Goal: Task Accomplishment & Management: Manage account settings

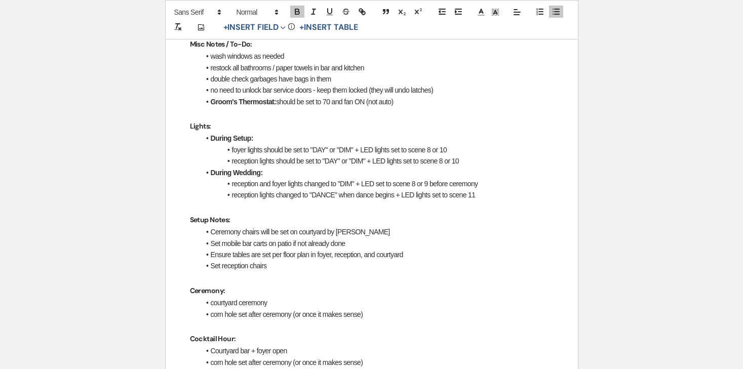
click at [319, 185] on li "reception and foyer lights changed to "DIM" + LED set to scene 8 or 9 before ce…" at bounding box center [376, 183] width 353 height 11
click at [490, 195] on li "reception lights changed to "DANCE" when dance begins + LED lights set to scene…" at bounding box center [376, 194] width 353 height 11
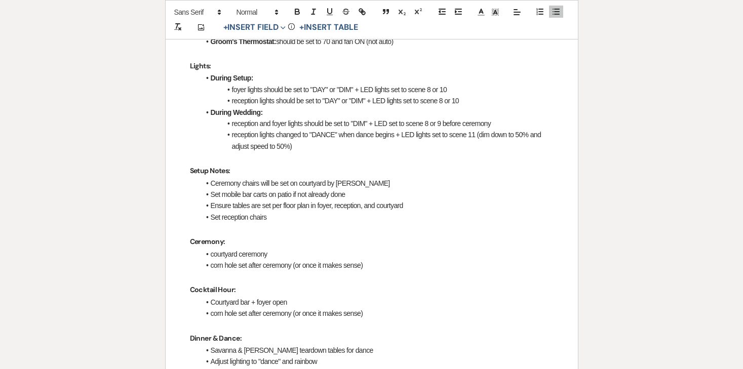
scroll to position [497, 0]
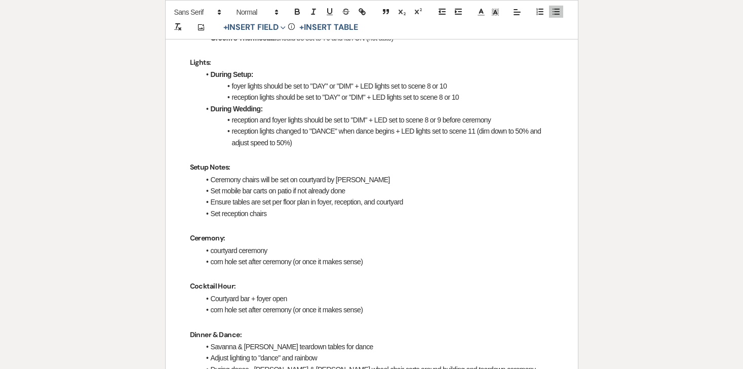
click at [321, 211] on li "Set reception chairs" at bounding box center [376, 213] width 353 height 11
click at [314, 178] on li "Ceremony chairs will be set on courtyard by Bill" at bounding box center [376, 179] width 353 height 11
click at [329, 180] on li "Ceremony chairs will be set by Bill" at bounding box center [376, 179] width 353 height 11
click at [312, 195] on li "Set mobile bar carts on patio if not already done" at bounding box center [376, 190] width 353 height 11
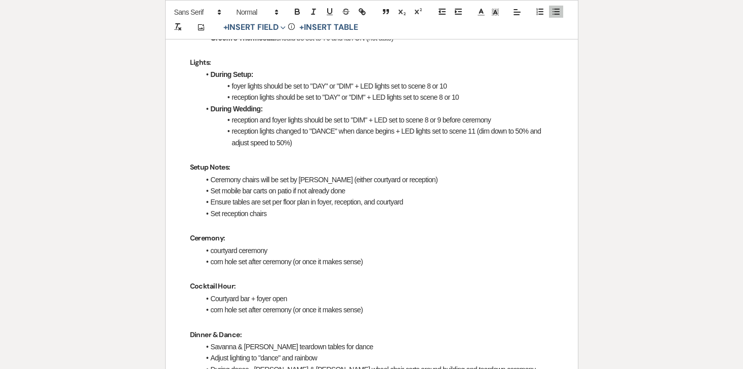
click at [302, 193] on li "Set mobile bar carts on patio if not already done" at bounding box center [376, 190] width 353 height 11
drag, startPoint x: 354, startPoint y: 191, endPoint x: 294, endPoint y: 189, distance: 59.8
click at [294, 189] on li "Set mobile bar carts on patio if not already done" at bounding box center [376, 190] width 353 height 11
click at [277, 189] on li "Set mobile bar carts on patio" at bounding box center [376, 190] width 353 height 11
click at [226, 203] on li "Ensure tables are set per floor plan in foyer, reception, and courtyard" at bounding box center [376, 201] width 353 height 11
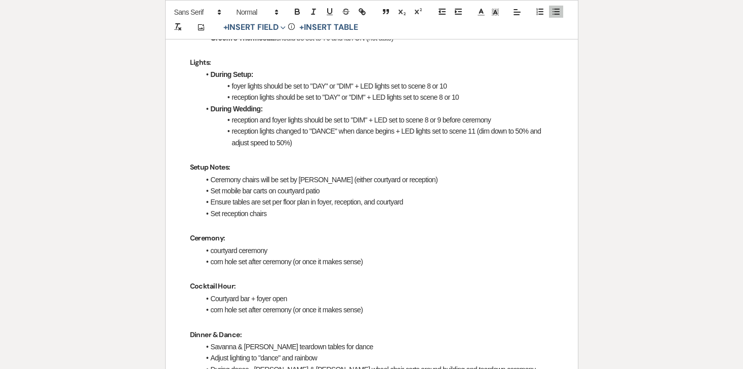
click at [336, 191] on li "Set mobile bar carts on courtyard patio" at bounding box center [376, 190] width 353 height 11
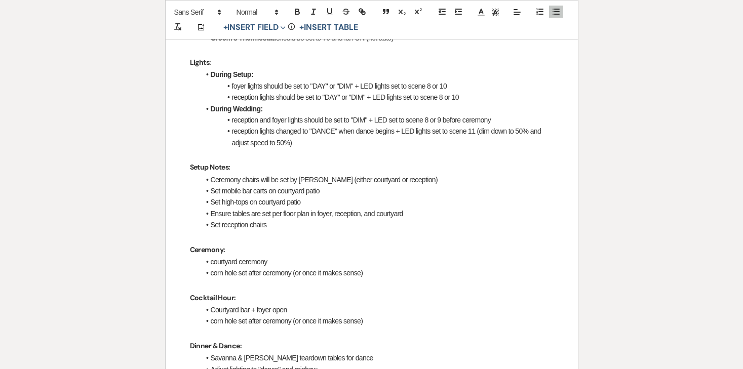
click at [303, 227] on li "Set reception chairs" at bounding box center [376, 224] width 353 height 11
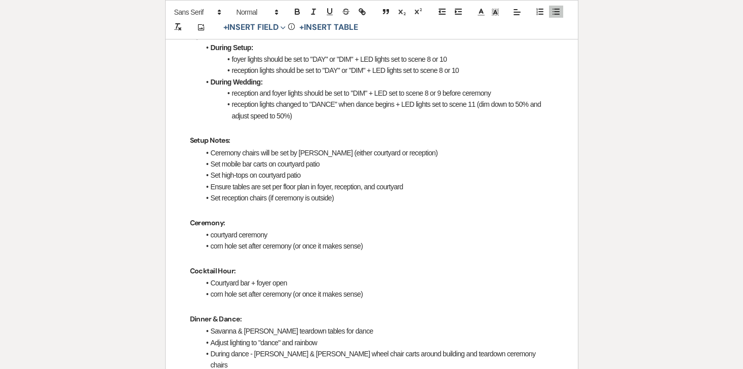
scroll to position [577, 0]
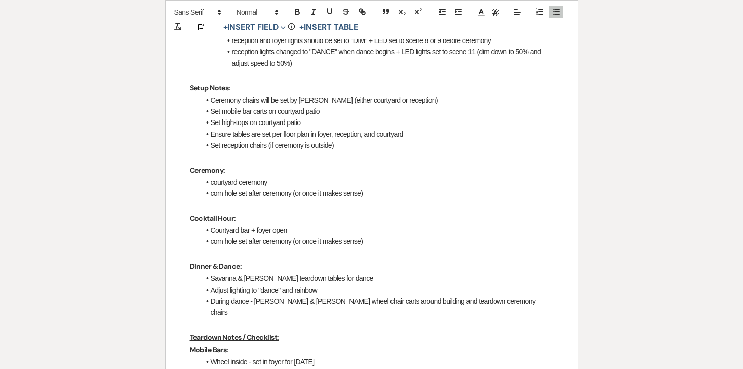
click at [212, 181] on li "courtyard ceremony" at bounding box center [376, 182] width 353 height 11
click at [306, 180] on li "PLAN A: courtyard ceremony" at bounding box center [376, 182] width 353 height 11
click at [238, 182] on li "PLAN A: courtyard ceremony" at bounding box center [376, 182] width 353 height 11
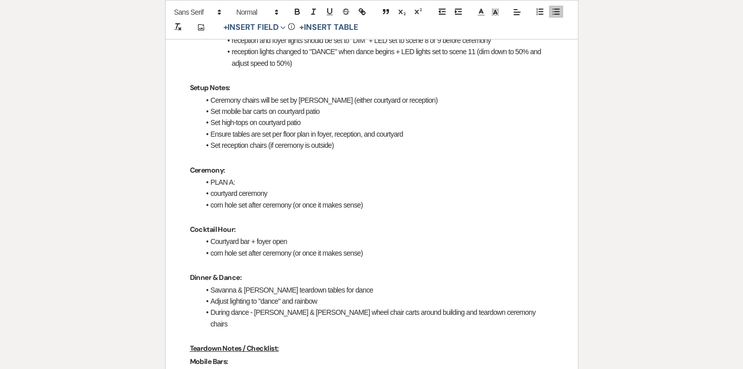
click at [377, 203] on li "corn hole set after ceremony (or once it makes sense)" at bounding box center [376, 205] width 353 height 11
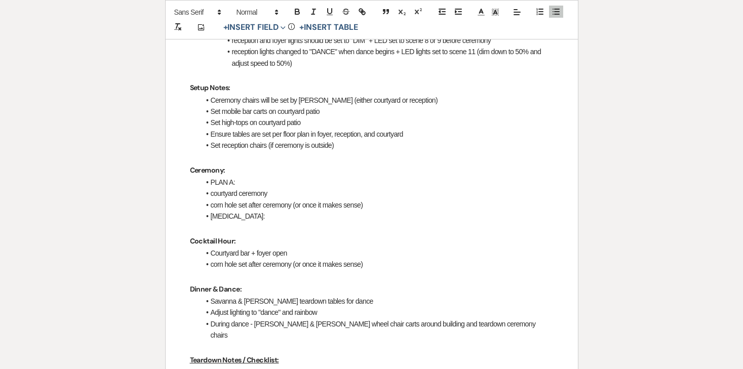
click at [277, 183] on li "PLAN A:" at bounding box center [376, 182] width 353 height 11
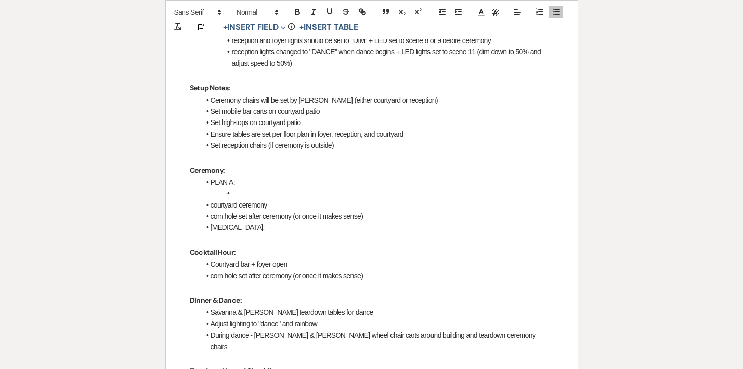
click at [211, 205] on span at bounding box center [211, 205] width 0 height 11
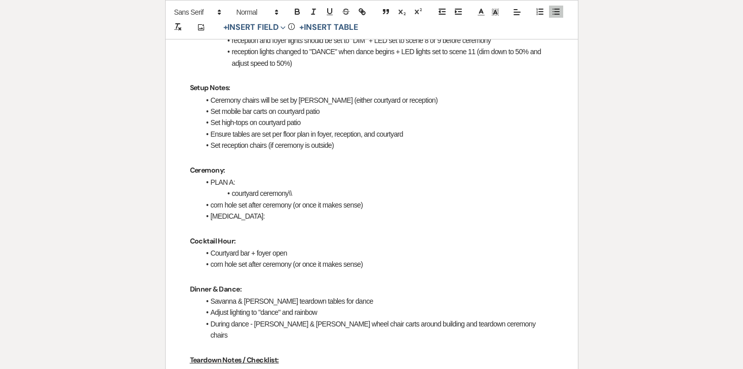
click at [300, 188] on li "courtyard ceremony\\" at bounding box center [376, 193] width 353 height 11
click at [209, 203] on li "corn hole set after ceremony (or once it makes sense)" at bounding box center [376, 205] width 353 height 11
click at [288, 220] on li "[MEDICAL_DATA]:" at bounding box center [376, 216] width 353 height 11
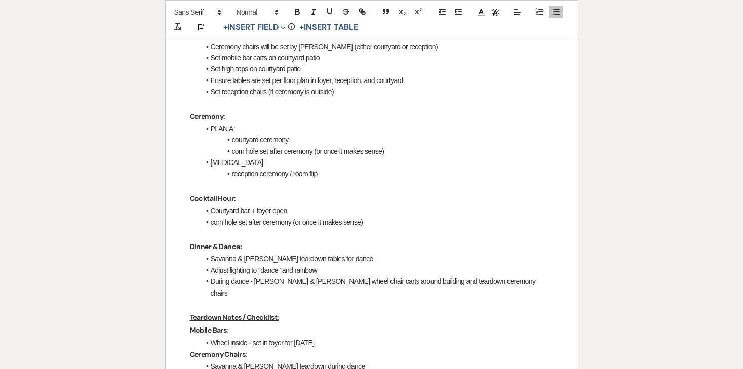
scroll to position [635, 0]
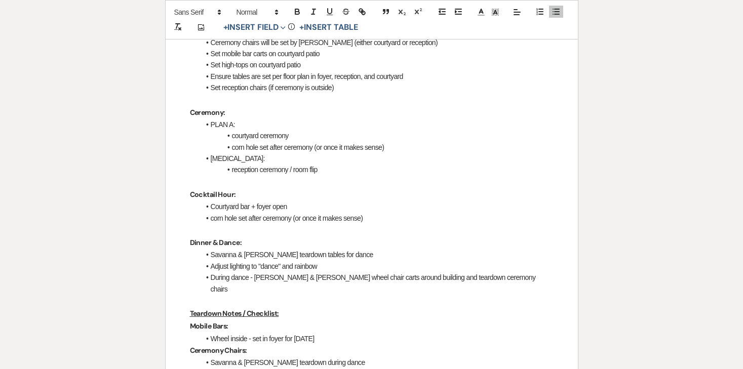
click at [259, 208] on li "Courtyard bar + foyer open" at bounding box center [376, 206] width 353 height 11
click at [337, 170] on li "reception ceremony / room flip" at bounding box center [376, 169] width 353 height 11
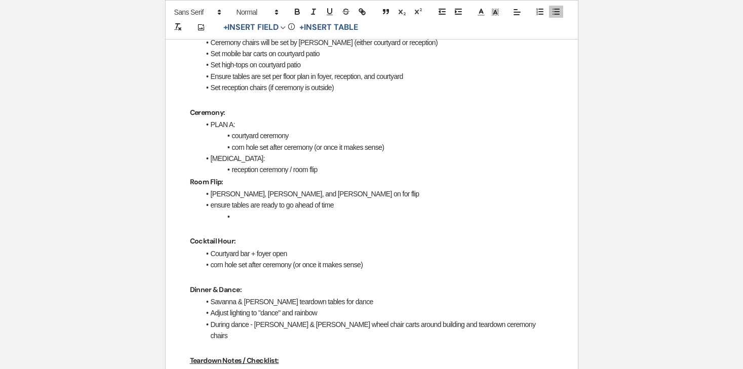
click at [196, 180] on strong "Room Flip:" at bounding box center [206, 181] width 33 height 9
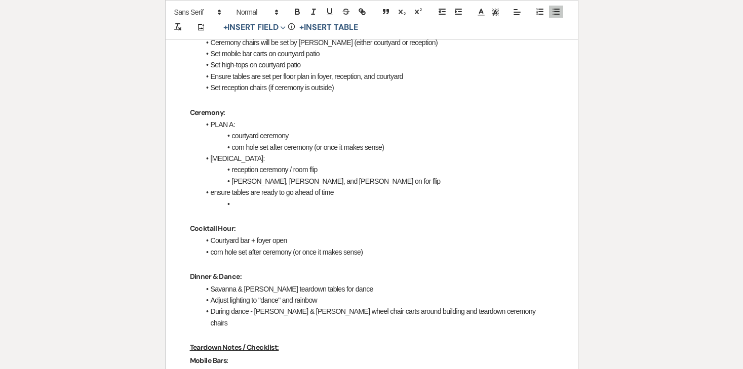
click at [260, 183] on li "Savanna, Kaitlyn, and Landon on for flip" at bounding box center [376, 181] width 353 height 11
drag, startPoint x: 283, startPoint y: 185, endPoint x: 233, endPoint y: 183, distance: 49.1
click at [233, 183] on li "Savanna, Kaitlyn, and Landon on for flip" at bounding box center [376, 181] width 353 height 11
click at [353, 183] on li "[PERSON_NAME], [PERSON_NAME] and and [PERSON_NAME] on for flip" at bounding box center [376, 181] width 353 height 11
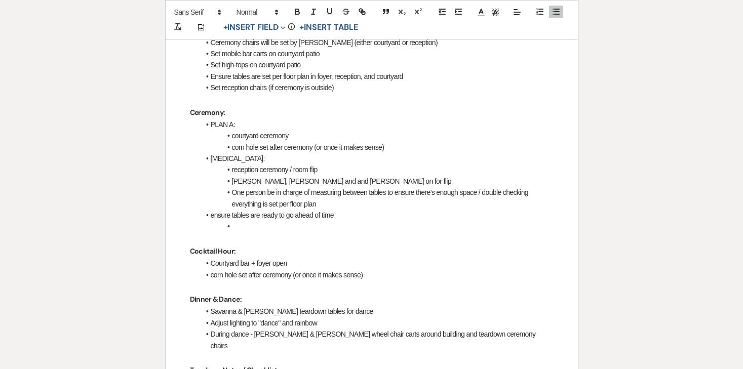
click at [210, 216] on li "ensure tables are ready to go ahead of time" at bounding box center [376, 215] width 353 height 11
click at [254, 229] on li at bounding box center [376, 226] width 353 height 11
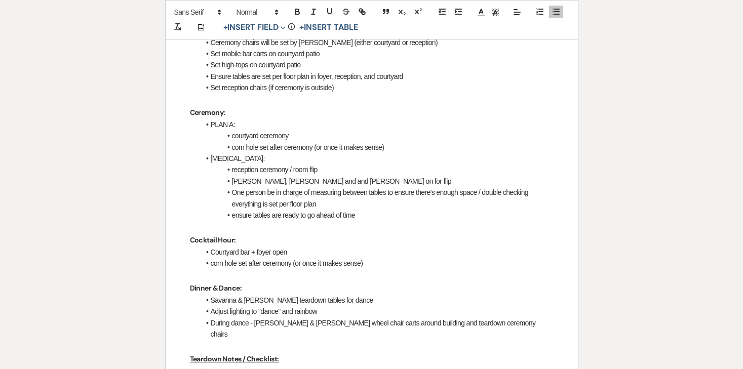
click at [283, 155] on li "[MEDICAL_DATA]:" at bounding box center [376, 158] width 353 height 11
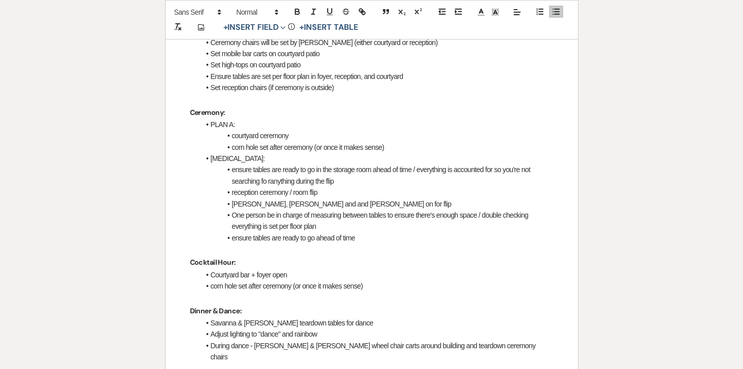
drag, startPoint x: 342, startPoint y: 183, endPoint x: 222, endPoint y: 173, distance: 120.4
click at [222, 173] on li "ensure tables are ready to go in the storage room ahead of time / everything is…" at bounding box center [376, 175] width 353 height 23
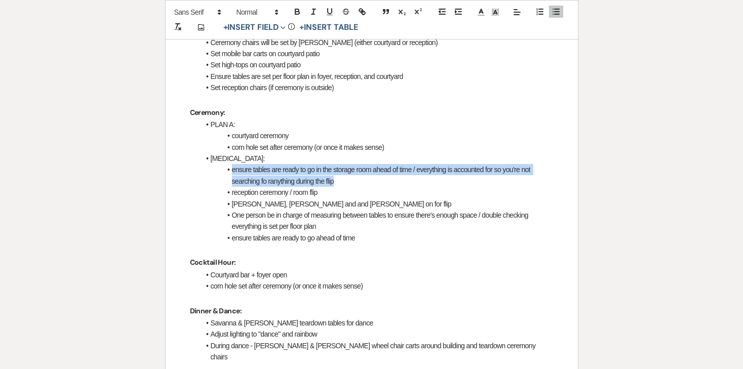
drag, startPoint x: 226, startPoint y: 170, endPoint x: 352, endPoint y: 182, distance: 126.7
click at [352, 182] on li "ensure tables are ready to go in the storage room ahead of time / everything is…" at bounding box center [376, 175] width 353 height 23
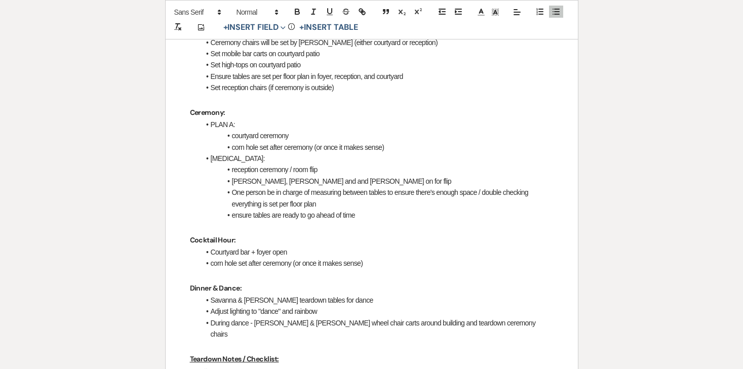
click at [335, 172] on li "reception ceremony / room flip" at bounding box center [376, 169] width 353 height 11
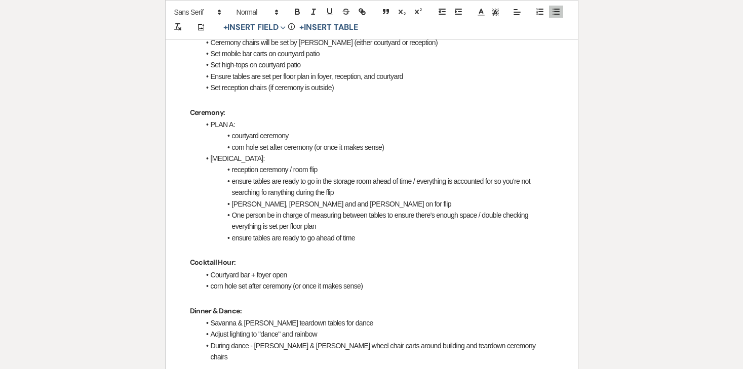
click at [324, 238] on li "ensure tables are ready to go ahead of time" at bounding box center [376, 237] width 353 height 11
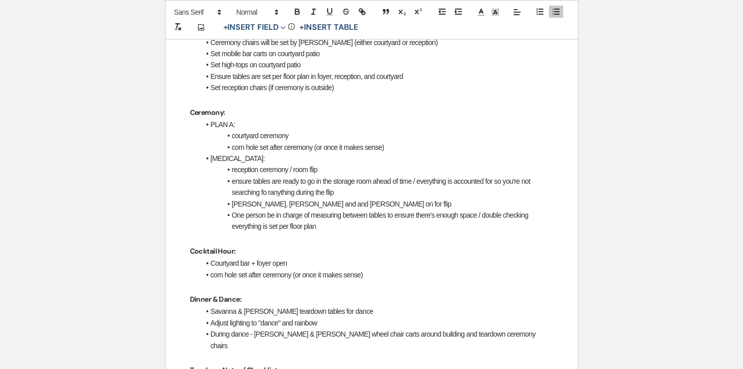
drag, startPoint x: 338, startPoint y: 194, endPoint x: 223, endPoint y: 184, distance: 115.9
click at [223, 184] on li "ensure tables are ready to go in the storage room ahead of time / everything is…" at bounding box center [376, 187] width 353 height 23
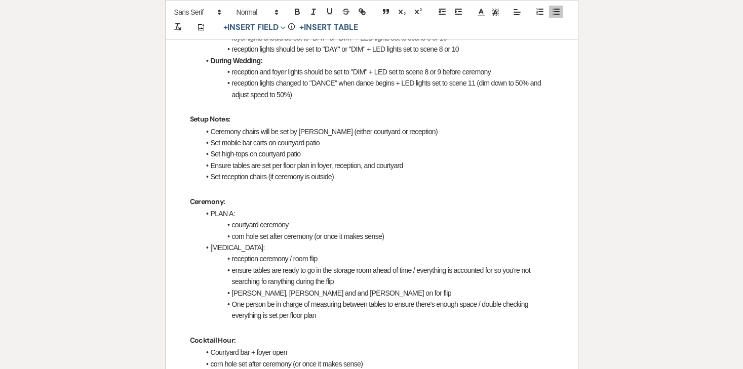
scroll to position [511, 0]
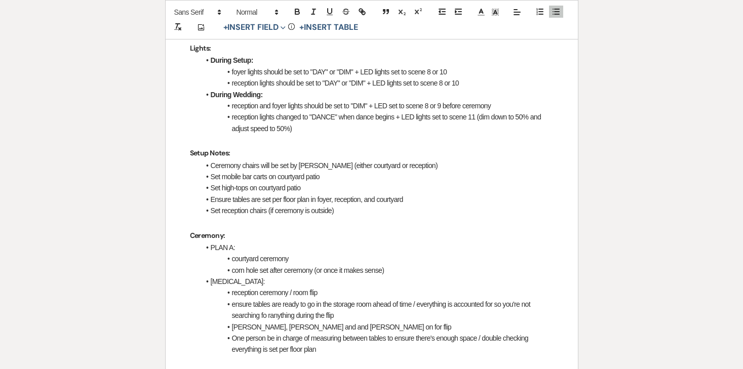
click at [361, 212] on li "Set reception chairs (if ceremony is outside)" at bounding box center [376, 210] width 353 height 11
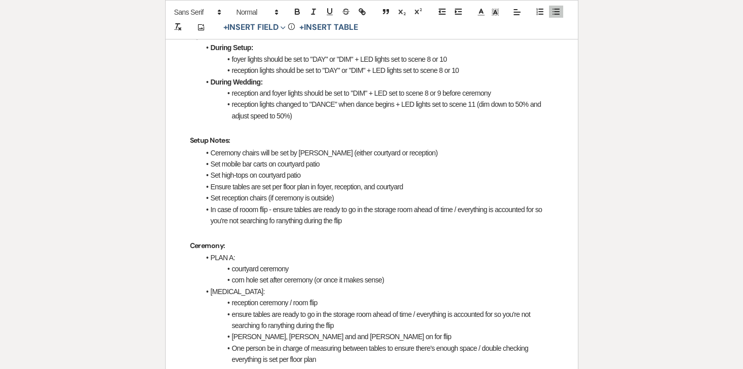
scroll to position [529, 0]
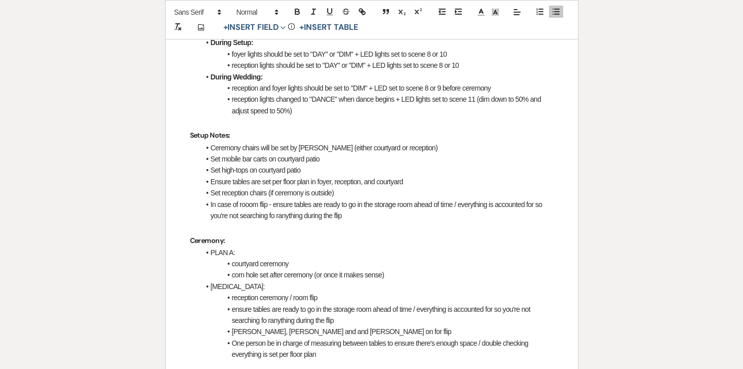
click at [278, 218] on li "In case of rooom flip - ensure tables are ready to go in the storage room ahead…" at bounding box center [376, 210] width 353 height 23
click at [353, 213] on li "In case of rooom flip - ensure tables are ready to go in the storage room ahead…" at bounding box center [376, 210] width 353 height 23
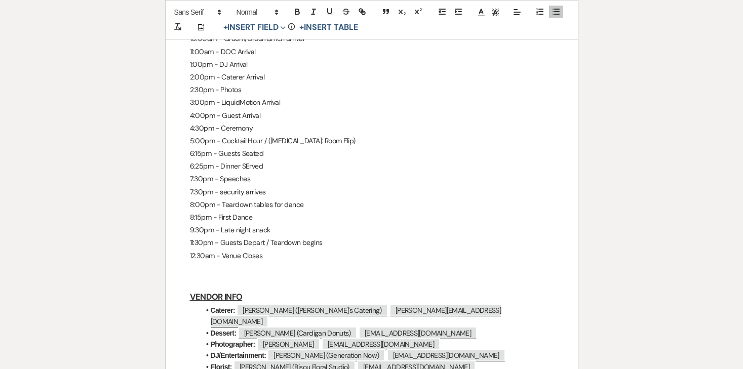
scroll to position [1603, 0]
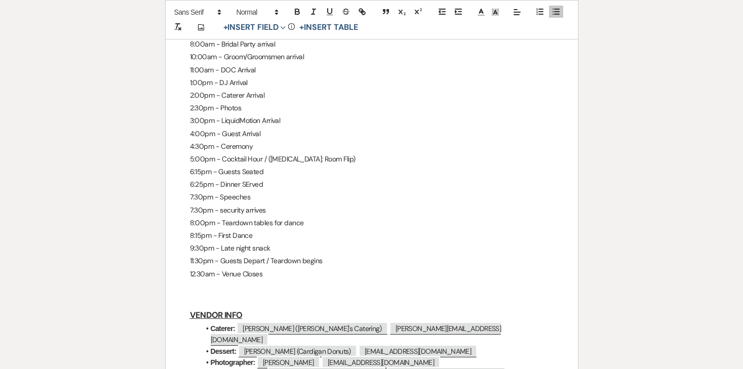
click at [248, 178] on p "6:25pm - Dinner SErved" at bounding box center [372, 184] width 364 height 13
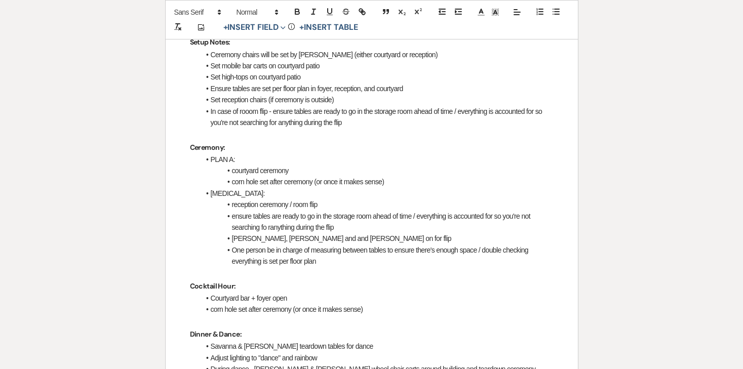
scroll to position [718, 0]
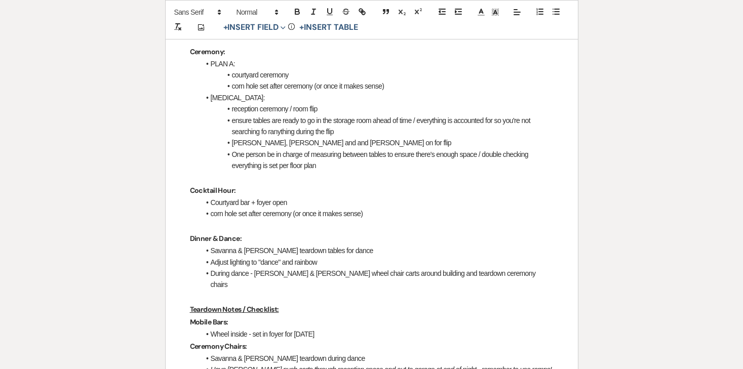
click at [260, 177] on p at bounding box center [372, 178] width 364 height 13
click at [267, 190] on p "Cocktail Hour:" at bounding box center [372, 190] width 364 height 13
click at [285, 203] on li "Courtyard bar + foyer open" at bounding box center [376, 202] width 353 height 11
click at [299, 203] on li "Courtyard bar + foyer open" at bounding box center [376, 202] width 353 height 11
click at [211, 202] on li "Courtyard bar + foyer open" at bounding box center [376, 202] width 353 height 11
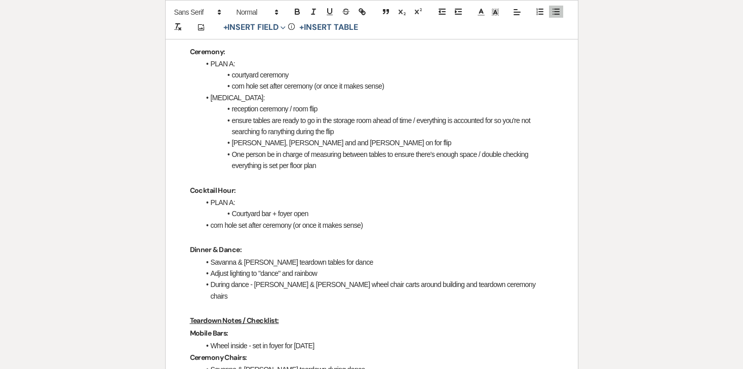
click at [310, 214] on li "Courtyard bar + foyer open" at bounding box center [376, 213] width 353 height 11
click at [212, 226] on li "corn hole set after ceremony (or once it makes sense)" at bounding box center [376, 225] width 353 height 11
click at [246, 203] on li "PLAN A:" at bounding box center [376, 202] width 353 height 11
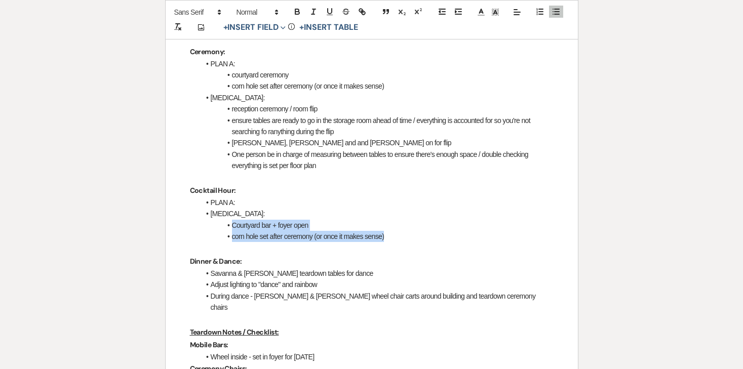
drag, startPoint x: 232, startPoint y: 222, endPoint x: 423, endPoint y: 234, distance: 191.3
click at [423, 234] on ul "PLAN A: PLAN B: Courtyard bar + foyer open corn hole set after ceremony (or onc…" at bounding box center [376, 220] width 353 height 46
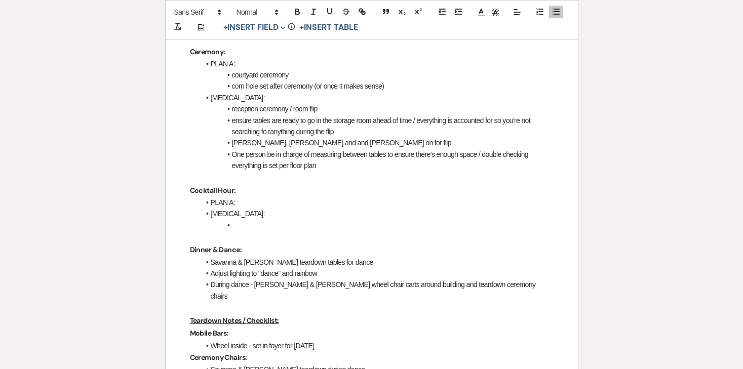
click at [274, 191] on p "Cocktail Hour:" at bounding box center [372, 190] width 364 height 13
click at [268, 197] on li "PLAN A:" at bounding box center [376, 202] width 353 height 11
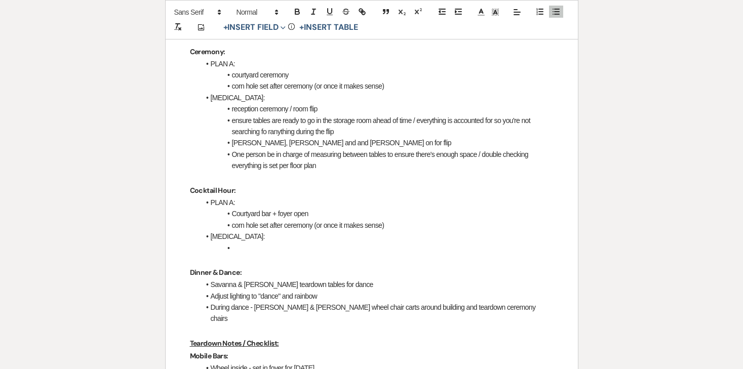
click at [244, 249] on li at bounding box center [376, 248] width 353 height 11
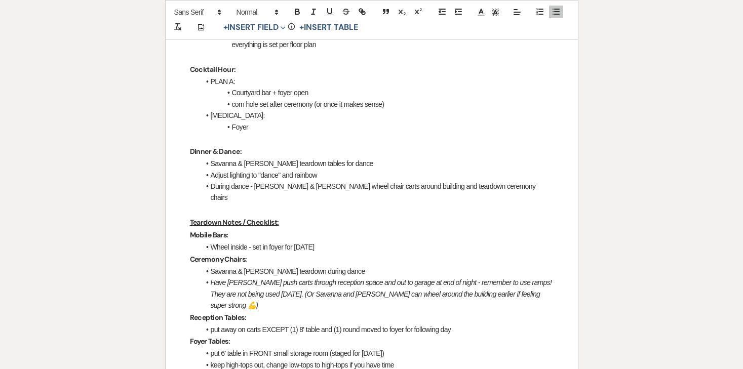
scroll to position [840, 0]
drag, startPoint x: 263, startPoint y: 163, endPoint x: 211, endPoint y: 164, distance: 51.7
click at [211, 164] on li "Savanna & Ashley teardown tables for dance" at bounding box center [376, 162] width 353 height 11
click at [557, 12] on line "button" at bounding box center [557, 12] width 5 height 0
drag, startPoint x: 260, startPoint y: 164, endPoint x: 200, endPoint y: 163, distance: 60.8
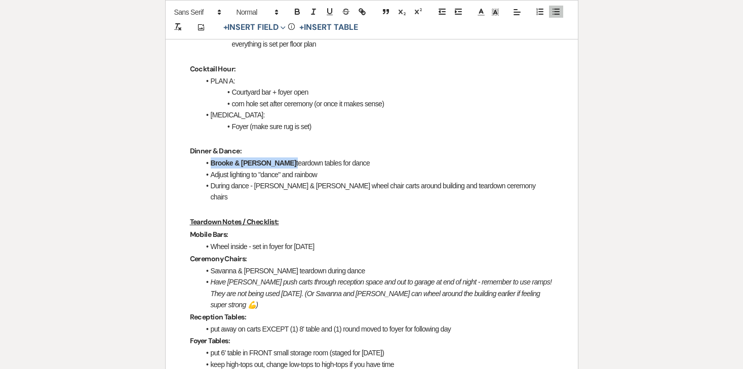
click at [200, 163] on li "Brooke & Linda teardown tables for dance" at bounding box center [376, 162] width 353 height 11
click at [301, 13] on button "button" at bounding box center [297, 12] width 14 height 12
click at [300, 13] on icon "button" at bounding box center [297, 11] width 9 height 9
click at [337, 148] on p "Dinner & Dance:" at bounding box center [372, 151] width 364 height 13
click at [312, 179] on li "Adjust lighting to "dance" and rainbow" at bounding box center [376, 174] width 353 height 11
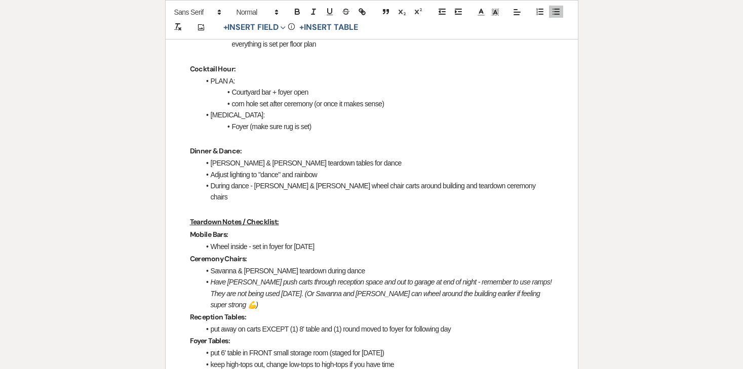
click at [322, 179] on li "Adjust lighting to "dance" and rainbow" at bounding box center [376, 174] width 353 height 11
click at [343, 188] on li "During dance - Savanna & Ashley wheel chair carts around building and teardown …" at bounding box center [376, 191] width 353 height 23
click at [342, 188] on li "During dance - Savanna & Ashley wheel chair carts around building and teardown …" at bounding box center [376, 191] width 353 height 23
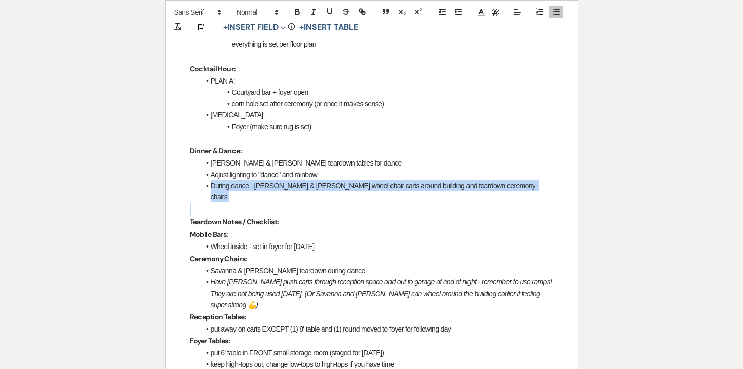
click at [342, 188] on li "During dance - Savanna & Ashley wheel chair carts around building and teardown …" at bounding box center [376, 191] width 353 height 23
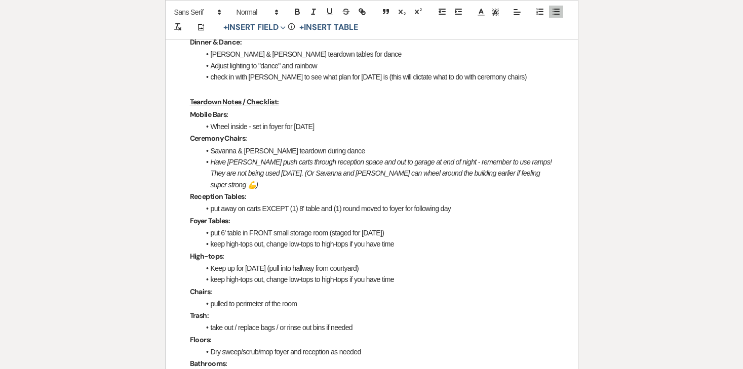
scroll to position [952, 0]
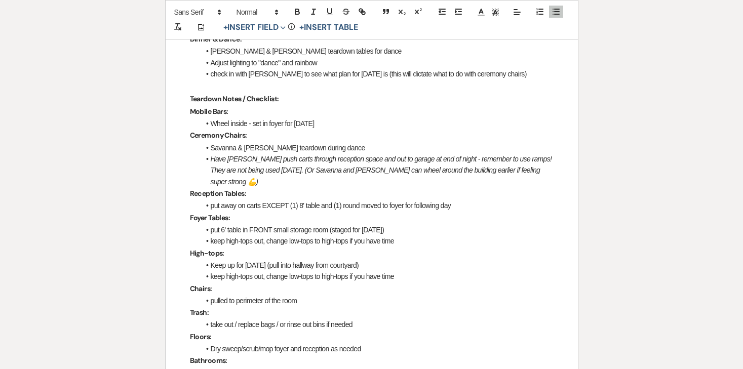
click at [240, 122] on li "Wheel inside - set in foyer for Saturday" at bounding box center [376, 123] width 353 height 11
click at [260, 128] on li "Wheel inside - set in foyer for Saturday" at bounding box center [376, 123] width 353 height 11
drag, startPoint x: 262, startPoint y: 126, endPoint x: 212, endPoint y: 124, distance: 49.7
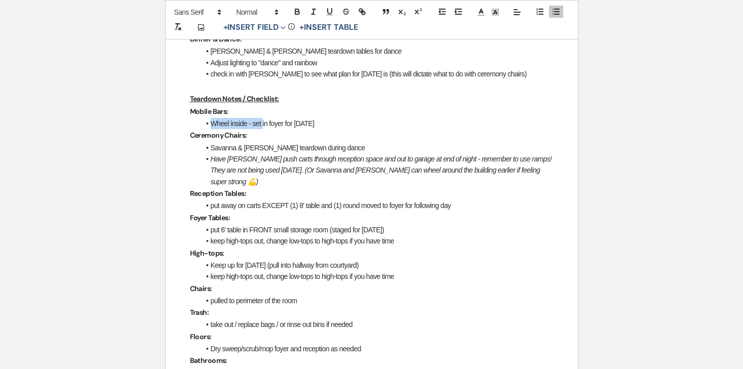
click at [212, 124] on li "Wheel inside - set in foyer for Saturday" at bounding box center [376, 123] width 353 height 11
click at [300, 121] on li "Set in foyer for [DATE]" at bounding box center [376, 123] width 353 height 11
click at [284, 149] on li "Savanna & Ashley teardown during dance" at bounding box center [376, 147] width 353 height 11
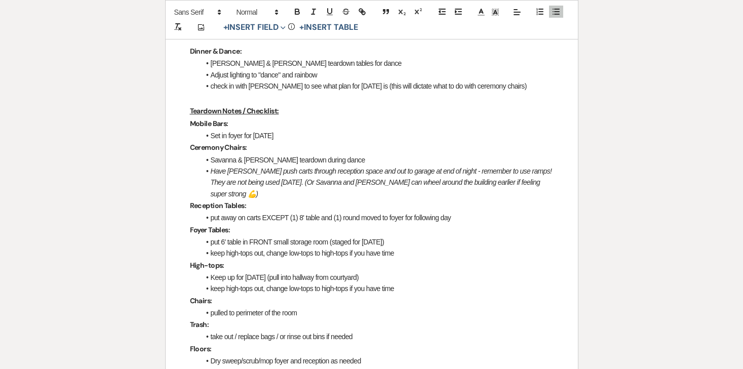
scroll to position [940, 0]
drag, startPoint x: 339, startPoint y: 160, endPoint x: 212, endPoint y: 158, distance: 127.1
click at [212, 158] on li "Savanna & Ashley teardown during dance" at bounding box center [376, 159] width 353 height 11
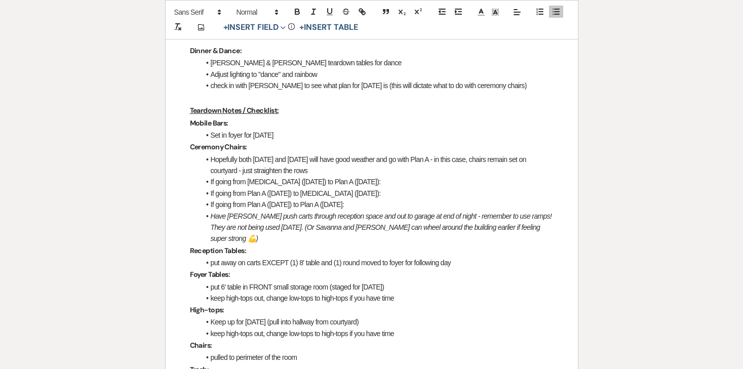
drag, startPoint x: 353, startPoint y: 206, endPoint x: 188, endPoint y: 185, distance: 166.4
click at [188, 185] on div "Jackson & Cyann - Final Details - 10.17.25 GENERAL EVENT DETAILS Bride & Groom …" at bounding box center [372, 290] width 412 height 2108
click at [218, 191] on li "If going from Plan A ([DATE]) to [MEDICAL_DATA] ([DATE]):" at bounding box center [376, 193] width 353 height 11
click at [218, 201] on li "If going from Plan A (Friday) to Plan A (Saturday:" at bounding box center [376, 204] width 353 height 11
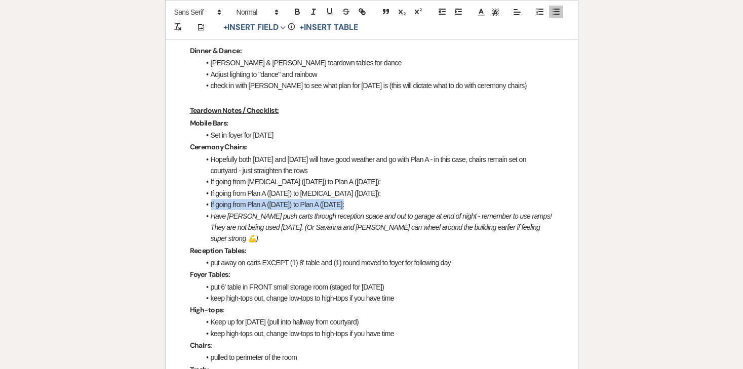
click at [218, 201] on li "If going from Plan A (Friday) to Plan A (Saturday:" at bounding box center [376, 204] width 353 height 11
copy li "If going from Plan A (Friday) to Plan A (Saturday:"
click at [318, 171] on li "Hopefully both Friday and Saturday will have good weather and go with Plan A - …" at bounding box center [376, 165] width 353 height 23
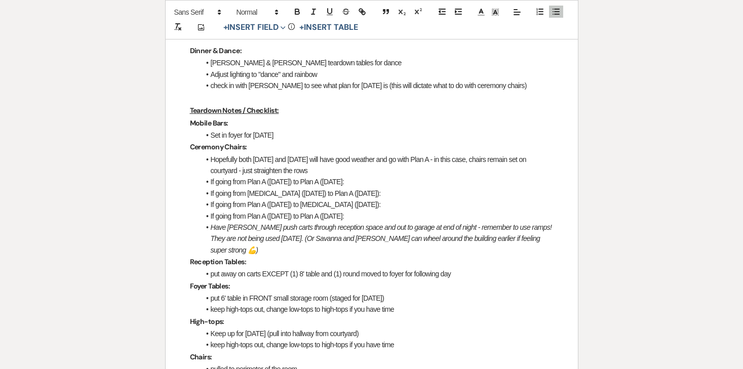
click at [313, 169] on li "Hopefully both Friday and Saturday will have good weather and go with Plan A - …" at bounding box center [376, 165] width 353 height 23
drag, startPoint x: 320, startPoint y: 170, endPoint x: 437, endPoint y: 159, distance: 117.0
click at [437, 159] on li "Hopefully both Friday and Saturday will have good weather and go with Plan A - …" at bounding box center [376, 165] width 353 height 23
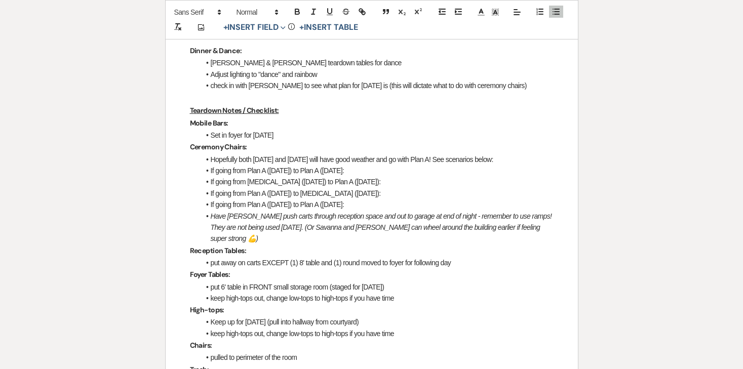
click at [351, 171] on li "If going from Plan A (Friday) to Plan A (Saturday:" at bounding box center [376, 170] width 353 height 11
click at [287, 211] on li "Have Joe push carts through reception space and out to garage at end of night -…" at bounding box center [376, 228] width 353 height 34
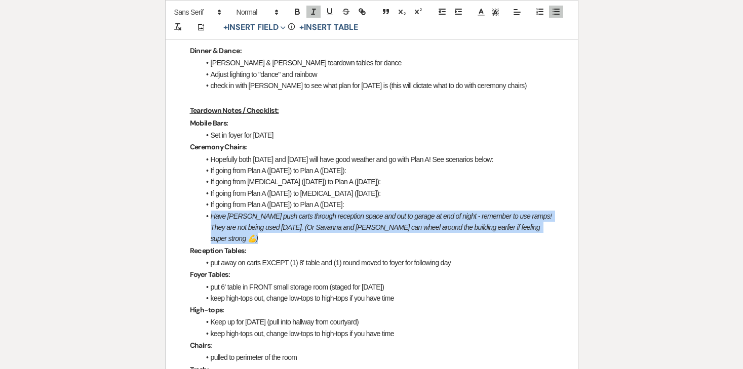
click at [287, 211] on li "Have Joe push carts through reception space and out to garage at end of night -…" at bounding box center [376, 228] width 353 height 34
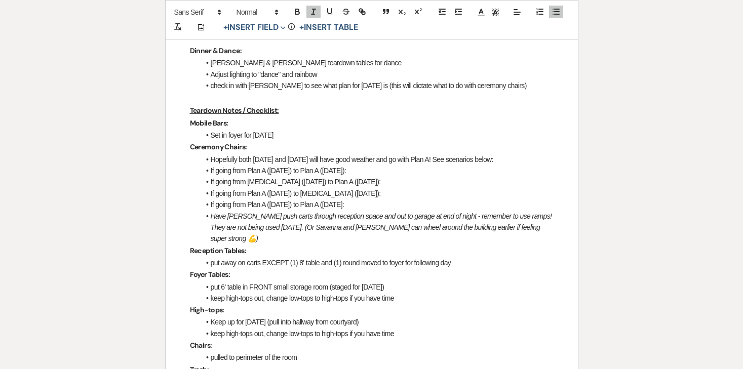
click at [287, 203] on li "If going from Plan A (Friday) to Plan A (Saturday:" at bounding box center [376, 204] width 353 height 11
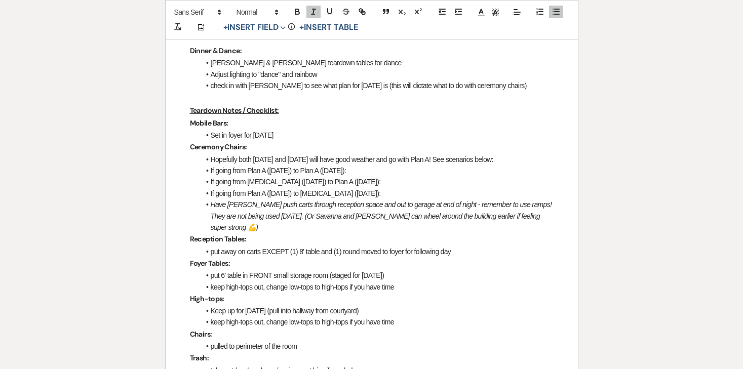
click at [372, 168] on li "If going from Plan A ([DATE]) to Plan A ([DATE]):" at bounding box center [376, 170] width 353 height 11
click at [364, 181] on li "If going from [MEDICAL_DATA] ([DATE]) to Plan A ([DATE]):" at bounding box center [376, 181] width 353 height 11
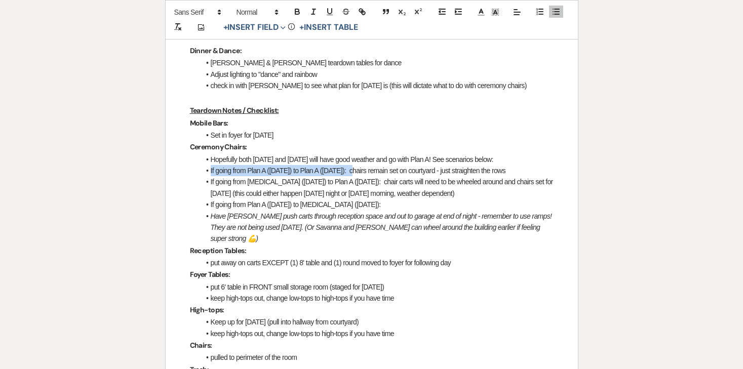
drag, startPoint x: 351, startPoint y: 172, endPoint x: 200, endPoint y: 173, distance: 151.4
click at [200, 173] on li "If going from Plan A (Friday) to Plan A (Saturday): chairs remain set on courty…" at bounding box center [376, 170] width 353 height 11
click at [312, 13] on icon "button" at bounding box center [313, 11] width 9 height 9
drag, startPoint x: 350, startPoint y: 181, endPoint x: 202, endPoint y: 184, distance: 148.4
click at [202, 184] on li "If going from Plan B (Friday) to Plan A (Saturday): chair carts will need to be…" at bounding box center [376, 187] width 353 height 23
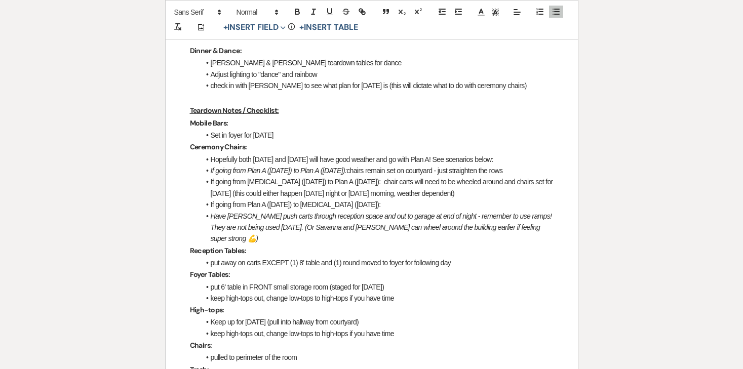
click at [304, 183] on li "If going from Plan B (Friday) to Plan A (Saturday): chair carts will need to be…" at bounding box center [376, 187] width 353 height 23
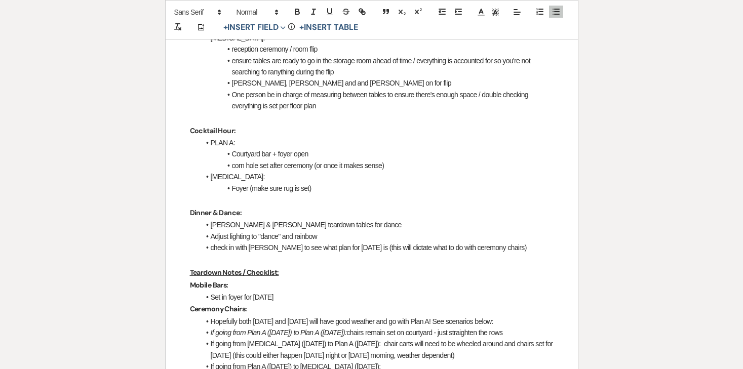
scroll to position [778, 0]
click at [284, 249] on li "check in with Angela to see what plan for Saturday is (this will dictate what t…" at bounding box center [376, 247] width 353 height 11
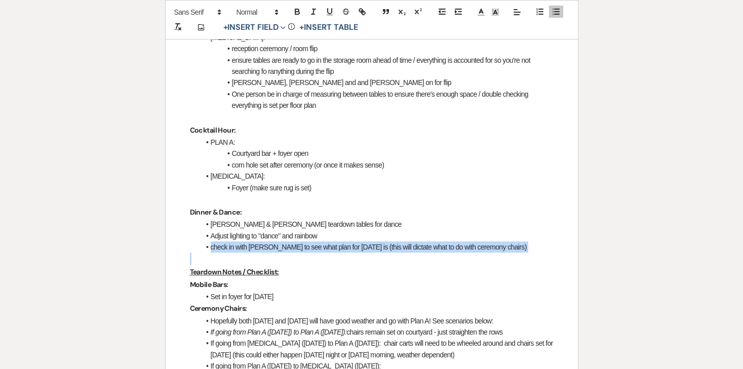
click at [284, 249] on li "check in with Angela to see what plan for Saturday is (this will dictate what t…" at bounding box center [376, 247] width 353 height 11
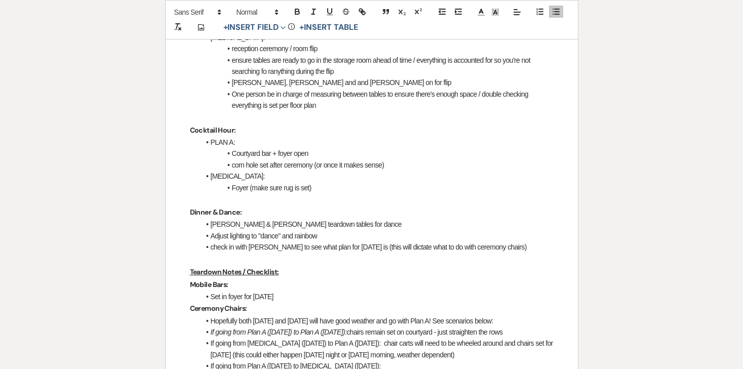
click at [299, 246] on li "check in with Angela to see what plan for Saturday is (this will dictate what t…" at bounding box center [376, 247] width 353 height 11
click at [516, 249] on li "check in with Angela to see what plan for Saturday is (this will dictate what t…" at bounding box center [376, 247] width 353 height 11
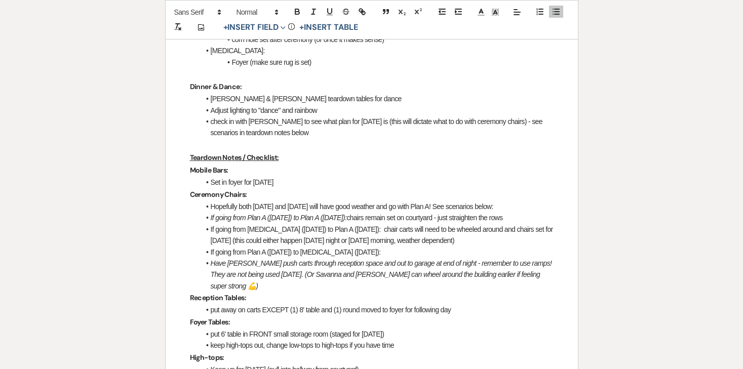
scroll to position [906, 0]
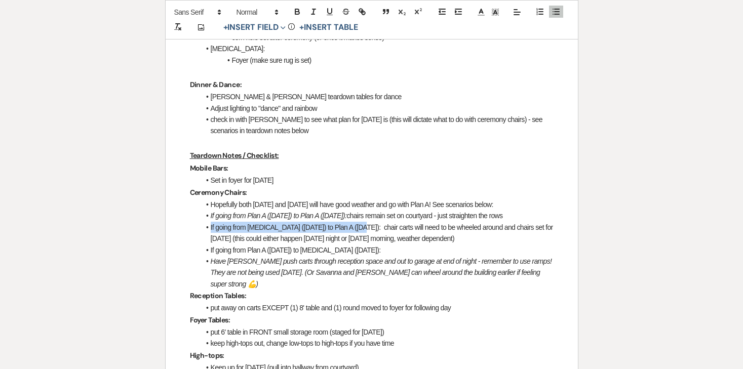
drag, startPoint x: 351, startPoint y: 228, endPoint x: 202, endPoint y: 228, distance: 149.4
click at [202, 228] on li "If going from Plan B (Friday) to Plan A (Saturday): chair carts will need to be…" at bounding box center [376, 233] width 353 height 23
click at [313, 14] on line "button" at bounding box center [312, 14] width 3 height 0
click at [338, 249] on li "If going from Plan A ([DATE]) to [MEDICAL_DATA] ([DATE]):" at bounding box center [376, 250] width 353 height 11
drag, startPoint x: 355, startPoint y: 250, endPoint x: 206, endPoint y: 254, distance: 149.0
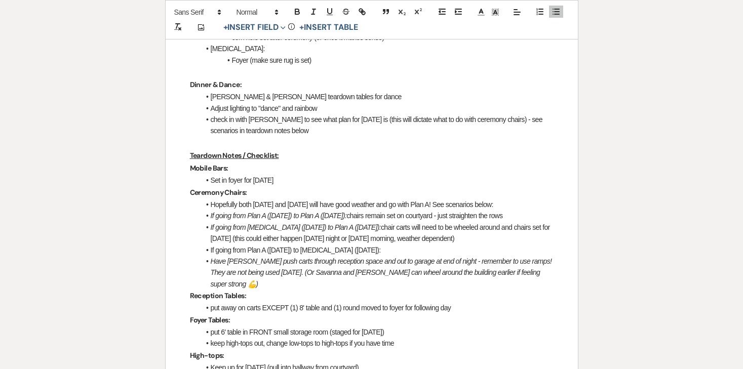
click at [206, 254] on li "If going from Plan A ([DATE]) to [MEDICAL_DATA] ([DATE]):" at bounding box center [376, 250] width 353 height 11
click at [218, 249] on li "If going from Plan A ([DATE]) to [MEDICAL_DATA] ([DATE]):" at bounding box center [376, 250] width 353 height 11
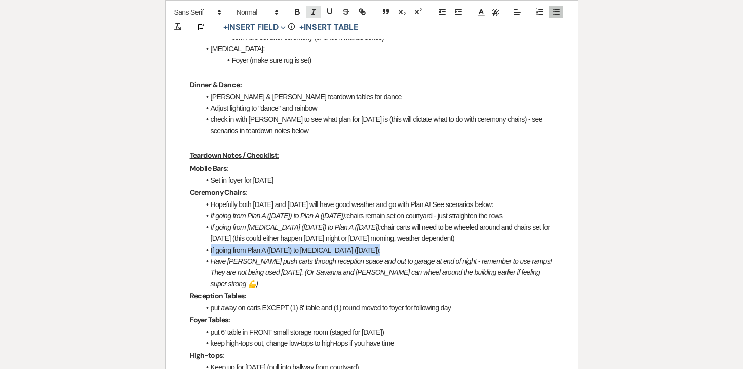
click at [314, 11] on icon "button" at bounding box center [313, 11] width 9 height 9
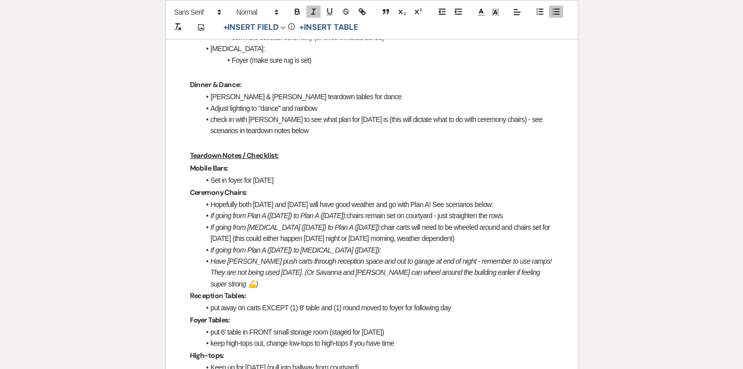
click at [320, 207] on li "Hopefully both [DATE] and [DATE] will have good weather and go with Plan A! See…" at bounding box center [376, 204] width 353 height 11
click at [364, 252] on li "If going from Plan A ([DATE]) to [MEDICAL_DATA] ([DATE]):" at bounding box center [376, 250] width 353 height 11
click at [313, 15] on icon "button" at bounding box center [313, 11] width 9 height 9
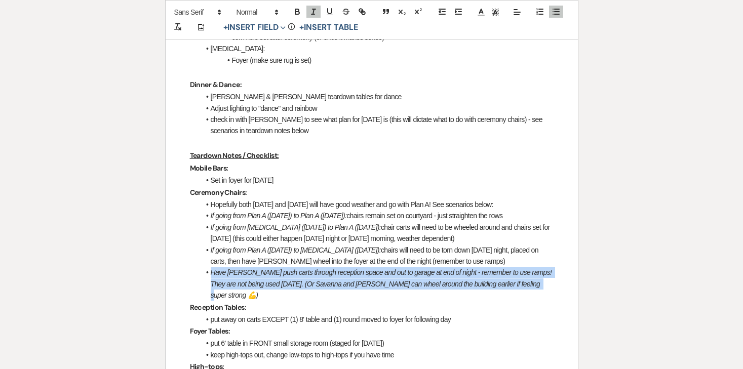
drag, startPoint x: 205, startPoint y: 275, endPoint x: 531, endPoint y: 280, distance: 325.7
click at [531, 282] on li "Have Joe push carts through reception space and out to garage at end of night -…" at bounding box center [376, 284] width 353 height 34
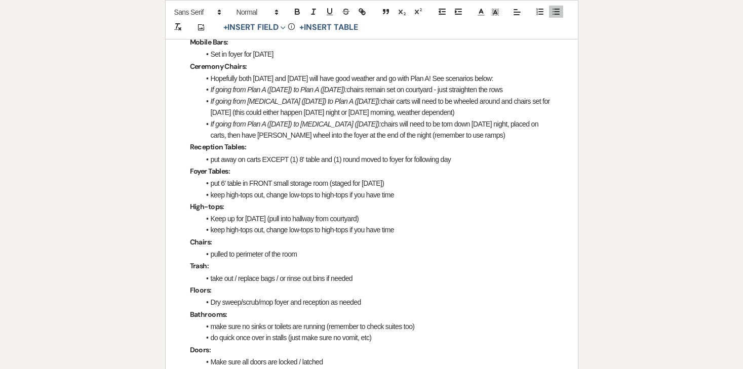
scroll to position [1033, 0]
click at [269, 162] on li "put away on carts EXCEPT (1) 8' table and (1) round moved to foyer for followin…" at bounding box center [376, 158] width 353 height 11
click at [210, 158] on li "put away on carts EXCEPT (1) 8' table and (1) round moved to foyer for followin…" at bounding box center [376, 158] width 353 height 11
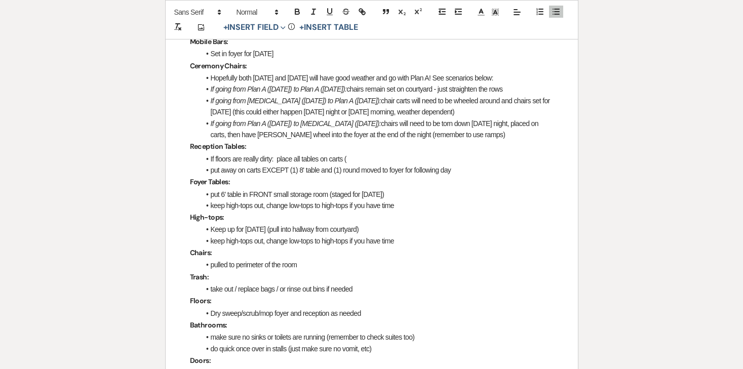
click at [210, 160] on li "If floors are really dirty: place all tables on carts (" at bounding box center [376, 158] width 353 height 11
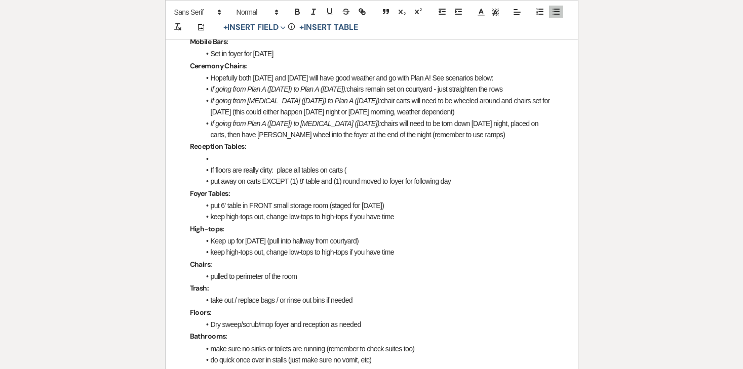
click at [222, 162] on li at bounding box center [376, 158] width 353 height 11
click at [349, 183] on li "put away on carts EXCEPT (1) 8' table and (1) round moved to foyer for followin…" at bounding box center [376, 181] width 353 height 11
click at [350, 158] on li "Hopefully floors aren't too bad - in this case," at bounding box center [376, 158] width 353 height 11
click at [335, 165] on li "If floors are really dirty: place all tables on carts (" at bounding box center [376, 170] width 353 height 11
click at [336, 160] on li "Hopefully floors aren't too bad - in this case, only remove (4) 8' tables onto …" at bounding box center [376, 158] width 353 height 11
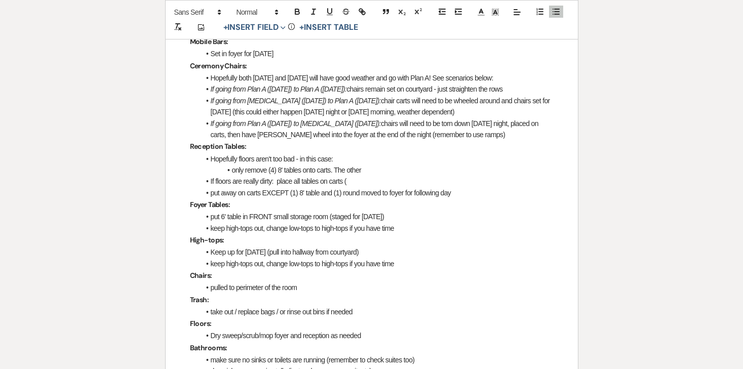
click at [369, 172] on li "only remove (4) 8' tables onto carts. The other" at bounding box center [376, 170] width 353 height 11
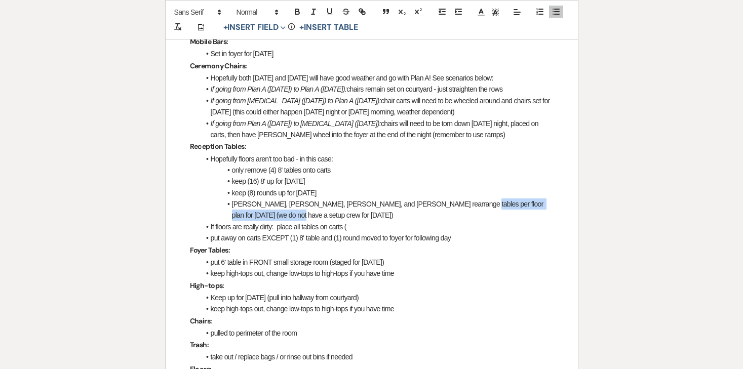
drag, startPoint x: 266, startPoint y: 213, endPoint x: 441, endPoint y: 203, distance: 175.0
click at [441, 203] on li "Brooke, Linda, Joe, and Luna rearrange tables per floor plan for Saturday (we d…" at bounding box center [376, 210] width 353 height 23
click at [299, 14] on icon "button" at bounding box center [297, 11] width 9 height 9
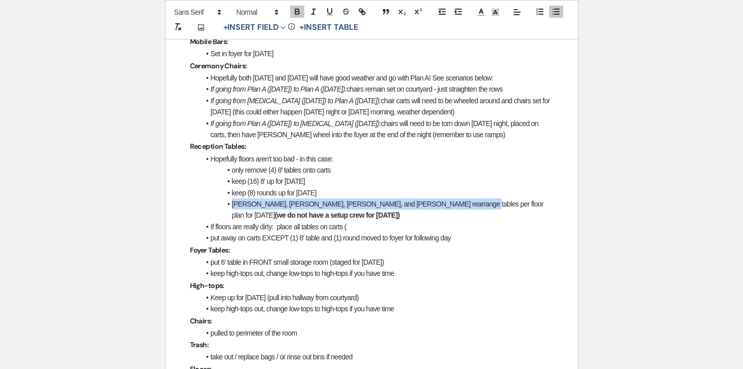
click at [286, 217] on li "Brooke, Linda, Joe, and Luna rearrange tables per floor plan for Saturday (we d…" at bounding box center [376, 210] width 353 height 23
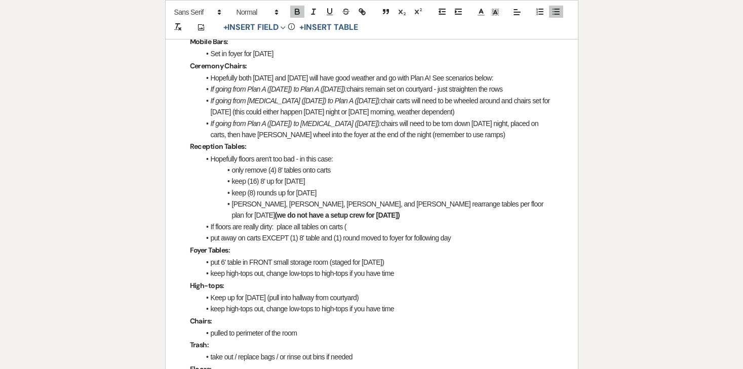
click at [266, 225] on li "If floors are really dirty: place all tables on carts (" at bounding box center [376, 226] width 353 height 11
click at [274, 225] on li "If floors are really dirty: place all tables on carts (" at bounding box center [376, 226] width 353 height 11
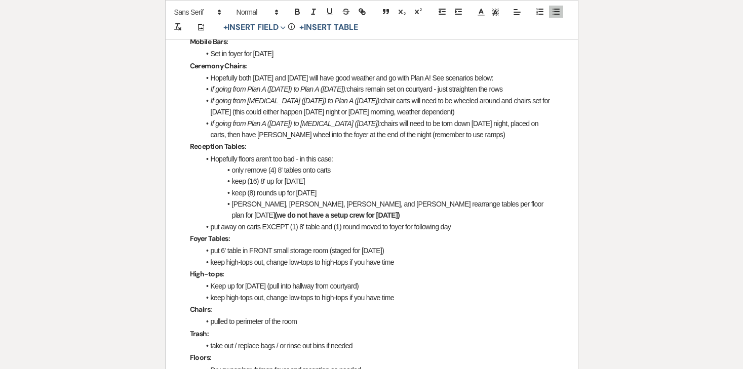
click at [287, 216] on li "Brooke, Linda, Joe, and Luna rearrange tables per floor plan for Saturday (we d…" at bounding box center [376, 210] width 353 height 23
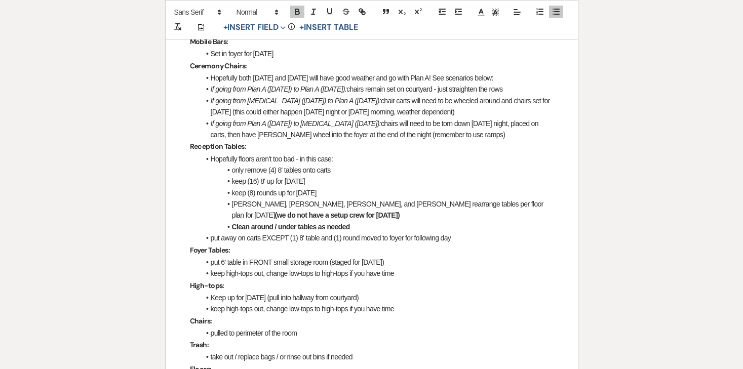
click at [250, 229] on strong "Clean around / under tables as needed" at bounding box center [291, 227] width 118 height 8
click at [251, 234] on li "put away on carts EXCEPT (1) 8' table and (1) round moved to foyer for followin…" at bounding box center [376, 237] width 353 height 11
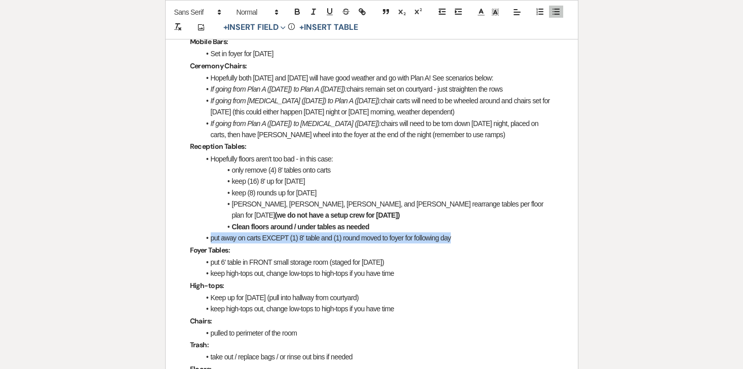
click at [251, 234] on li "put away on carts EXCEPT (1) 8' table and (1) round moved to foyer for followin…" at bounding box center [376, 237] width 353 height 11
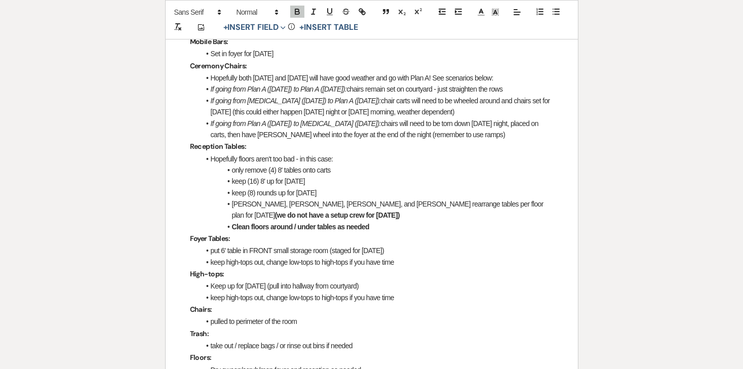
click at [260, 230] on strong "Clean floors around / under tables as needed" at bounding box center [300, 227] width 137 height 8
click at [297, 11] on icon "button" at bounding box center [297, 11] width 9 height 9
click at [296, 256] on li "put 6' table in FRONT small storage room (staged for Saturday)" at bounding box center [376, 250] width 353 height 11
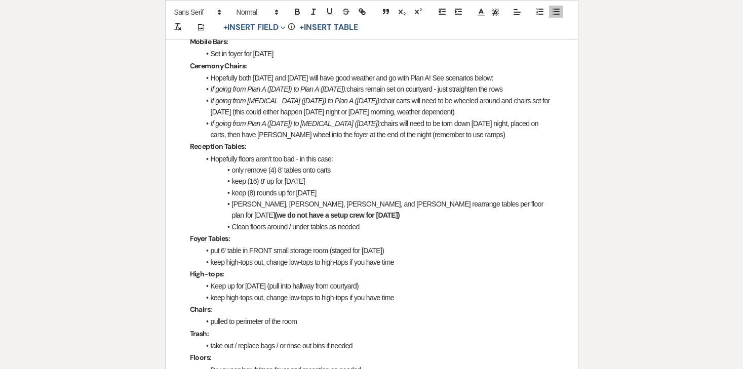
click at [259, 252] on li "put 6' table in FRONT small storage room (staged for Saturday)" at bounding box center [376, 250] width 353 height 11
click at [269, 251] on li "put 6' table in FRONT small storage room (staged for Saturday)" at bounding box center [376, 250] width 353 height 11
drag, startPoint x: 399, startPoint y: 251, endPoint x: 212, endPoint y: 250, distance: 186.9
click at [212, 250] on li "put 6' table in FRONT small storage room (staged for Saturday)" at bounding box center [376, 250] width 353 height 11
click at [233, 261] on li "keep high-tops out, change low-tops to high-tops if you have time" at bounding box center [376, 262] width 353 height 11
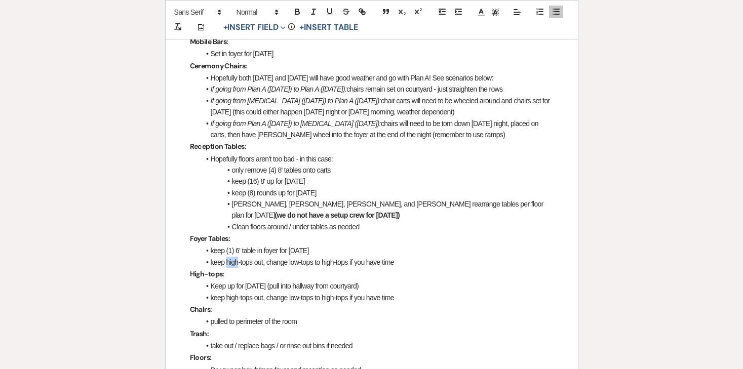
click at [233, 261] on li "keep high-tops out, change low-tops to high-tops if you have time" at bounding box center [376, 262] width 353 height 11
drag, startPoint x: 403, startPoint y: 262, endPoint x: 225, endPoint y: 265, distance: 177.8
click at [225, 265] on li "keep high-tops out, change low-tops to high-tops if you have time" at bounding box center [376, 262] width 353 height 11
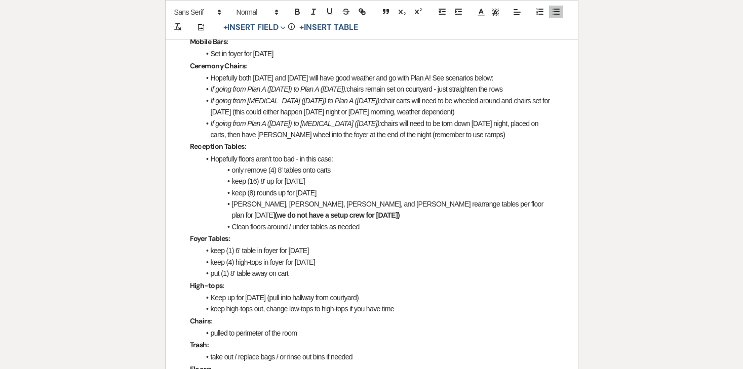
click at [190, 283] on strong "High-tops:" at bounding box center [207, 285] width 34 height 9
click at [222, 300] on li "Keep up for Saturday (pull into hallway from courtyard)" at bounding box center [376, 297] width 353 height 11
click at [277, 295] on li "Keep up for Saturday (pull into hallway from courtyard)" at bounding box center [376, 297] width 353 height 11
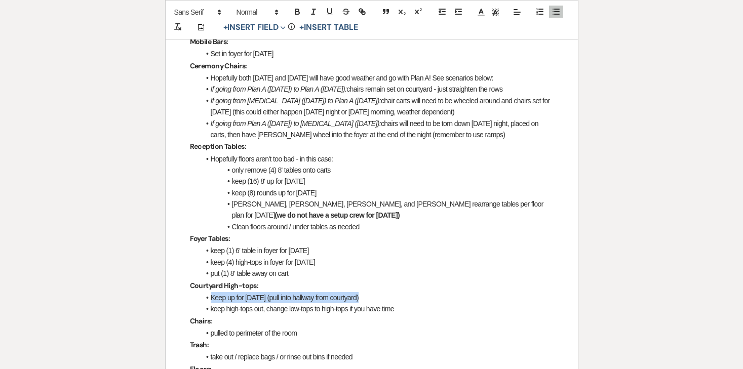
click at [277, 295] on li "Keep up for Saturday (pull into hallway from courtyard)" at bounding box center [376, 297] width 353 height 11
click at [263, 311] on li "keep high-tops out, change low-tops to high-tops if you have time" at bounding box center [376, 308] width 353 height 11
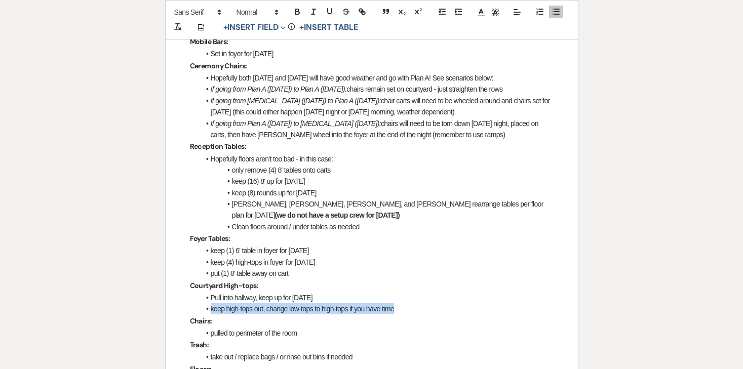
click at [263, 311] on li "keep high-tops out, change low-tops to high-tops if you have time" at bounding box center [376, 308] width 353 height 11
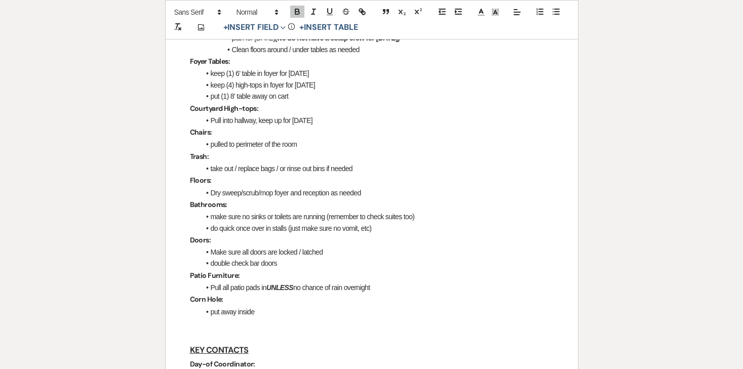
scroll to position [1217, 0]
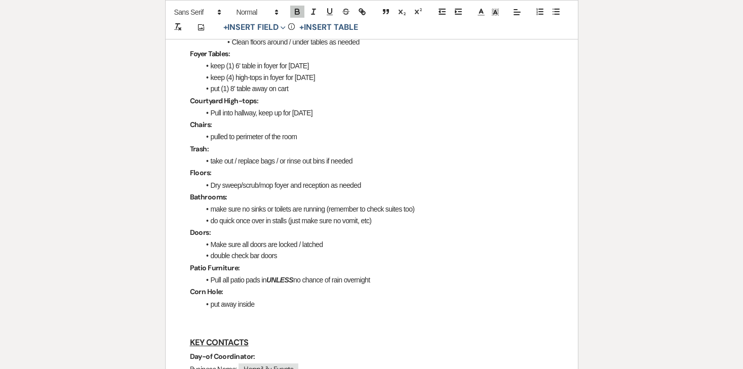
click at [361, 186] on li "Dry sweep/scrub/mop foyer and reception as needed" at bounding box center [376, 185] width 353 height 11
click at [376, 186] on li "Dry sweep/scrub/mop foyer and reception as needed" at bounding box center [376, 185] width 353 height 11
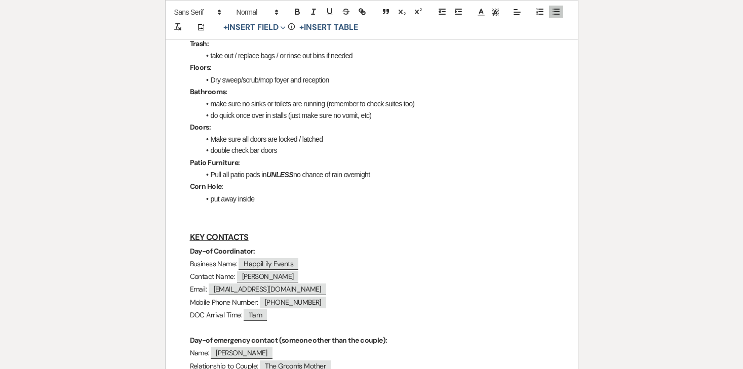
scroll to position [1324, 0]
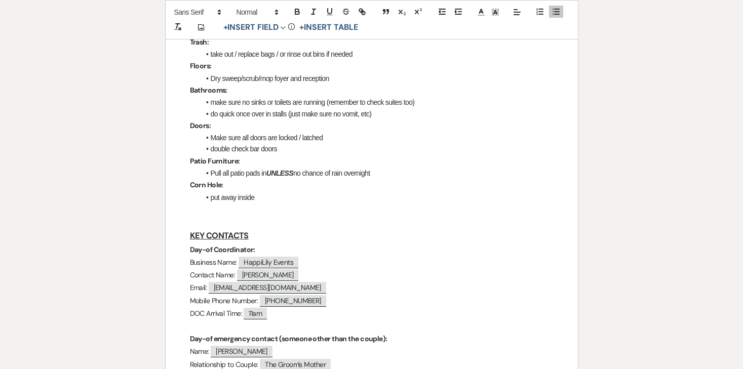
drag, startPoint x: 381, startPoint y: 172, endPoint x: 265, endPoint y: 168, distance: 116.0
click at [265, 168] on li "Pull all patio pads in UNLESS no chance of rain overnight" at bounding box center [376, 173] width 353 height 11
click at [310, 190] on p "Corn Hole:" at bounding box center [372, 185] width 364 height 13
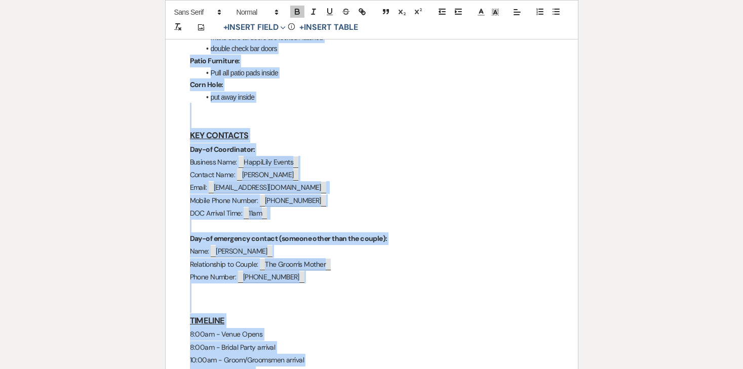
scroll to position [1481, 0]
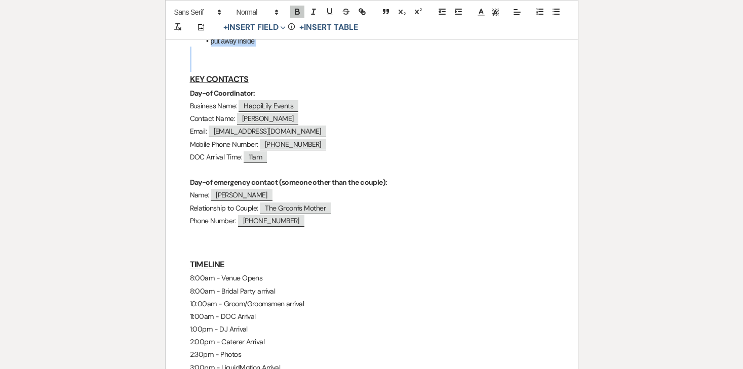
drag, startPoint x: 181, startPoint y: 87, endPoint x: 466, endPoint y: 62, distance: 285.7
copy div "STAFF Shift 1: Kaitlyn Shift 2: Brooke Shift 3: Linda Teardown Crew: Joe & Luna…"
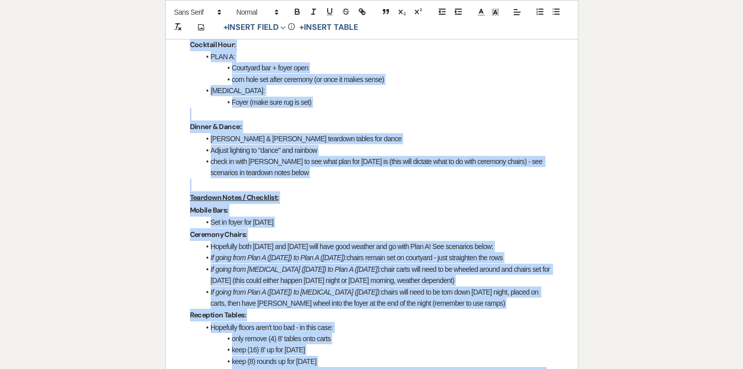
scroll to position [699, 0]
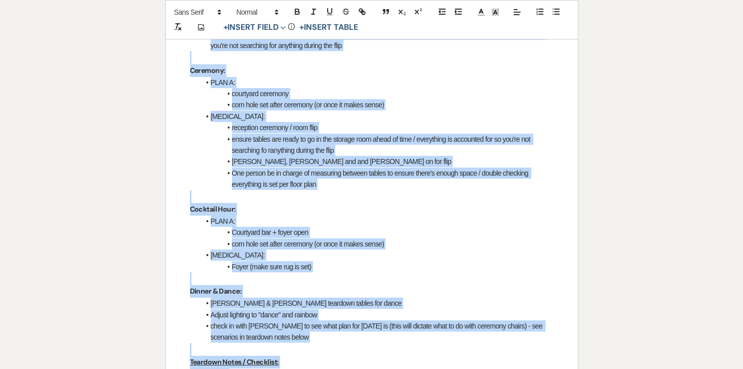
click at [375, 86] on li "PLAN A:" at bounding box center [376, 82] width 353 height 11
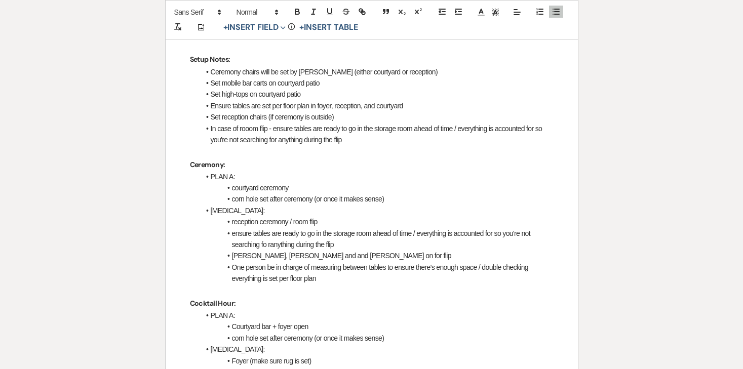
scroll to position [607, 0]
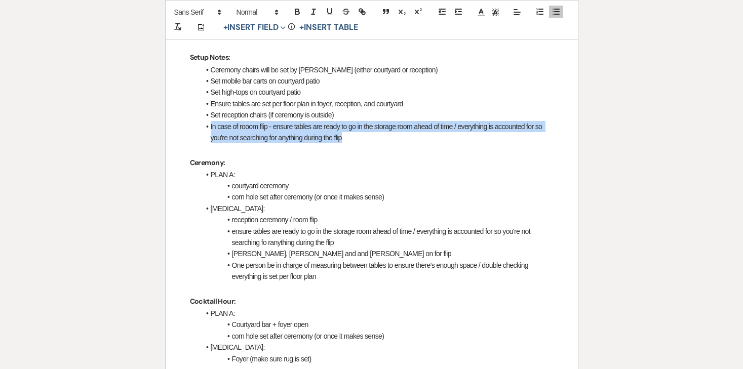
drag, startPoint x: 347, startPoint y: 140, endPoint x: 203, endPoint y: 130, distance: 145.2
click at [203, 130] on li "In case of rooom flip - ensure tables are ready to go in the storage room ahead…" at bounding box center [376, 132] width 353 height 23
click at [211, 130] on span at bounding box center [211, 126] width 0 height 11
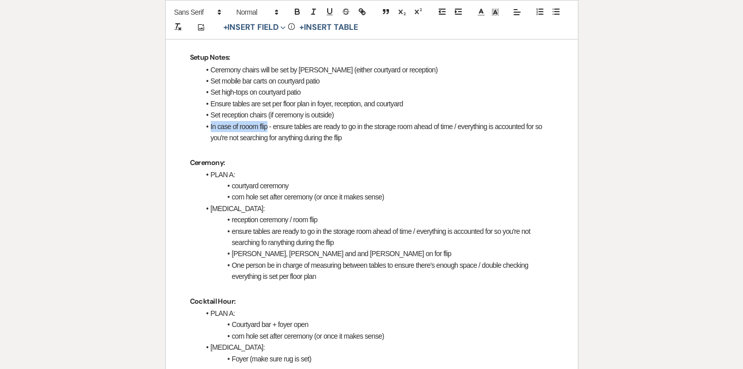
drag, startPoint x: 202, startPoint y: 127, endPoint x: 268, endPoint y: 126, distance: 66.3
click at [268, 126] on li "In case of rooom flip - ensure tables are ready to go in the storage room ahead…" at bounding box center [376, 132] width 353 height 23
click at [295, 10] on icon "button" at bounding box center [297, 10] width 4 height 3
click at [306, 139] on li "In case of rooom flip - ensure tables are ready to go in the storage room ahead…" at bounding box center [376, 132] width 353 height 23
click at [349, 134] on li "In case of rooom flip - ensure tables are ready to go in the storage room ahead…" at bounding box center [376, 132] width 353 height 23
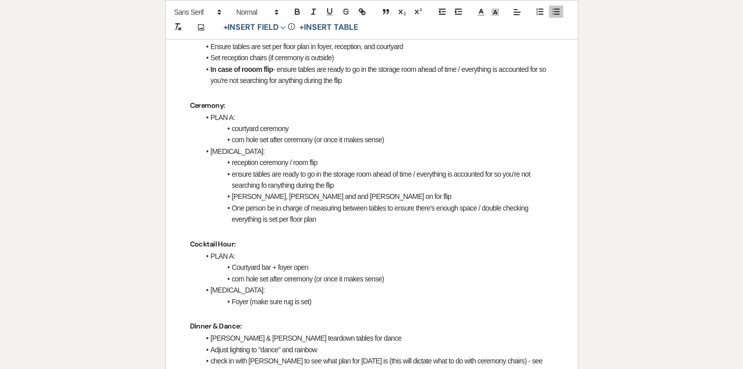
scroll to position [665, 0]
click at [288, 124] on li "courtyard ceremony" at bounding box center [376, 127] width 353 height 11
click at [324, 122] on li "courtyard ceremony" at bounding box center [376, 127] width 353 height 11
click at [384, 130] on li "courtyard ceremony" at bounding box center [376, 127] width 353 height 11
click at [393, 142] on li "corn hole set after ceremony (or once it makes sense)" at bounding box center [376, 138] width 353 height 11
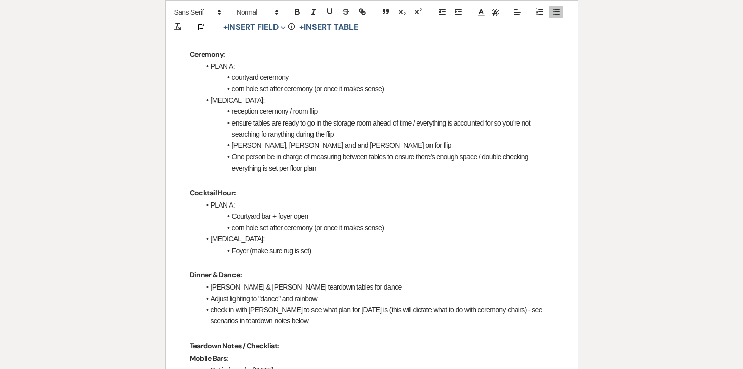
scroll to position [717, 0]
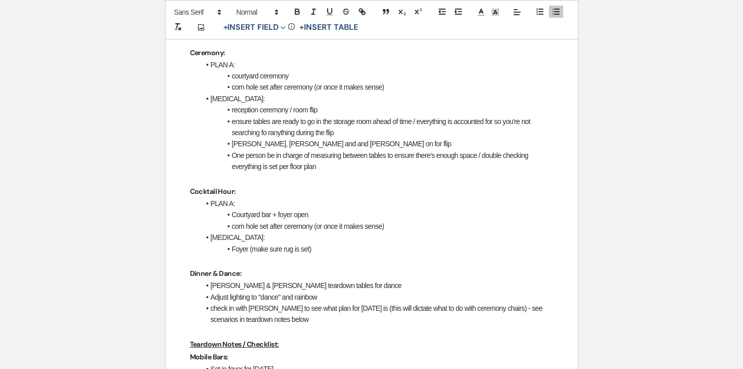
click at [368, 111] on li "reception ceremony / room flip" at bounding box center [376, 109] width 353 height 11
click at [368, 124] on li "ensure tables are ready to go in the storage room ahead of time / everything is…" at bounding box center [376, 127] width 353 height 23
click at [370, 133] on li "ensure tables are ready to go in the storage room ahead of time / everything is…" at bounding box center [376, 127] width 353 height 23
click at [370, 140] on li "[PERSON_NAME], [PERSON_NAME] and and [PERSON_NAME] on for flip" at bounding box center [376, 143] width 353 height 11
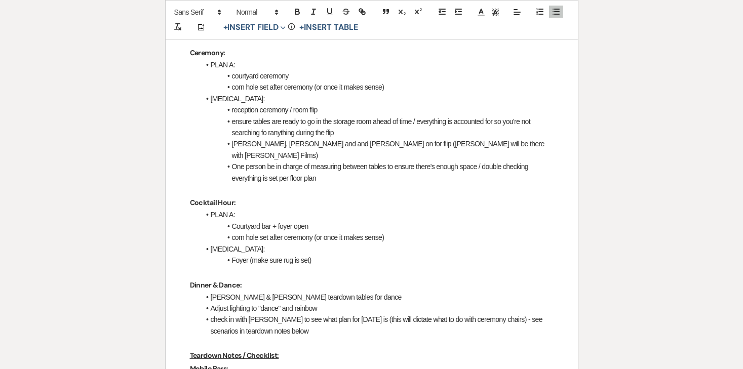
click at [353, 168] on li "One person be in charge of measuring between tables to ensure there's enough sp…" at bounding box center [376, 172] width 353 height 23
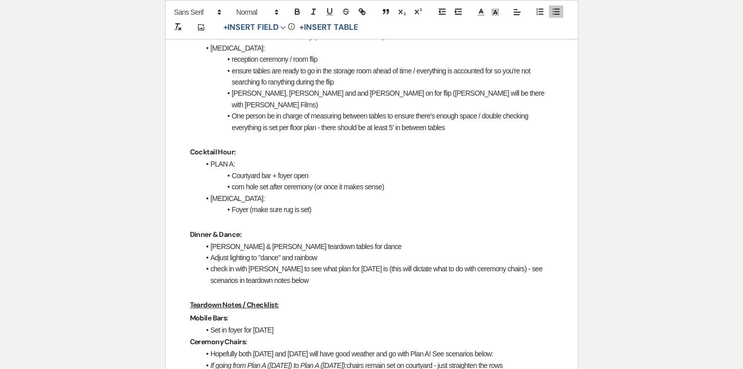
scroll to position [795, 0]
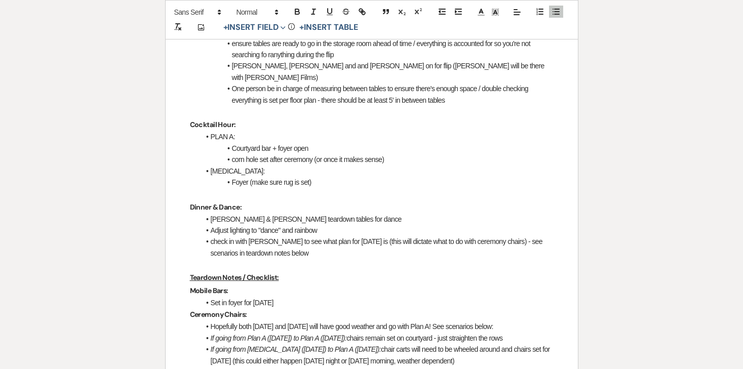
click at [341, 143] on li "Courtyard bar + foyer open" at bounding box center [376, 148] width 353 height 11
click at [374, 143] on li "Courtyard bar + foyer open" at bounding box center [376, 148] width 353 height 11
click at [386, 154] on li "corn hole set after ceremony (or once it makes sense)" at bounding box center [376, 159] width 353 height 11
click at [377, 177] on li "Foyer (make sure rug is set)" at bounding box center [376, 182] width 353 height 11
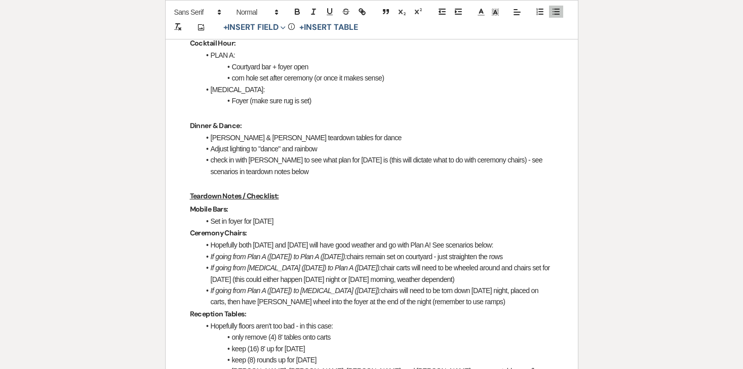
scroll to position [879, 0]
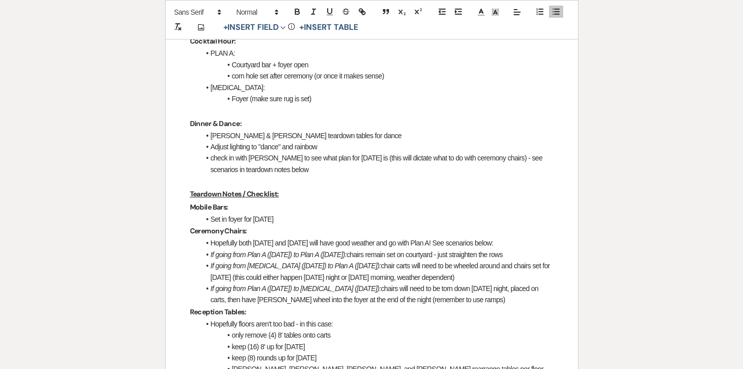
click at [348, 117] on p "Dinner & Dance:" at bounding box center [372, 123] width 364 height 13
click at [348, 130] on li "[PERSON_NAME] & [PERSON_NAME] teardown tables for dance" at bounding box center [376, 135] width 353 height 11
click at [343, 141] on li "Adjust lighting to "dance" and rainbow" at bounding box center [376, 146] width 353 height 11
click at [329, 152] on li "check in with [PERSON_NAME] to see what plan for [DATE] is (this will dictate w…" at bounding box center [376, 163] width 353 height 23
click at [322, 156] on li "check in with [PERSON_NAME] to see what plan for [DATE] is (this will dictate w…" at bounding box center [376, 163] width 353 height 23
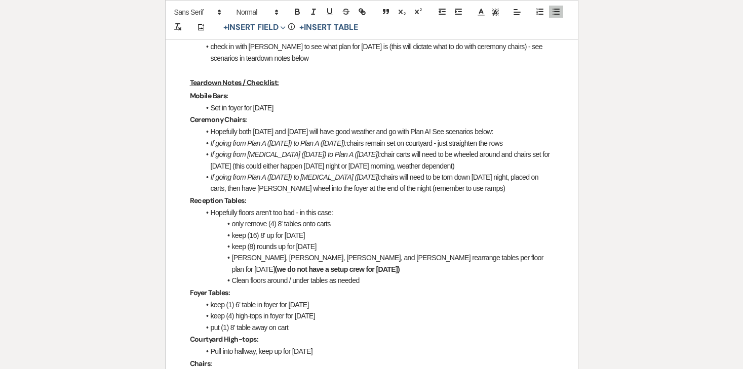
scroll to position [999, 0]
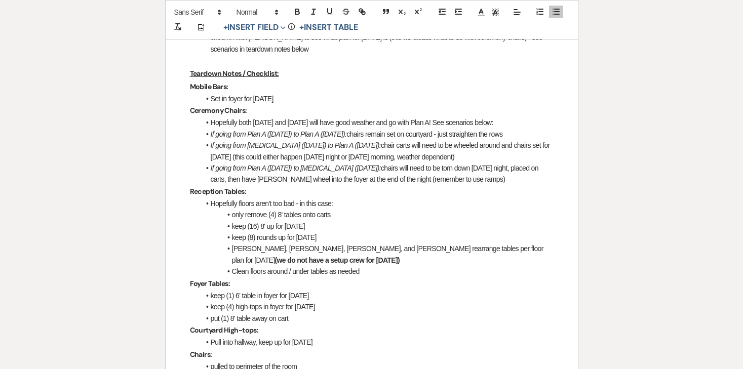
click at [227, 93] on li "Set in foyer for [DATE]" at bounding box center [376, 98] width 353 height 11
click at [308, 164] on em "If going from Plan A ([DATE]) to [MEDICAL_DATA] ([DATE]):" at bounding box center [296, 168] width 170 height 8
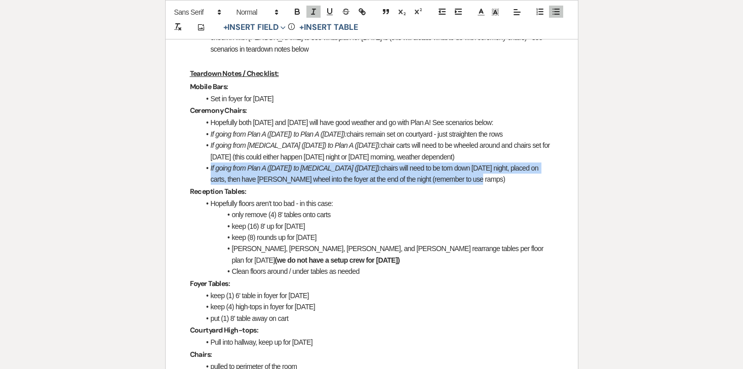
drag, startPoint x: 438, startPoint y: 170, endPoint x: 183, endPoint y: 156, distance: 255.6
click at [183, 156] on div "Jackson & Cyann - Final Details - 10.17.25 GENERAL EVENT DETAILS Bride & Groom …" at bounding box center [372, 265] width 412 height 2177
copy li "If going from Plan A (Friday) to Plan B (Saturday): chairs will need to be torn…"
click at [373, 167] on li "If going from Plan A (Friday) to Plan B (Saturday): chairs will need to be torn…" at bounding box center [376, 174] width 353 height 23
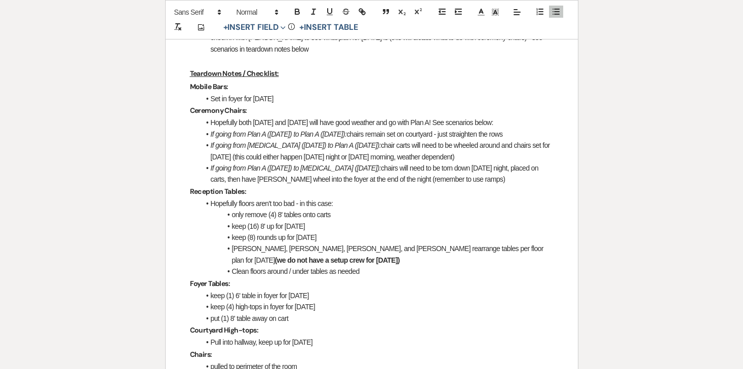
click at [442, 169] on li "If going from Plan A (Friday) to Plan B (Saturday): chairs will need to be torn…" at bounding box center [376, 174] width 353 height 23
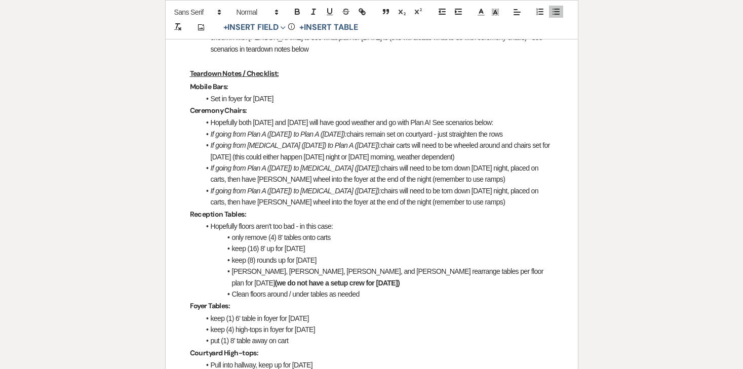
click at [265, 187] on em "If going from Plan A ([DATE]) to [MEDICAL_DATA] ([DATE]):" at bounding box center [296, 191] width 170 height 8
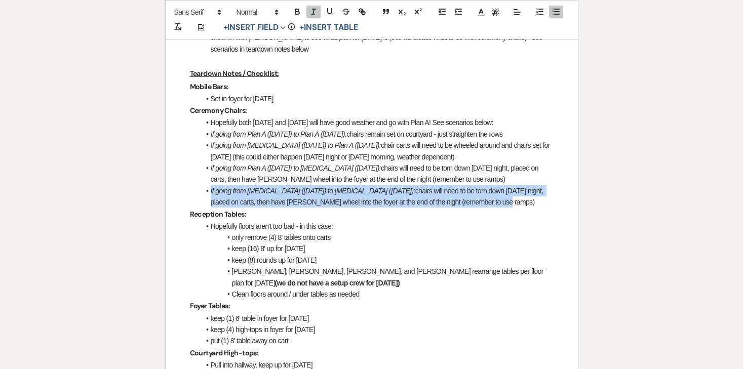
drag, startPoint x: 438, startPoint y: 192, endPoint x: 198, endPoint y: 178, distance: 240.5
click at [198, 178] on div "Jackson & Cyann - Final Details - 10.17.25 GENERAL EVENT DETAILS Bride & Groom …" at bounding box center [372, 276] width 412 height 2199
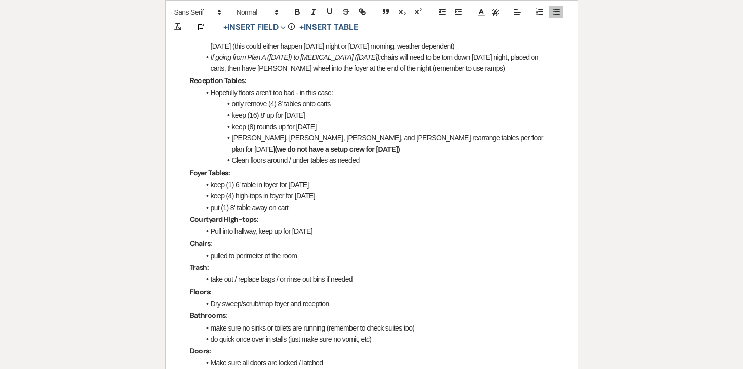
scroll to position [1111, 0]
click at [271, 137] on li "Brooke, Linda, Joe, and Luna rearrange tables per floor plan for Saturday (we d…" at bounding box center [376, 143] width 353 height 23
click at [289, 109] on li "keep (16) 8' up for [DATE]" at bounding box center [376, 114] width 353 height 11
click at [464, 154] on li "Clean floors around / under tables as needed" at bounding box center [376, 159] width 353 height 11
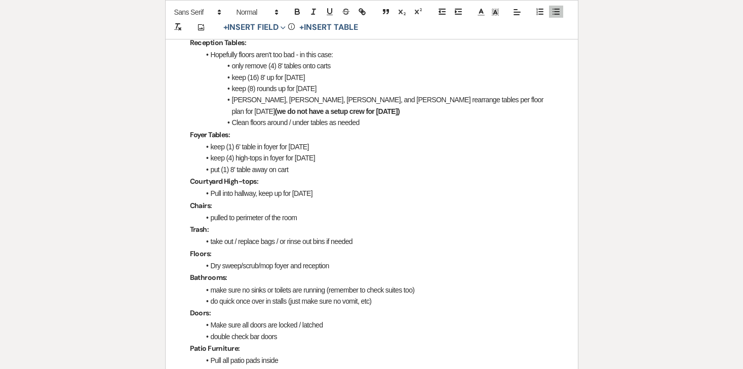
scroll to position [1149, 0]
click at [386, 152] on li "keep (4) high-tops in foyer for [DATE]" at bounding box center [376, 157] width 353 height 11
click at [381, 141] on li "keep (1) 6' table in foyer for [DATE]" at bounding box center [376, 146] width 353 height 11
click at [290, 164] on li "put (1) 8' table away on cart" at bounding box center [376, 169] width 353 height 11
click at [292, 164] on li "put (1) 8' table away on cart" at bounding box center [376, 169] width 353 height 11
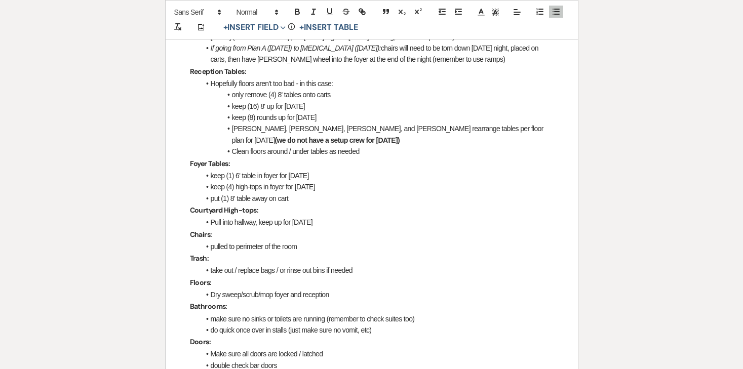
scroll to position [1118, 0]
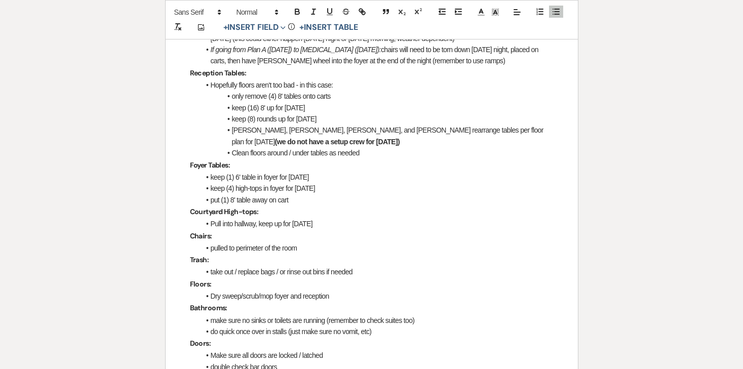
click at [325, 172] on li "keep (1) 6' table in foyer for [DATE]" at bounding box center [376, 177] width 353 height 11
click at [334, 183] on li "keep (4) high-tops in foyer for [DATE]" at bounding box center [376, 188] width 353 height 11
click at [329, 194] on li "put (1) 8' table away on cart" at bounding box center [376, 199] width 353 height 11
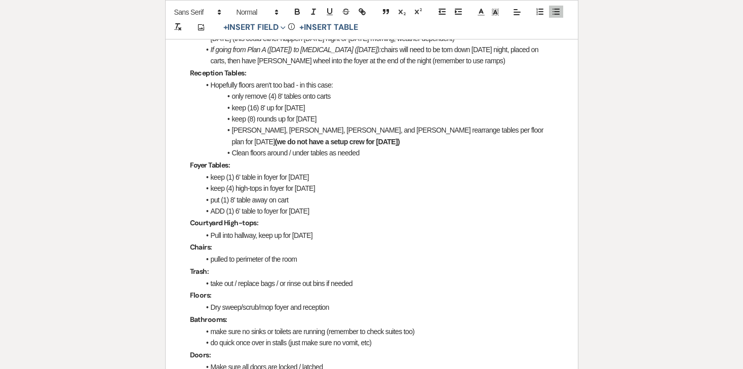
click at [379, 147] on li "Clean floors around / under tables as needed" at bounding box center [376, 152] width 353 height 11
click at [338, 127] on li "Brooke, Linda, Joe, and Luna rearrange tables per floor plan for Saturday (we d…" at bounding box center [376, 136] width 353 height 23
click at [348, 113] on li "keep (8) rounds up for [DATE]" at bounding box center [376, 118] width 353 height 11
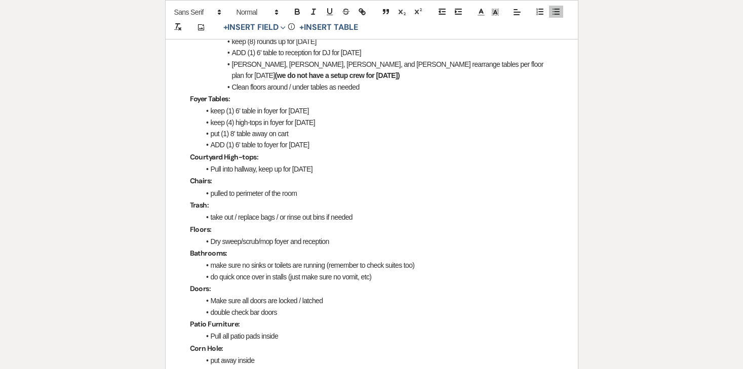
scroll to position [1196, 0]
click at [344, 174] on p "Chairs:" at bounding box center [372, 180] width 364 height 13
click at [345, 163] on li "Pull into hallway, keep up for [DATE]" at bounding box center [376, 168] width 353 height 11
click at [338, 187] on li "pulled to perimeter of the room" at bounding box center [376, 192] width 353 height 11
click at [338, 198] on p "Trash:" at bounding box center [372, 204] width 364 height 13
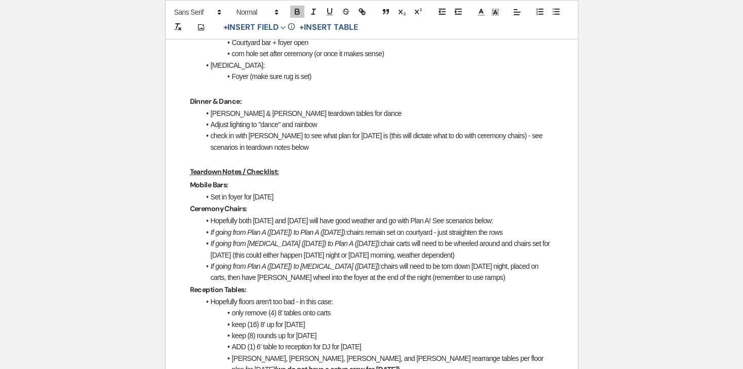
scroll to position [903, 0]
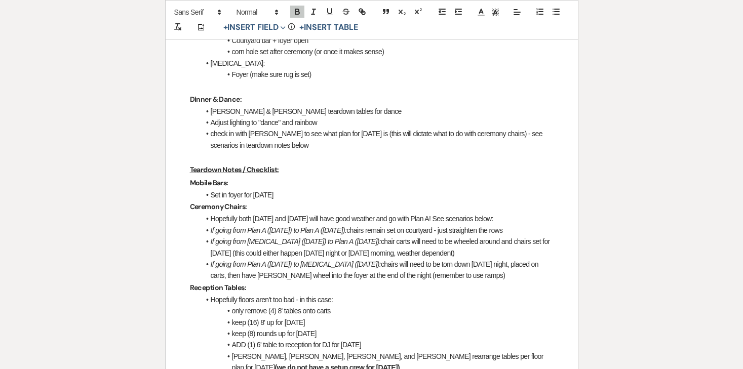
click at [358, 164] on p "Teardown Notes / Checklist:" at bounding box center [372, 170] width 364 height 13
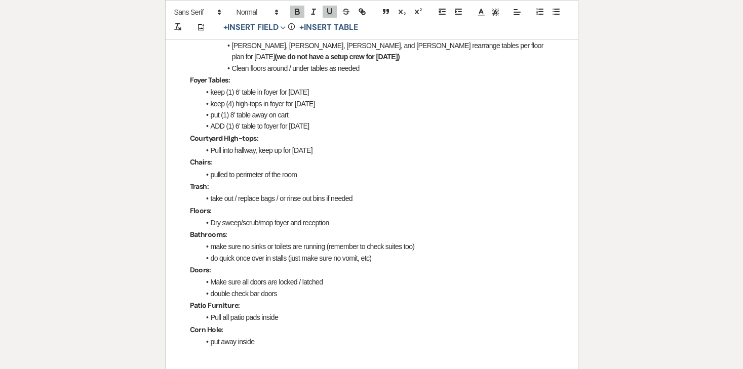
scroll to position [1215, 0]
click at [335, 216] on li "Dry sweep/scrub/mop foyer and reception" at bounding box center [376, 221] width 353 height 11
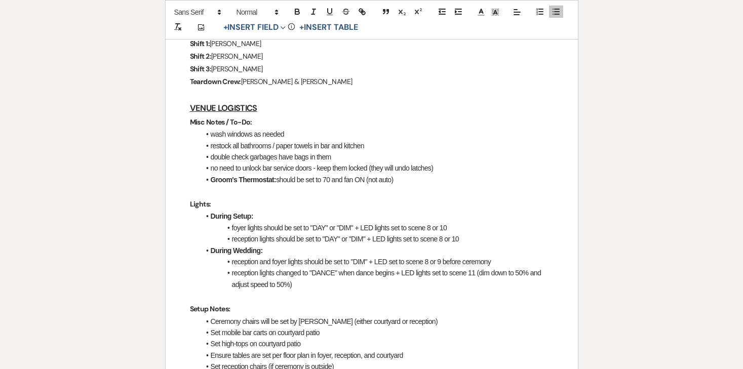
scroll to position [0, 0]
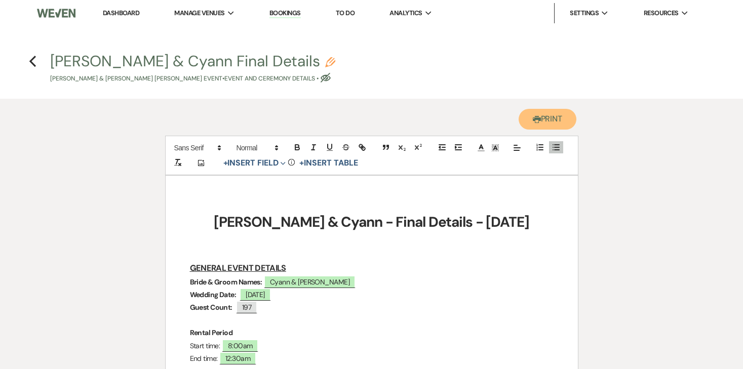
click at [533, 115] on icon "Printer" at bounding box center [537, 119] width 8 height 8
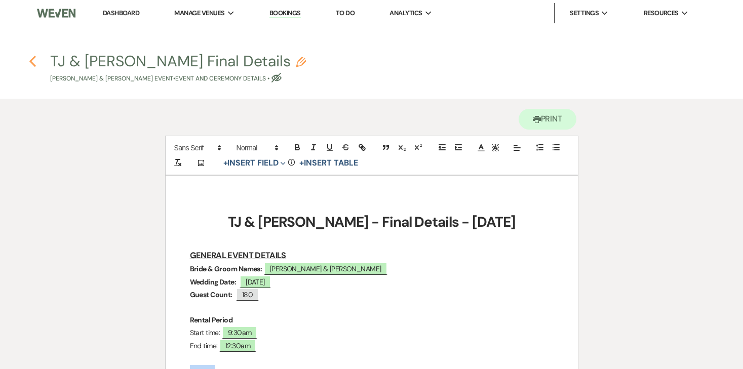
click at [30, 58] on icon "Previous" at bounding box center [33, 61] width 8 height 12
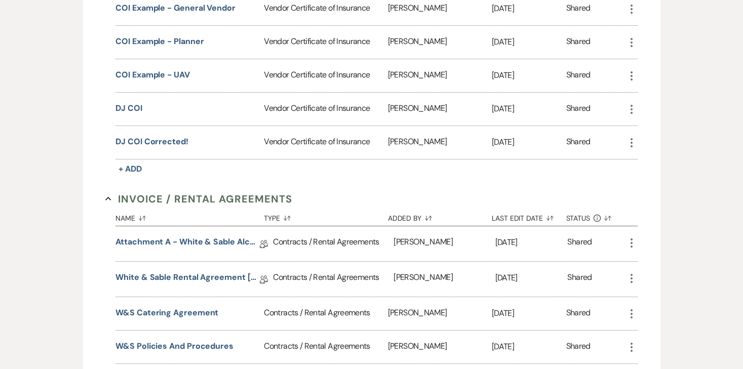
scroll to position [25, 0]
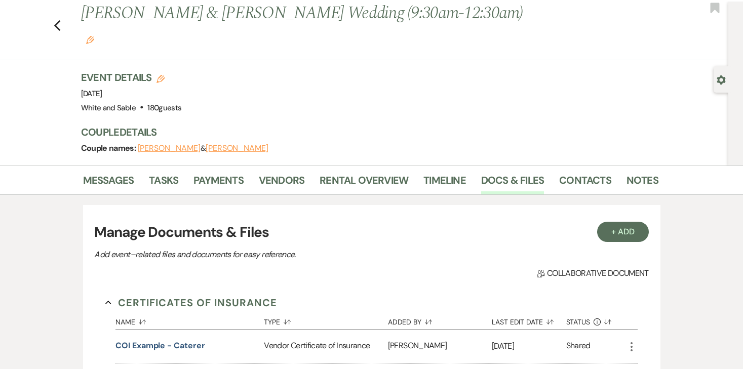
click at [55, 20] on div "Previous Bailey Waldhauser & TJ Hallfin's Wedding (9:30am-12:30am) Edit Bookmark" at bounding box center [361, 31] width 733 height 59
click at [60, 20] on icon "Previous" at bounding box center [58, 26] width 8 height 12
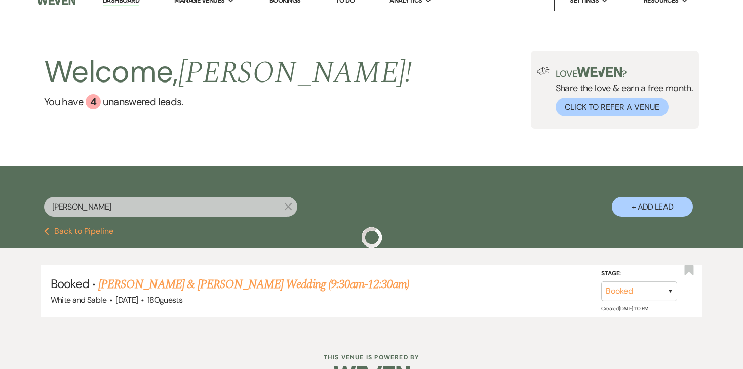
scroll to position [42, 0]
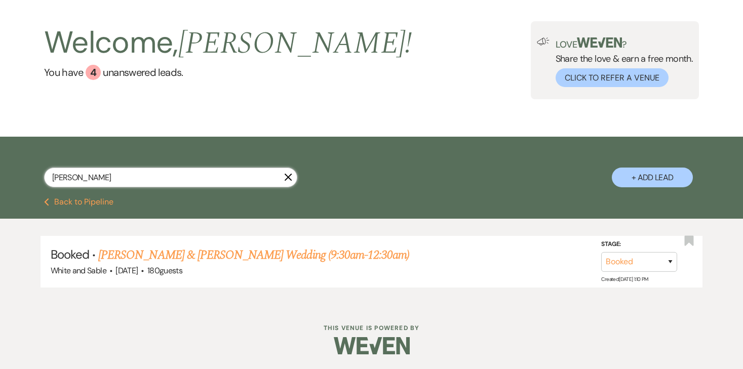
click at [162, 177] on input "waldhauser" at bounding box center [170, 178] width 253 height 20
type input "i"
type input "kristina"
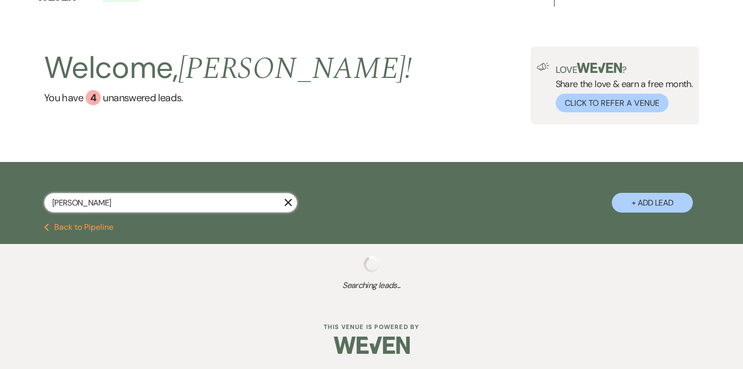
select select "8"
select select "2"
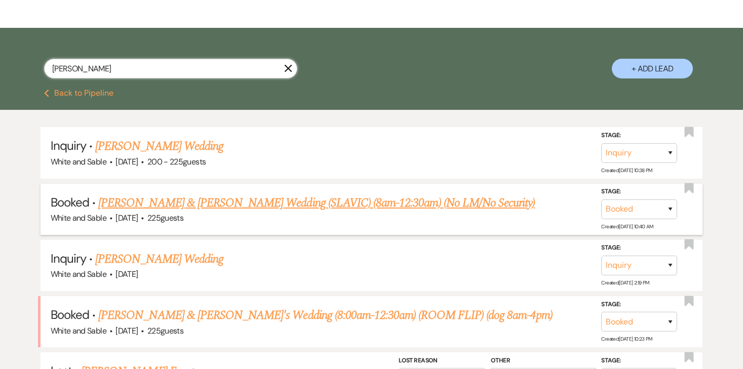
scroll to position [151, 0]
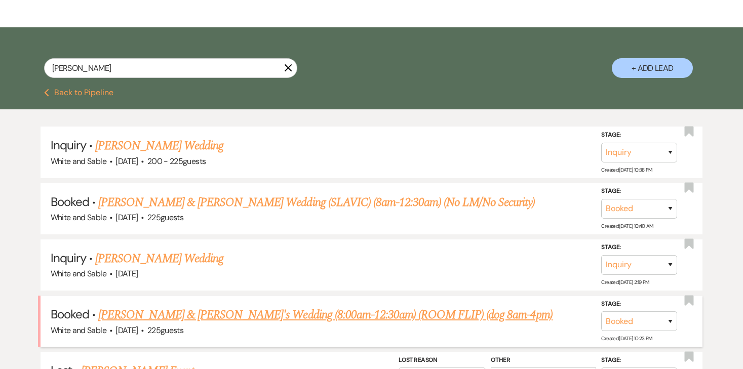
click at [173, 310] on link "Kristina Yang & Bill Kourchj's Wedding (8:00am-12:30am) (ROOM FLIP) (dog 8am-4p…" at bounding box center [325, 315] width 454 height 18
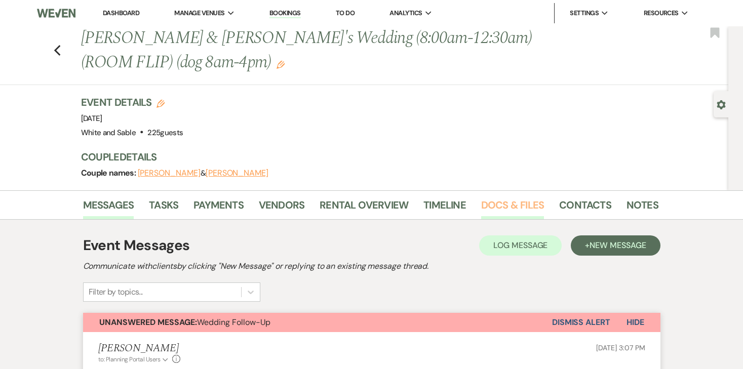
click at [501, 200] on link "Docs & Files" at bounding box center [512, 208] width 63 height 22
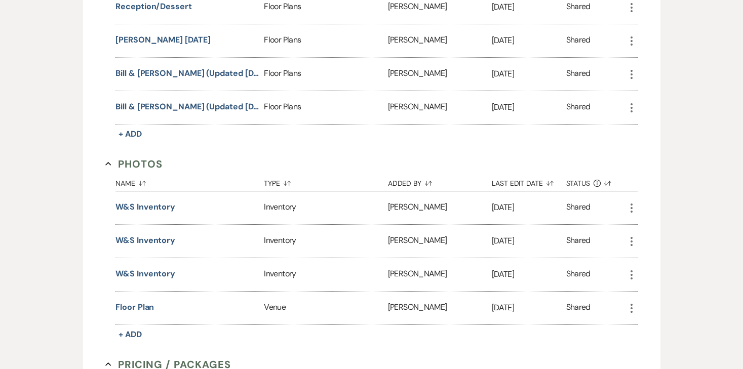
scroll to position [2206, 0]
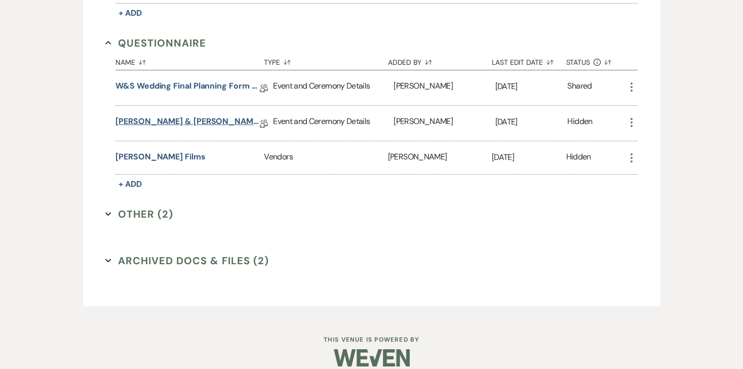
click at [174, 115] on link "Kristina & Bill Final Details" at bounding box center [187, 123] width 144 height 16
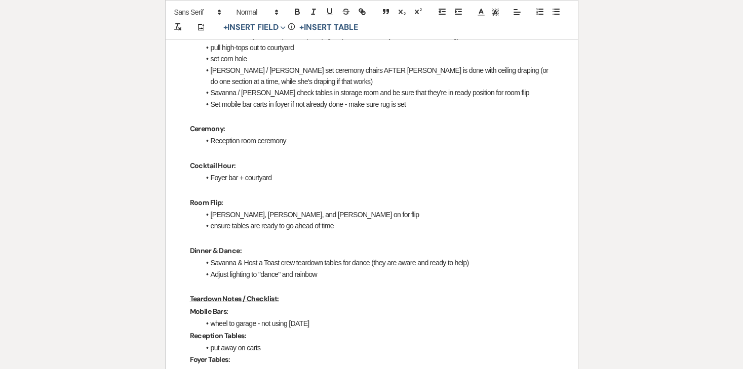
scroll to position [701, 0]
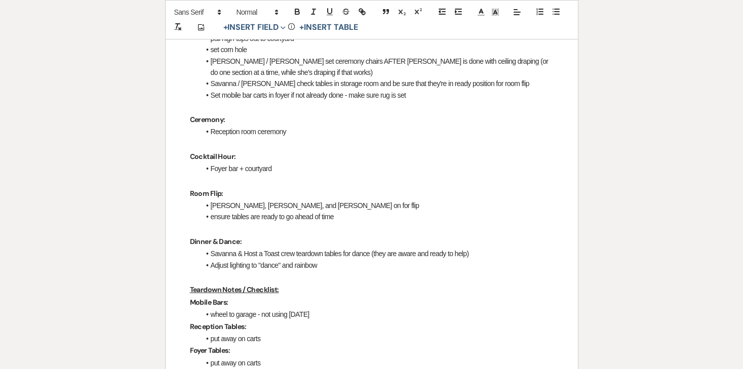
drag, startPoint x: 336, startPoint y: 190, endPoint x: 174, endPoint y: 171, distance: 163.2
copy div "Room Flip: Savanna, Kaitlyn, and Landon on for flip ensure tables are ready to …"
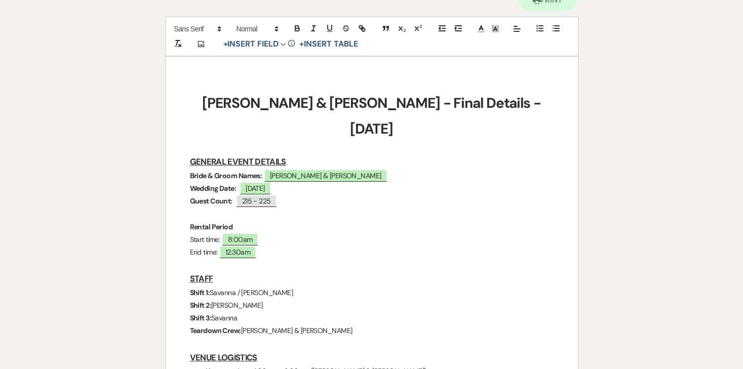
scroll to position [0, 0]
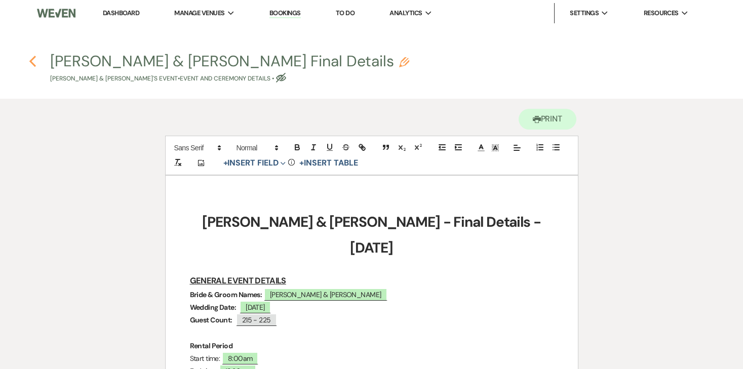
click at [34, 61] on icon "Previous" at bounding box center [33, 61] width 8 height 12
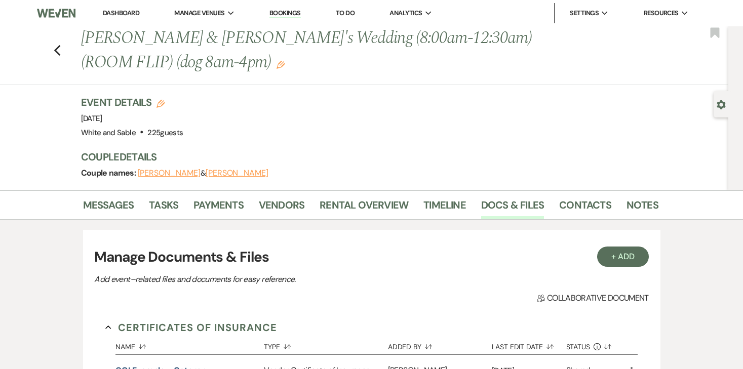
click at [111, 10] on link "Dashboard" at bounding box center [121, 13] width 36 height 9
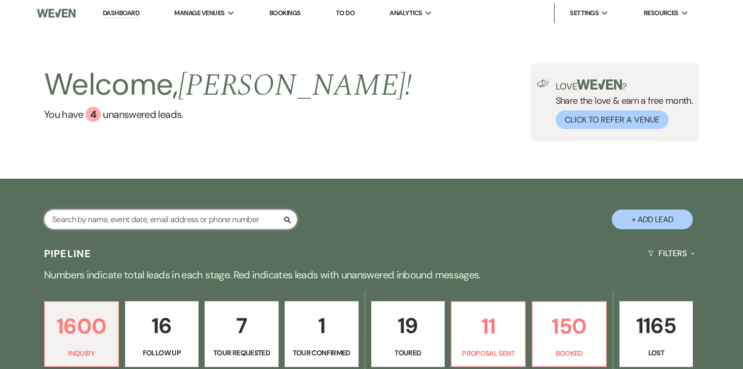
click at [194, 222] on input "text" at bounding box center [170, 220] width 253 height 20
type input "waldhauser"
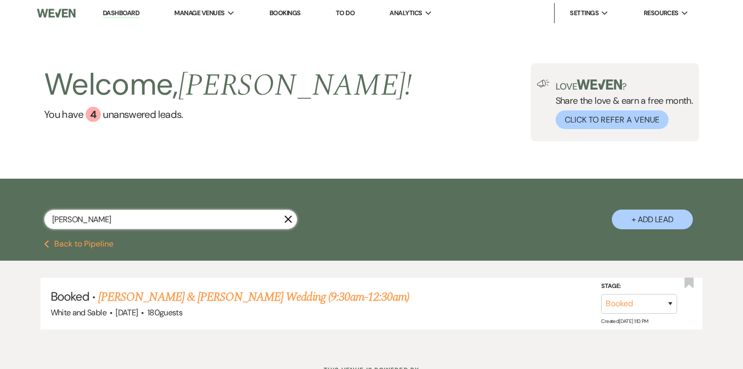
scroll to position [42, 0]
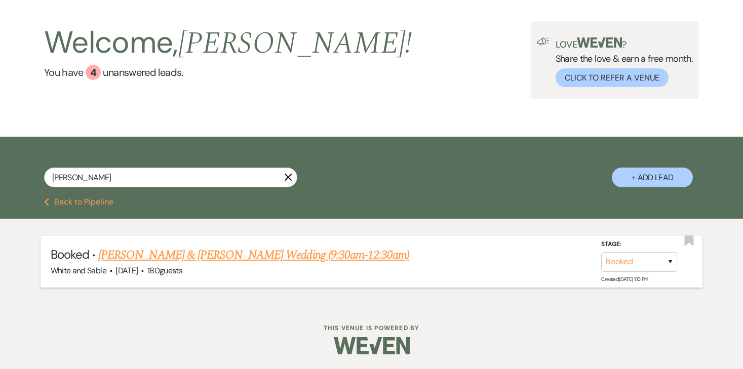
click at [212, 256] on link "Bailey Waldhauser & TJ Hallfin's Wedding (9:30am-12:30am)" at bounding box center [253, 255] width 311 height 18
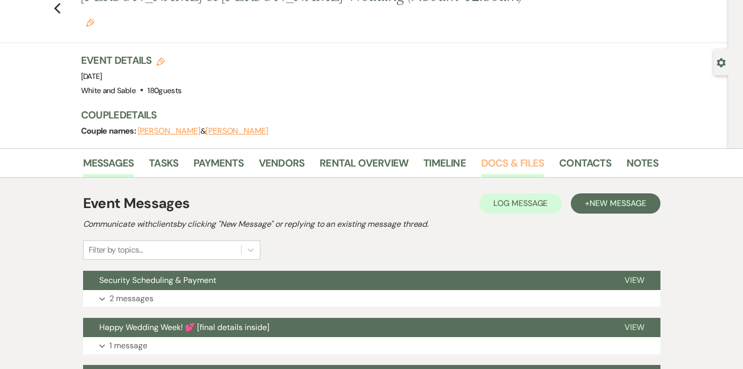
click at [525, 155] on link "Docs & Files" at bounding box center [512, 166] width 63 height 22
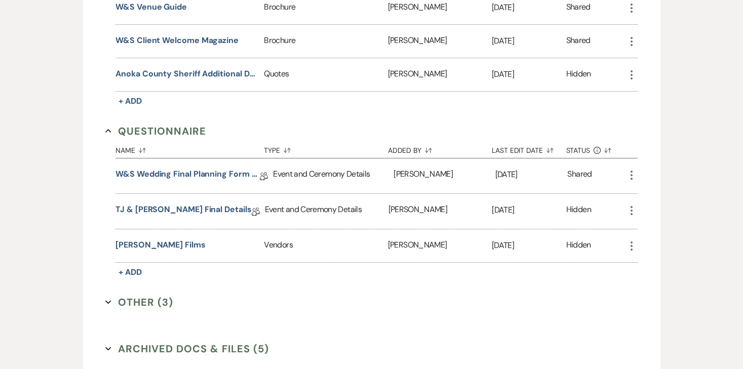
scroll to position [1701, 0]
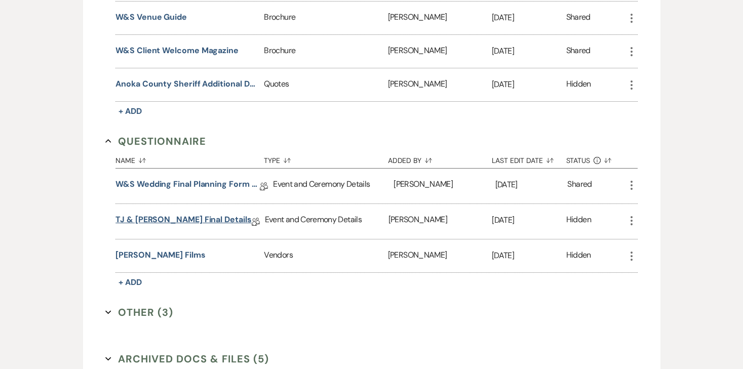
click at [176, 214] on link "TJ & Bailey Final Details" at bounding box center [183, 222] width 136 height 16
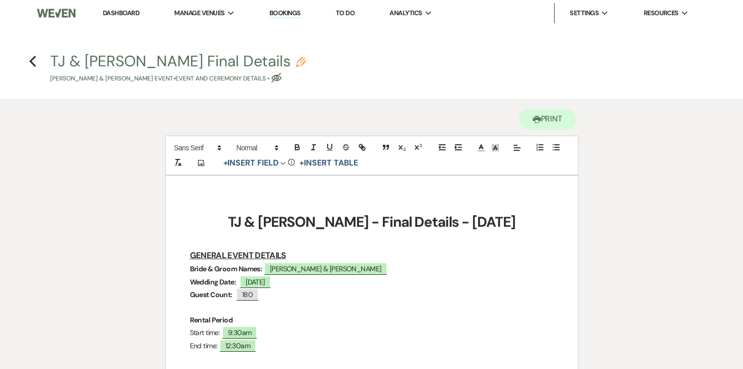
drag, startPoint x: 133, startPoint y: 13, endPoint x: 95, endPoint y: 0, distance: 40.2
click at [133, 13] on link "Dashboard" at bounding box center [121, 13] width 36 height 9
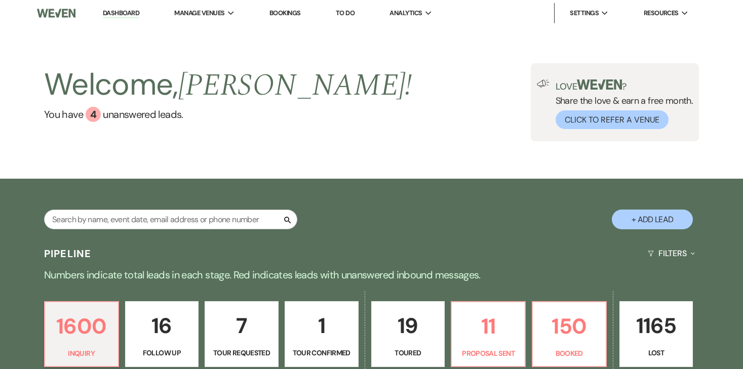
click at [345, 13] on link "To Do" at bounding box center [345, 13] width 19 height 9
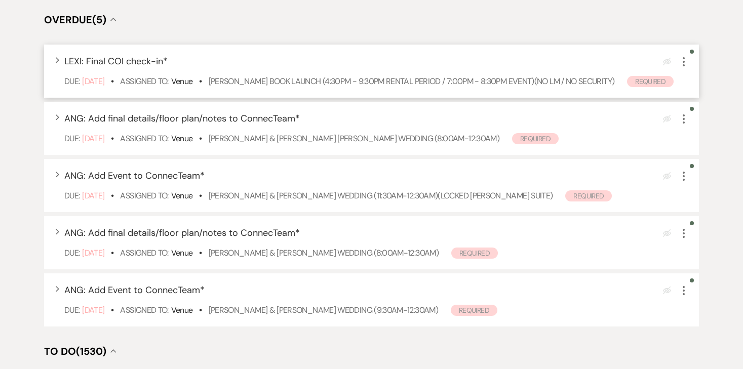
scroll to position [160, 0]
click at [687, 124] on icon "More" at bounding box center [684, 118] width 12 height 12
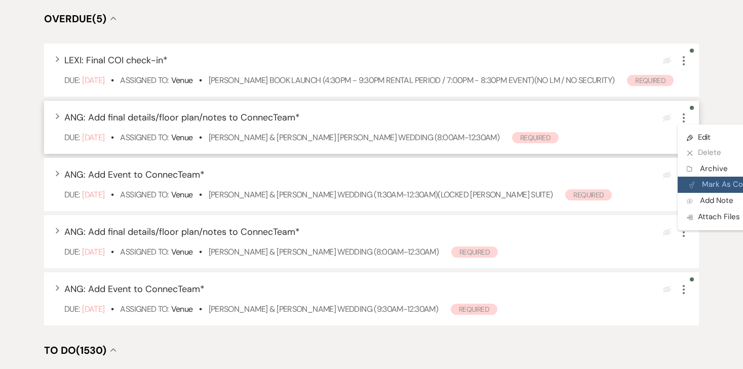
click at [700, 193] on button "Plan Portal Link Mark As Complete" at bounding box center [727, 185] width 99 height 16
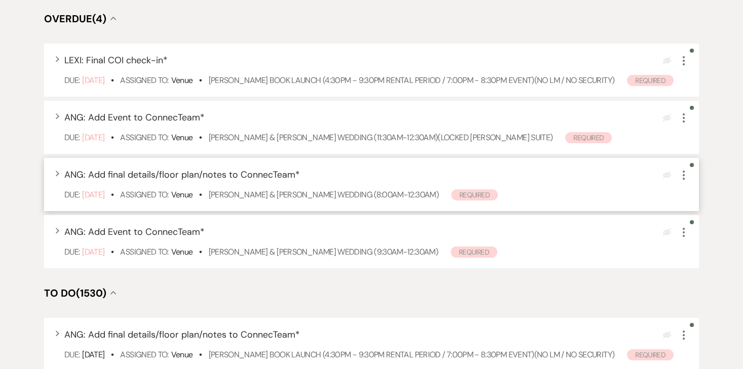
click at [684, 180] on use "button" at bounding box center [684, 175] width 2 height 9
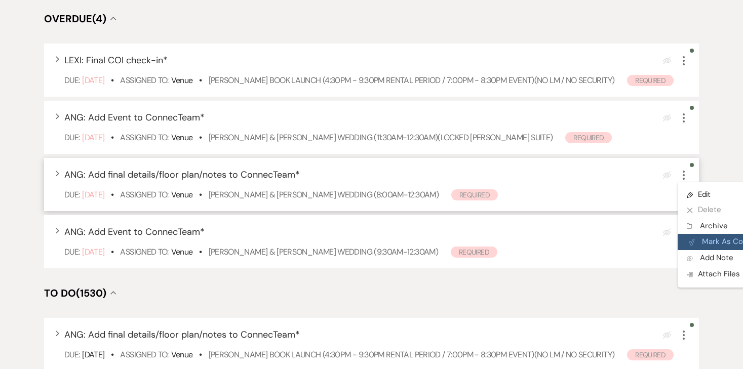
click at [695, 250] on button "Plan Portal Link Mark As Complete" at bounding box center [727, 242] width 99 height 16
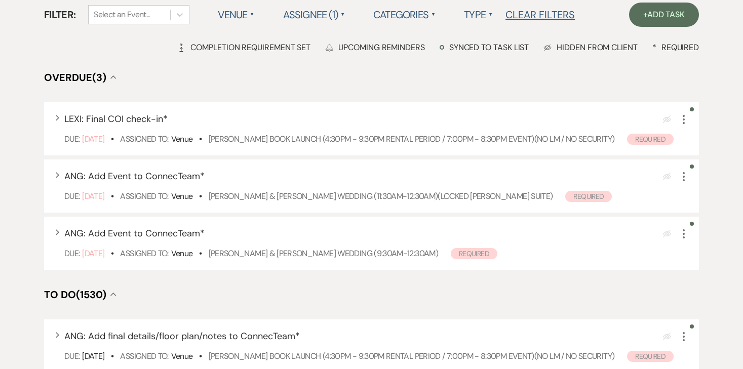
scroll to position [0, 0]
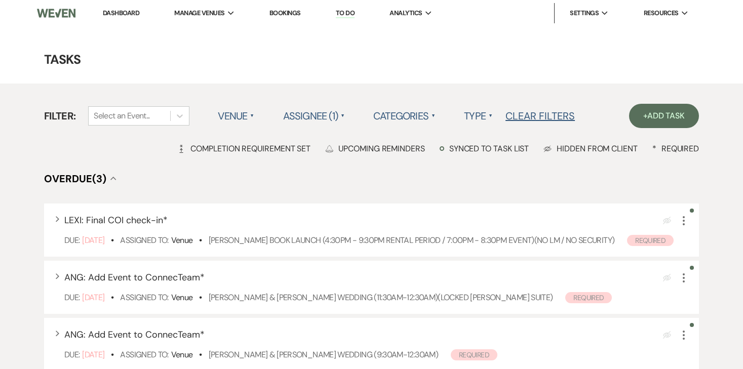
click at [114, 14] on link "Dashboard" at bounding box center [121, 13] width 36 height 9
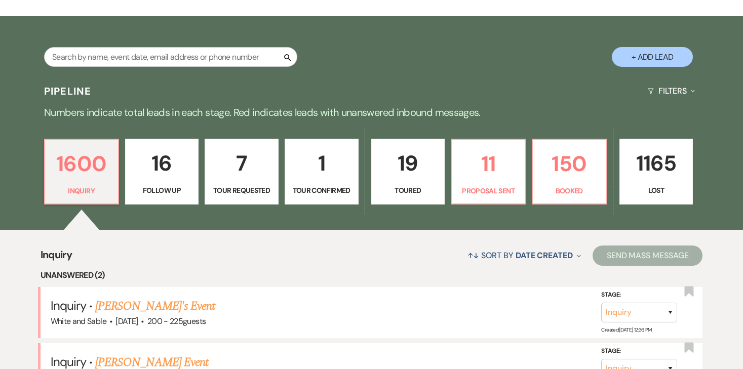
scroll to position [253, 0]
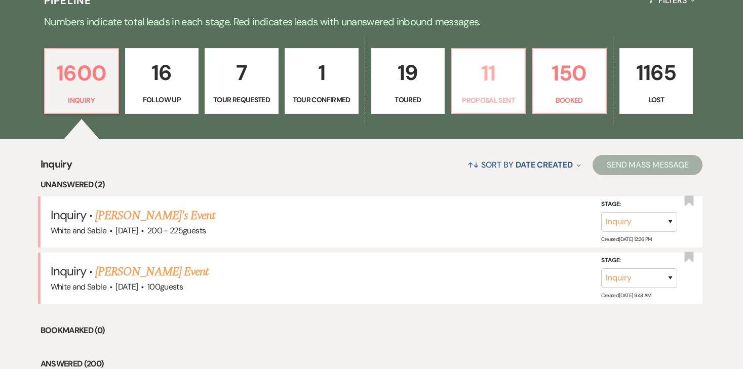
click at [482, 100] on p "Proposal Sent" at bounding box center [488, 100] width 61 height 11
select select "6"
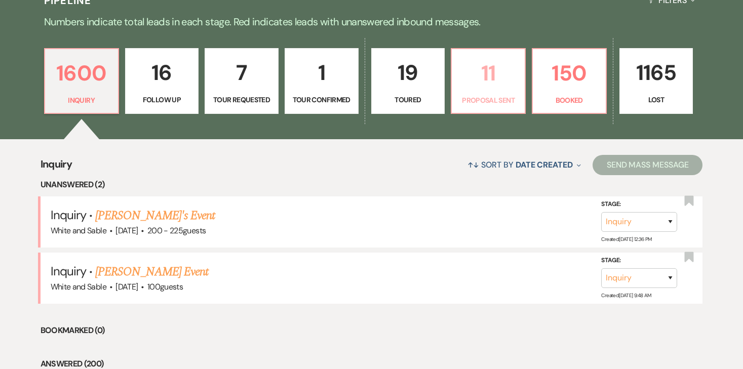
select select "6"
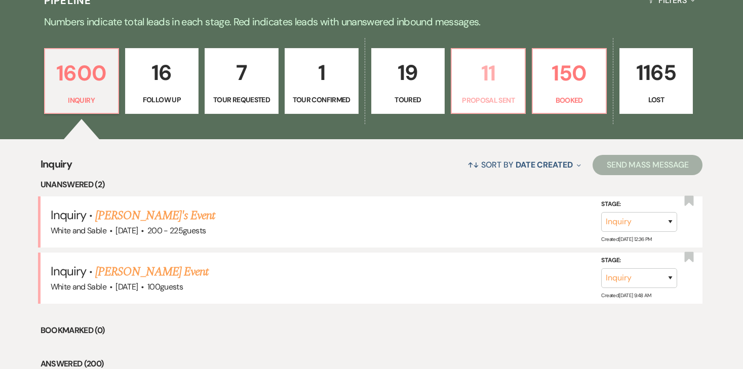
select select "6"
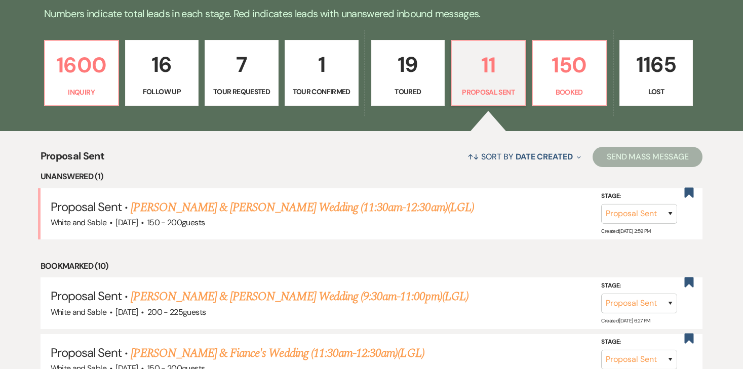
scroll to position [264, 0]
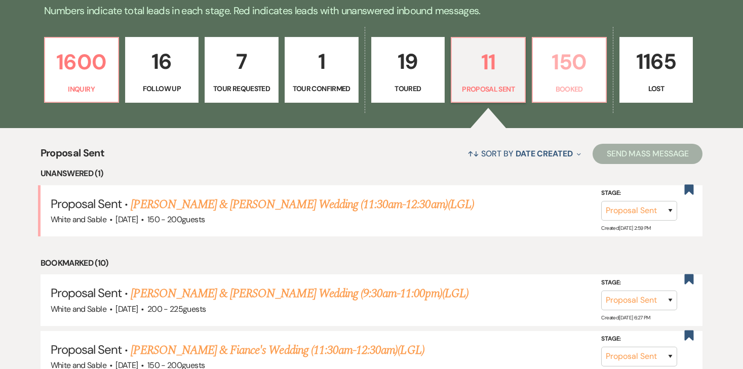
click at [551, 67] on p "150" at bounding box center [569, 62] width 61 height 34
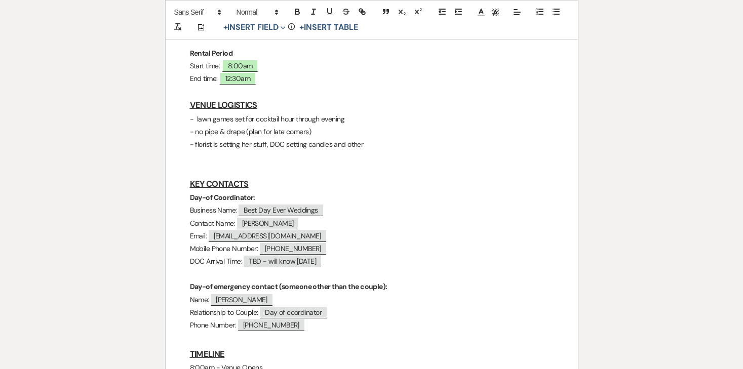
scroll to position [291, 0]
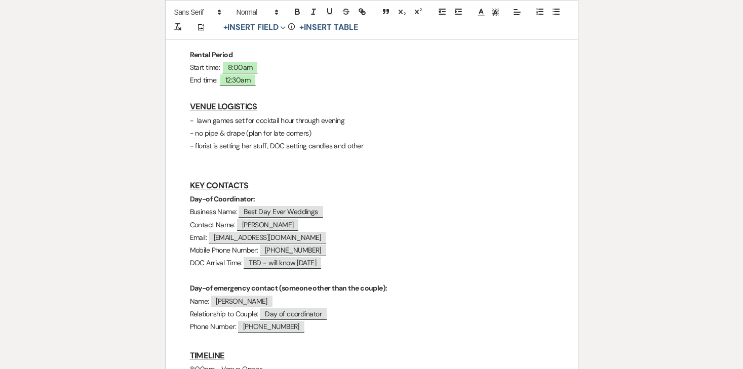
click at [227, 166] on p at bounding box center [372, 172] width 364 height 13
paste div
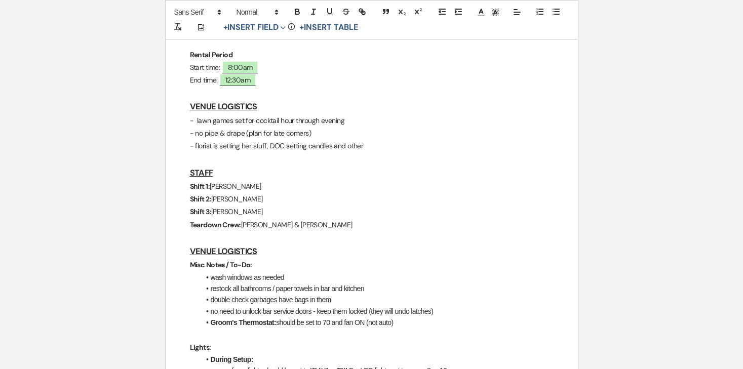
click at [224, 182] on span "[PERSON_NAME]" at bounding box center [236, 186] width 52 height 9
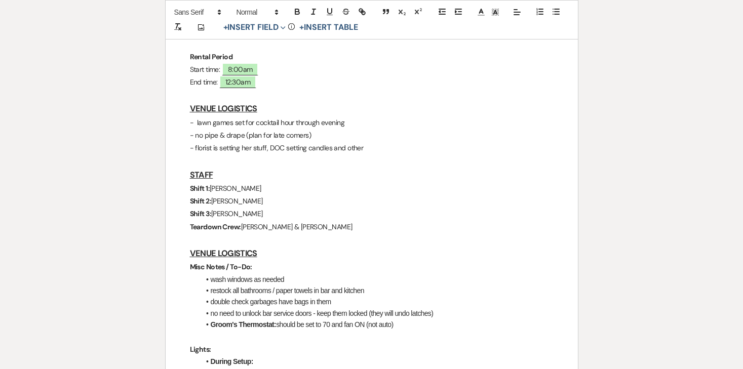
scroll to position [296, 0]
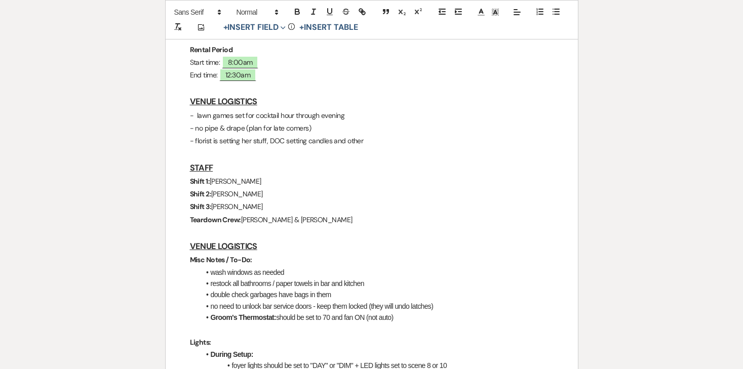
click at [303, 109] on p "- lawn games set for cocktail hour through evening" at bounding box center [372, 115] width 364 height 13
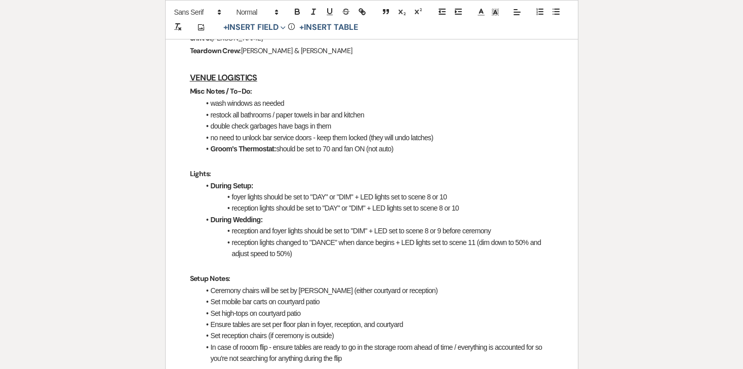
scroll to position [453, 0]
click at [270, 285] on li "Ceremony chairs will be set by [PERSON_NAME] (either courtyard or reception)" at bounding box center [376, 290] width 353 height 11
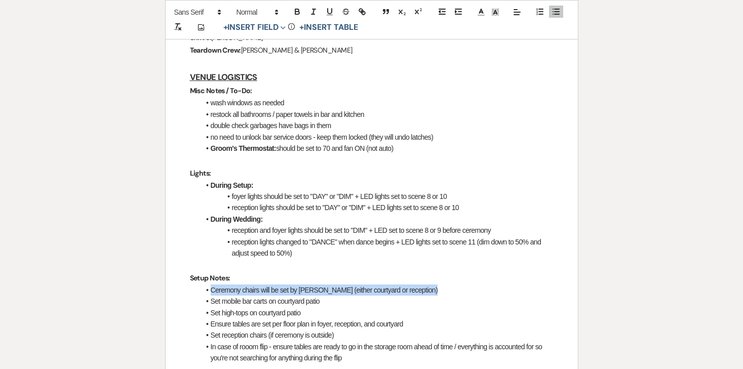
click at [270, 285] on li "Ceremony chairs will be set by [PERSON_NAME] (either courtyard or reception)" at bounding box center [376, 290] width 353 height 11
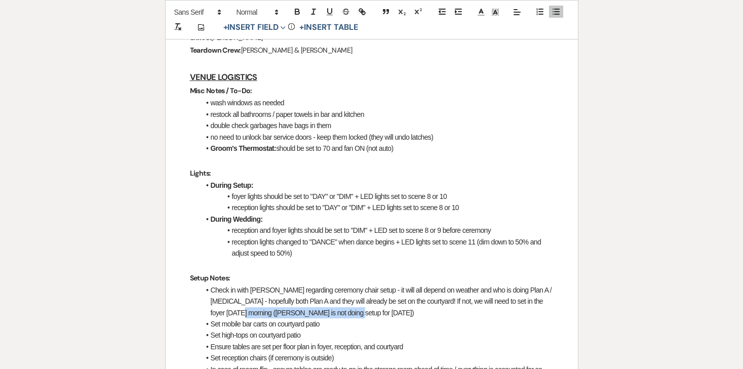
drag, startPoint x: 338, startPoint y: 285, endPoint x: 236, endPoint y: 284, distance: 102.3
click at [236, 285] on li "Check in with [PERSON_NAME] regarding ceremony chair setup - it will all depend…" at bounding box center [376, 302] width 353 height 34
click at [293, 14] on icon "button" at bounding box center [297, 11] width 9 height 9
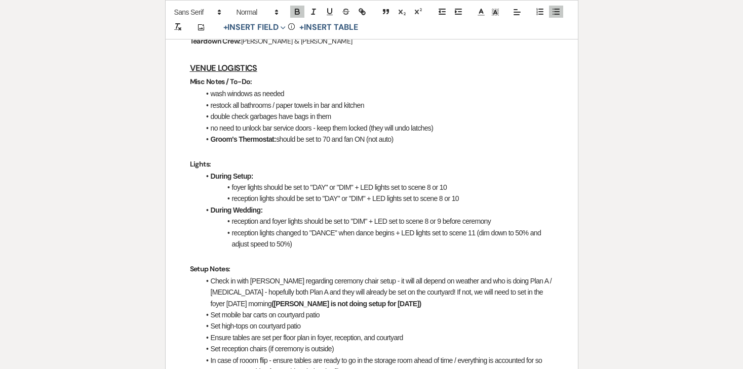
click at [282, 309] on li "Set mobile bar carts on courtyard patio" at bounding box center [376, 314] width 353 height 11
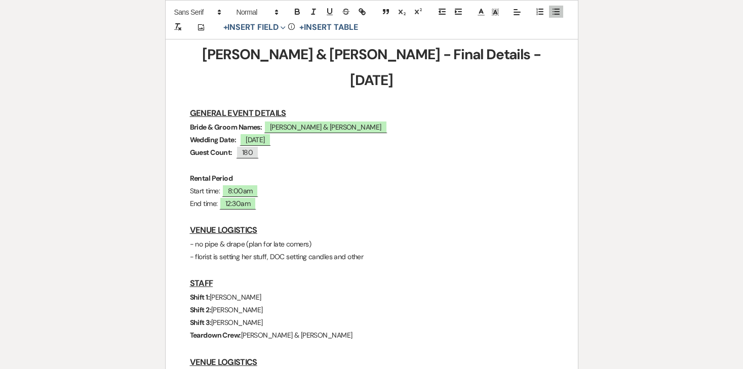
scroll to position [166, 0]
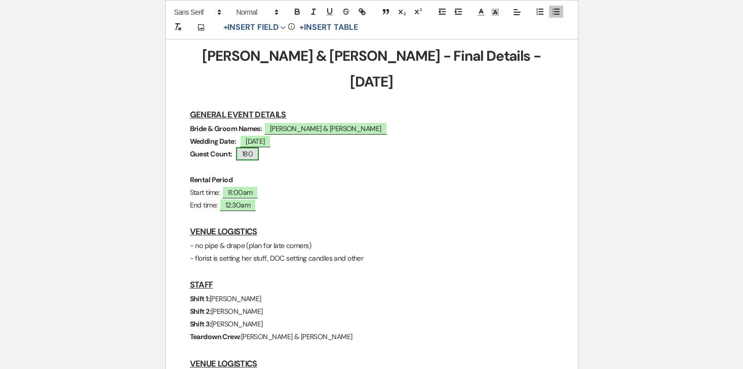
click at [247, 147] on span "180" at bounding box center [247, 153] width 23 height 13
select select "Number"
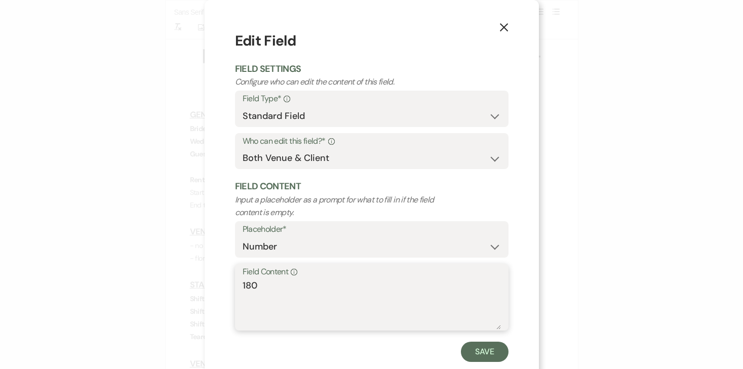
click at [295, 287] on textarea "180" at bounding box center [372, 304] width 258 height 51
type textarea "174"
click at [487, 359] on button "Save" at bounding box center [485, 352] width 48 height 20
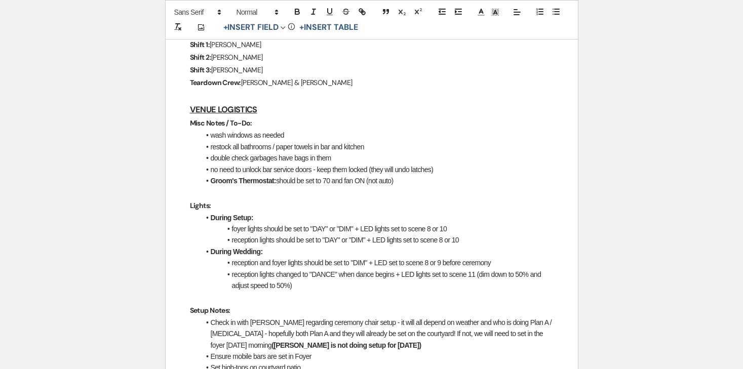
scroll to position [424, 0]
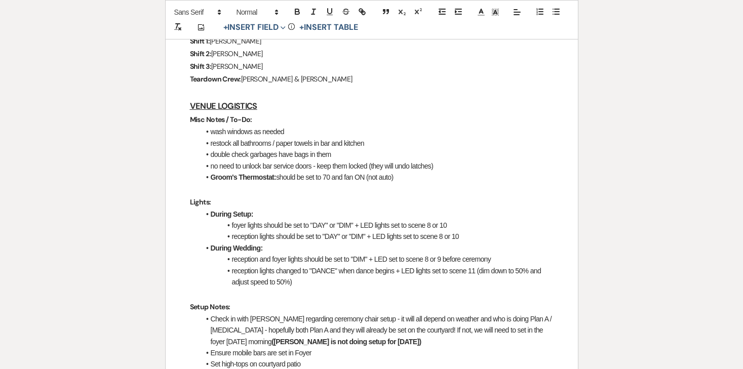
click at [311, 183] on p at bounding box center [372, 189] width 364 height 13
click at [310, 172] on li "Groom's Thermostat: should be set to 70 and fan ON (not auto)" at bounding box center [376, 177] width 353 height 11
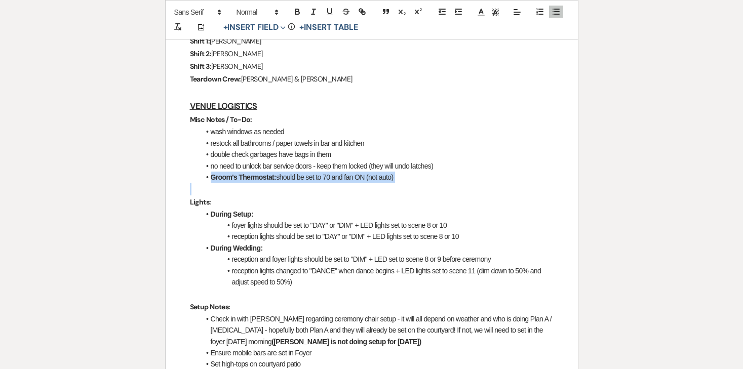
click at [310, 172] on li "Groom's Thermostat: should be set to 70 and fan ON (not auto)" at bounding box center [376, 177] width 353 height 11
copy li "Groom's Thermostat: should be set to 70 and fan ON (not auto)"
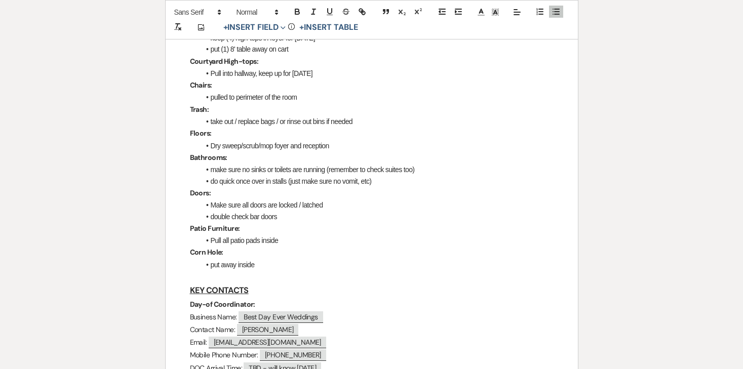
scroll to position [1347, 0]
click at [277, 258] on li "put away inside" at bounding box center [376, 263] width 353 height 11
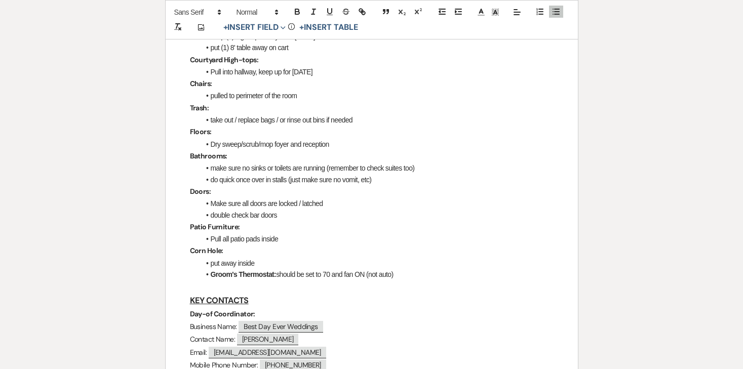
click at [211, 269] on span at bounding box center [211, 274] width 0 height 11
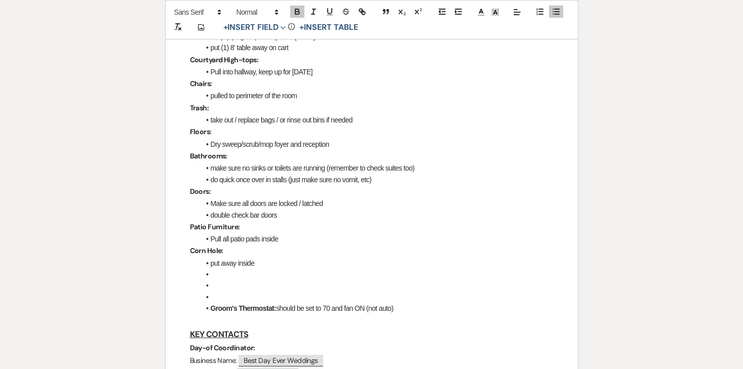
click at [211, 292] on span at bounding box center [211, 297] width 0 height 11
click at [212, 306] on strong "Groom's Thermostat:" at bounding box center [244, 310] width 66 height 8
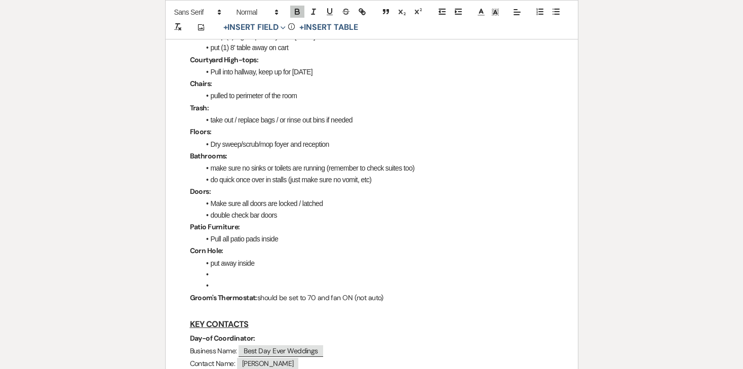
click at [229, 280] on li at bounding box center [376, 285] width 353 height 11
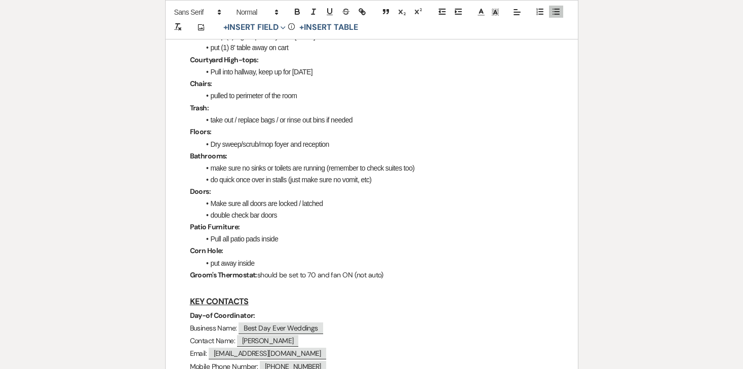
click at [260, 269] on p "Groom's Thermostat: should be set to 70 and fan ON (not auto)" at bounding box center [372, 275] width 364 height 13
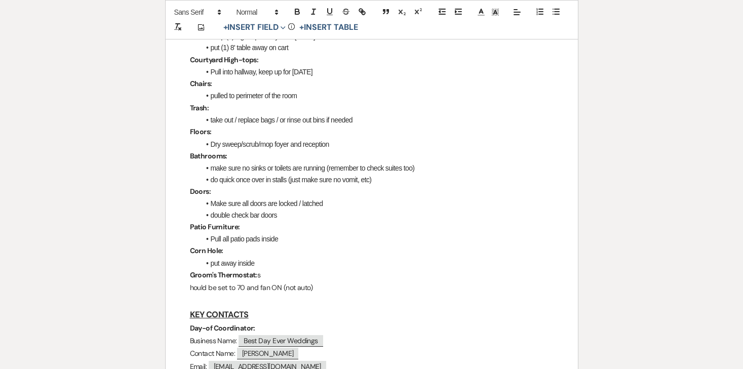
click at [317, 269] on p "Groom's Thermostat: s" at bounding box center [372, 275] width 364 height 13
click at [558, 12] on line "button" at bounding box center [557, 12] width 5 height 0
drag, startPoint x: 265, startPoint y: 264, endPoint x: 212, endPoint y: 263, distance: 53.2
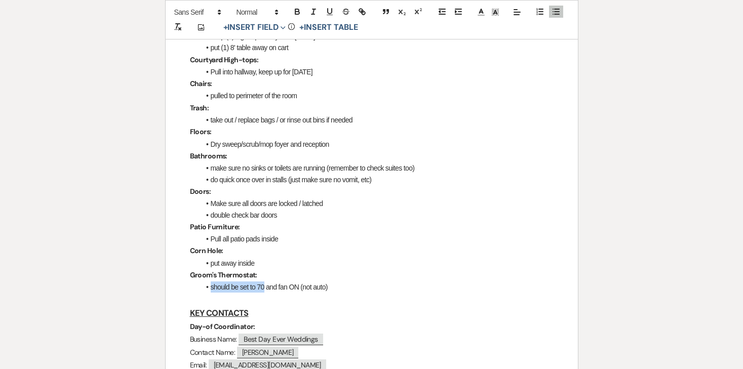
click at [212, 282] on li "should be set to 70 and fan ON (not auto)" at bounding box center [376, 287] width 353 height 11
click at [275, 282] on li "Turn up to 73 and fan ON (not auto)" at bounding box center [376, 287] width 353 height 11
click at [307, 282] on li "Turn up to 73 and fan AUTO (not auto)" at bounding box center [376, 287] width 353 height 11
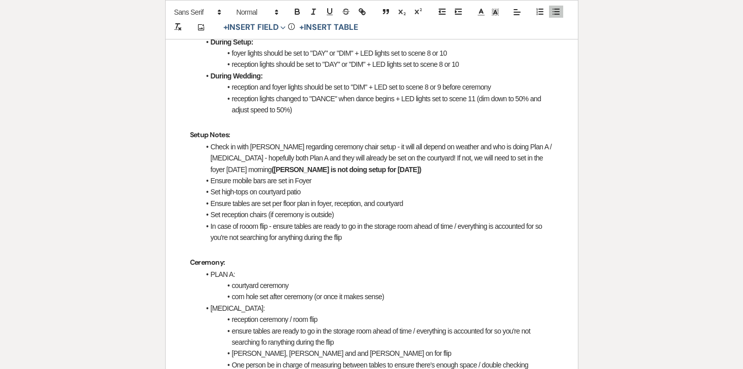
scroll to position [602, 0]
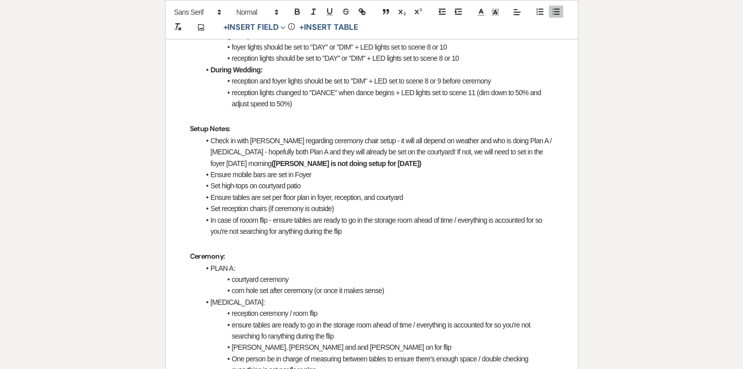
click at [362, 180] on li "Set high-tops on courtyard patio" at bounding box center [376, 185] width 353 height 11
click at [340, 203] on li "Set reception chairs (if ceremony is outside)" at bounding box center [376, 208] width 353 height 11
click at [327, 203] on li "Set reception chairs (if ceremony is outside)" at bounding box center [376, 208] width 353 height 11
click at [318, 203] on li "Set reception chairs (if ceremony is outside)" at bounding box center [376, 208] width 353 height 11
drag, startPoint x: 346, startPoint y: 184, endPoint x: 270, endPoint y: 183, distance: 76.0
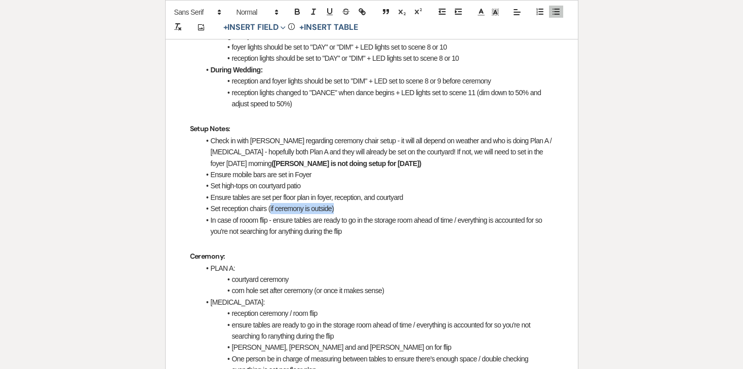
click at [270, 203] on li "Set reception chairs (if ceremony is outside)" at bounding box center [376, 208] width 353 height 11
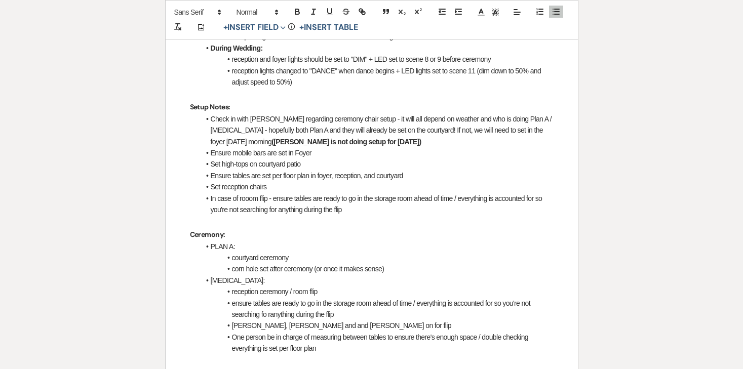
scroll to position [632, 0]
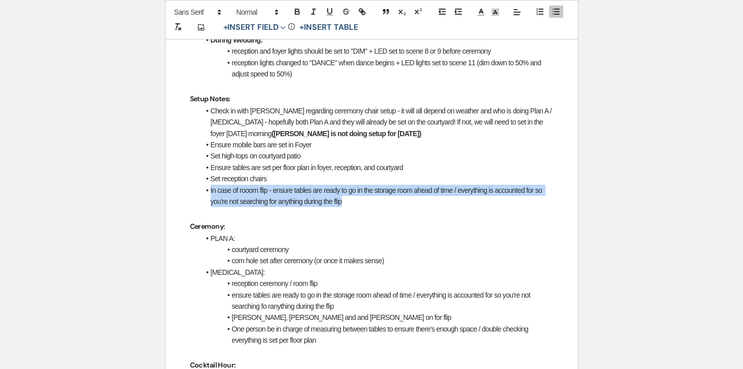
drag, startPoint x: 351, startPoint y: 176, endPoint x: 194, endPoint y: 169, distance: 157.2
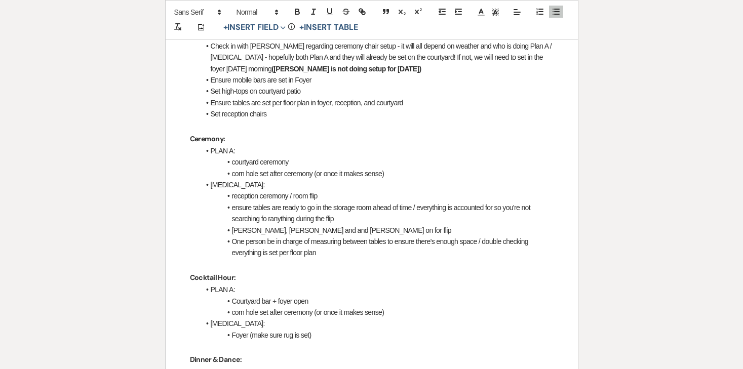
scroll to position [715, 0]
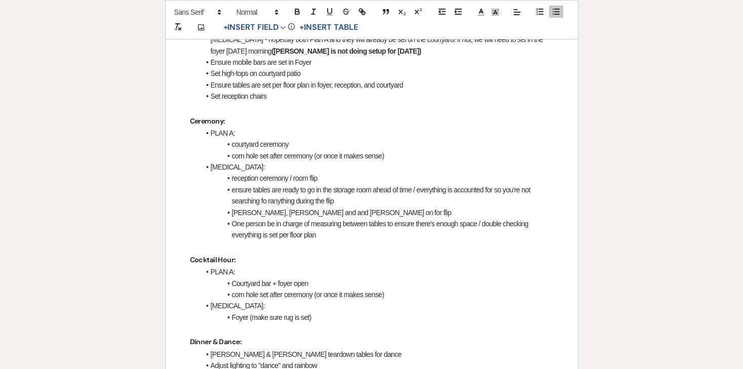
click at [255, 173] on li "reception ceremony / room flip" at bounding box center [376, 178] width 353 height 11
click at [317, 173] on li "reception ceremony / room flip" at bounding box center [376, 178] width 353 height 11
click at [344, 184] on li "ensure tables are ready to go in the storage room ahead of time / everything is…" at bounding box center [376, 195] width 353 height 23
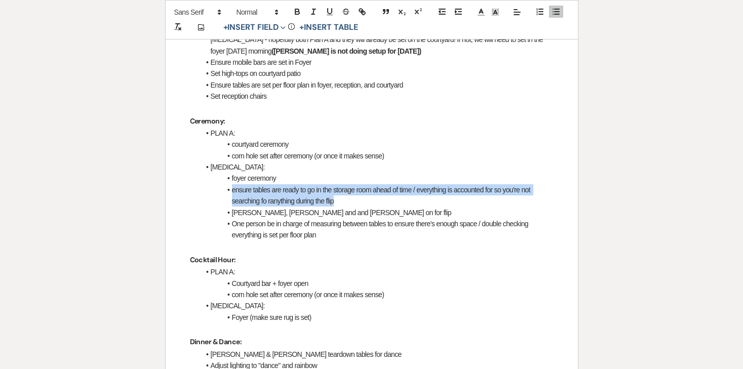
drag, startPoint x: 344, startPoint y: 175, endPoint x: 221, endPoint y: 167, distance: 123.3
click at [221, 184] on li "ensure tables are ready to go in the storage room ahead of time / everything is…" at bounding box center [376, 195] width 353 height 23
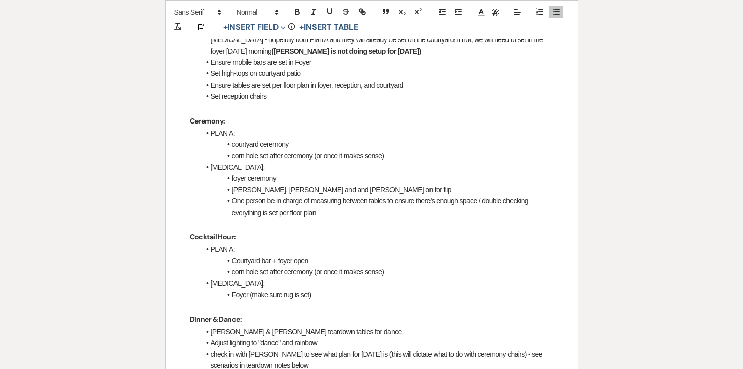
click at [269, 195] on li "One person be in charge of measuring between tables to ensure there's enough sp…" at bounding box center [376, 206] width 353 height 23
click at [269, 184] on li "[PERSON_NAME], [PERSON_NAME] and and [PERSON_NAME] on for flip" at bounding box center [376, 189] width 353 height 11
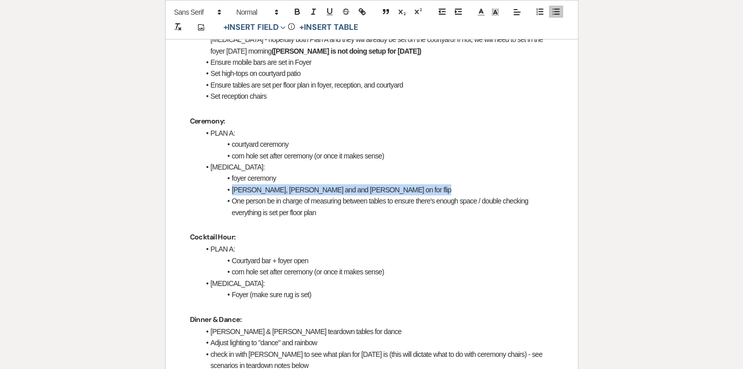
click at [269, 184] on li "[PERSON_NAME], [PERSON_NAME] and and [PERSON_NAME] on for flip" at bounding box center [376, 189] width 353 height 11
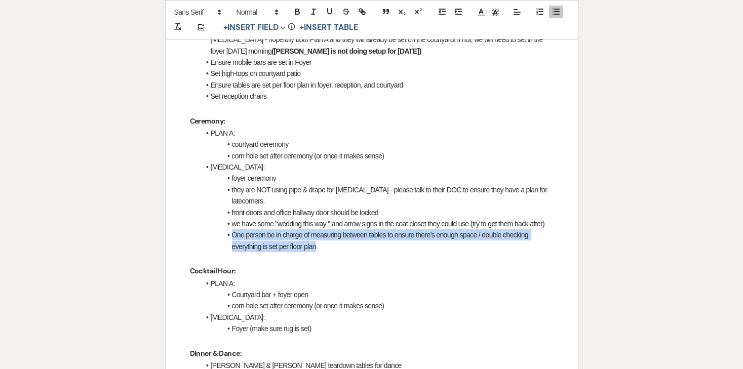
drag, startPoint x: 321, startPoint y: 210, endPoint x: 226, endPoint y: 199, distance: 95.9
click at [226, 229] on li "One person be in charge of measuring between tables to ensure there's enough sp…" at bounding box center [376, 240] width 353 height 23
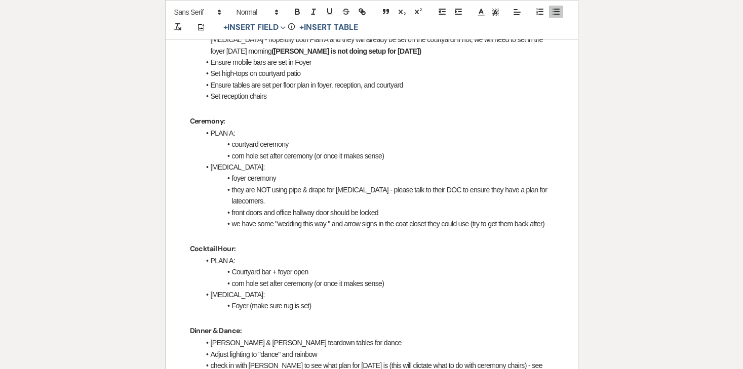
click at [445, 184] on li "they are NOT using pipe & drape for [MEDICAL_DATA] - please talk to their DOC t…" at bounding box center [376, 195] width 353 height 23
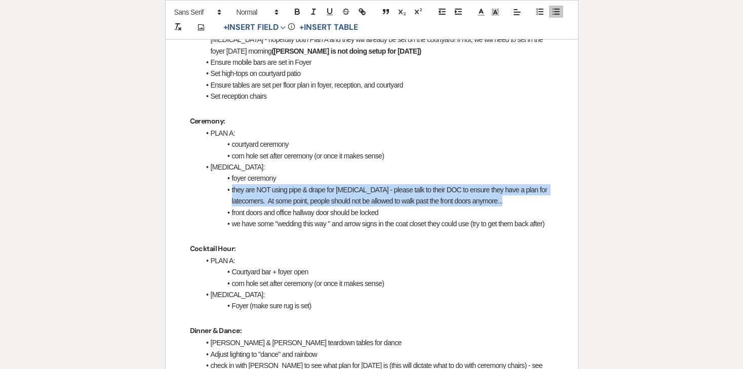
click at [445, 184] on li "they are NOT using pipe & drape for [MEDICAL_DATA] - please talk to their DOC t…" at bounding box center [376, 195] width 353 height 23
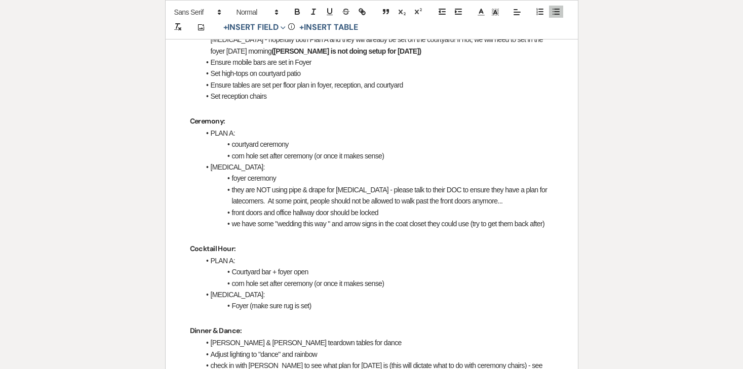
click at [466, 184] on li "they are NOT using pipe & drape for [MEDICAL_DATA] - please talk to their DOC t…" at bounding box center [376, 195] width 353 height 23
click at [468, 184] on li "they are NOT using pipe & drape for [MEDICAL_DATA] - please talk to their DOC t…" at bounding box center [376, 195] width 353 height 23
drag, startPoint x: 469, startPoint y: 178, endPoint x: 214, endPoint y: 180, distance: 255.2
click at [214, 184] on li "they are NOT using pipe & drape for [MEDICAL_DATA] - please talk to their DOC t…" at bounding box center [376, 195] width 353 height 23
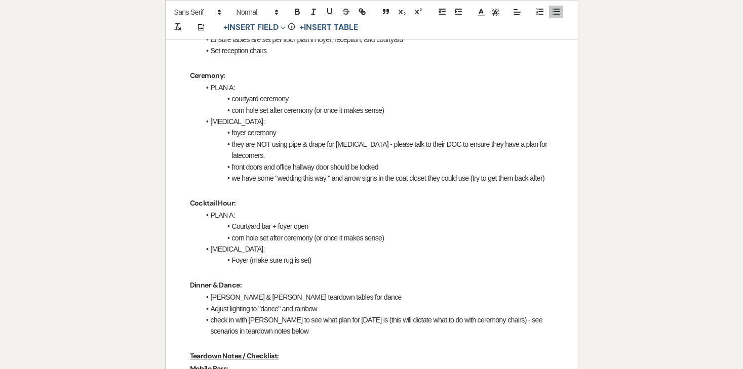
scroll to position [762, 0]
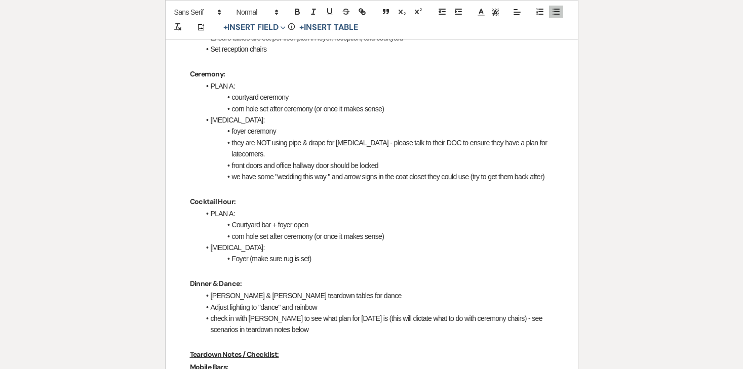
click at [252, 219] on li "Courtyard bar + foyer open" at bounding box center [376, 224] width 353 height 11
click at [284, 219] on li "Courtyard bar + foyer open" at bounding box center [376, 224] width 353 height 11
click at [279, 219] on li "Courtyard bar + foyer open" at bounding box center [376, 224] width 353 height 11
click at [290, 219] on li "Courtyard bar + foyer open" at bounding box center [376, 224] width 353 height 11
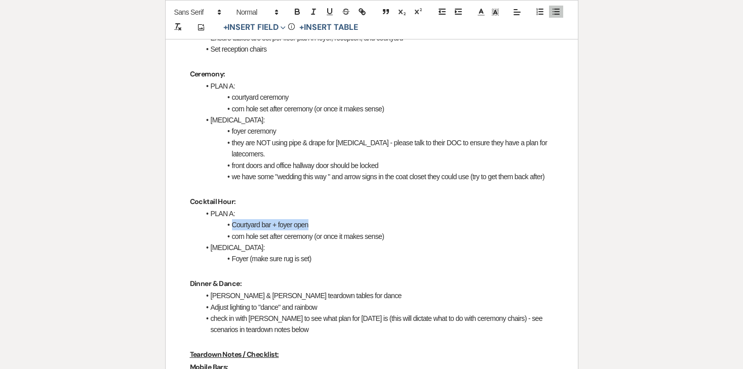
click at [290, 219] on li "Courtyard bar + foyer open" at bounding box center [376, 224] width 353 height 11
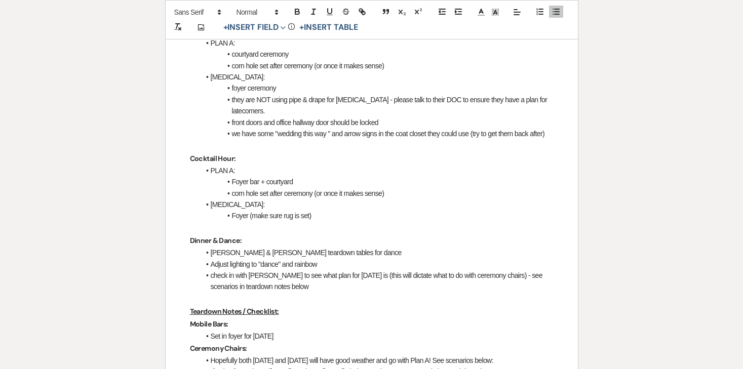
scroll to position [806, 0]
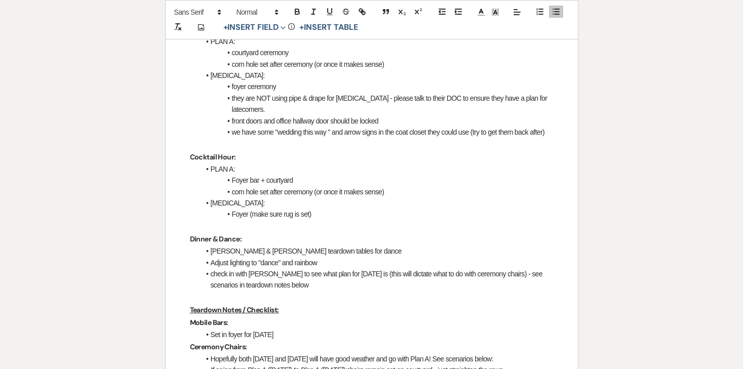
click at [261, 209] on li "Foyer (make sure rug is set)" at bounding box center [376, 214] width 353 height 11
click at [300, 209] on li "Foyer (make sure rug is set)" at bounding box center [376, 214] width 353 height 11
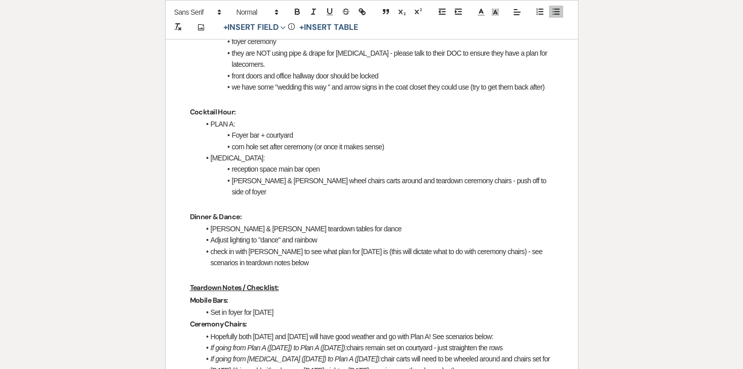
scroll to position [862, 0]
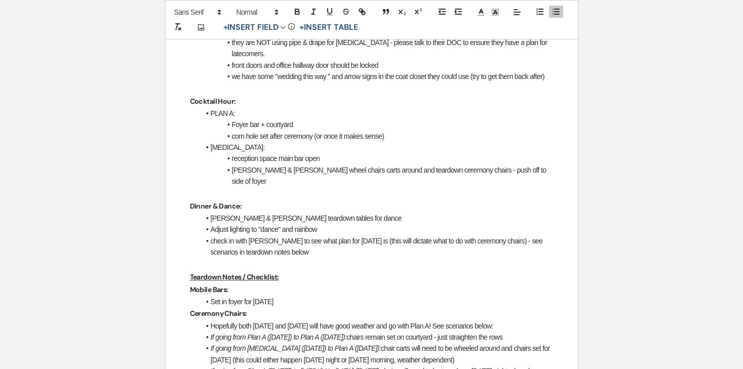
click at [252, 213] on li "[PERSON_NAME] & [PERSON_NAME] teardown tables for dance" at bounding box center [376, 218] width 353 height 11
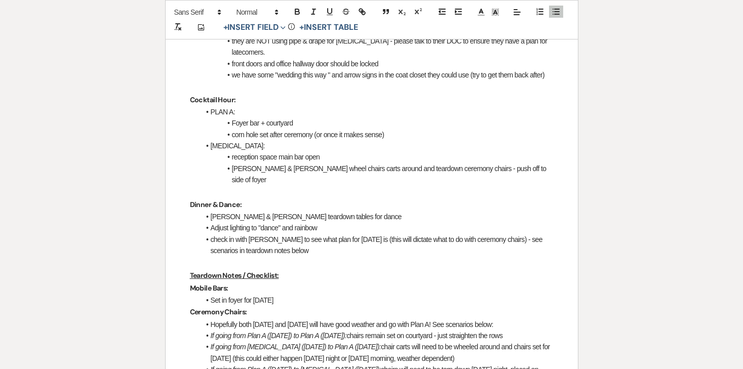
scroll to position [909, 0]
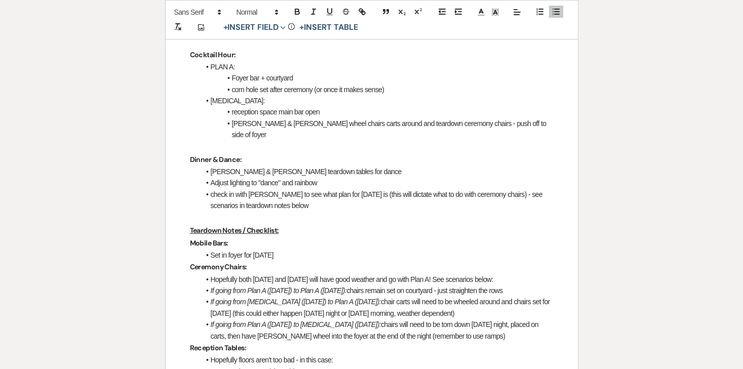
click at [253, 189] on li "check in with [PERSON_NAME] to see what plan for [DATE] is (this will dictate w…" at bounding box center [376, 200] width 353 height 23
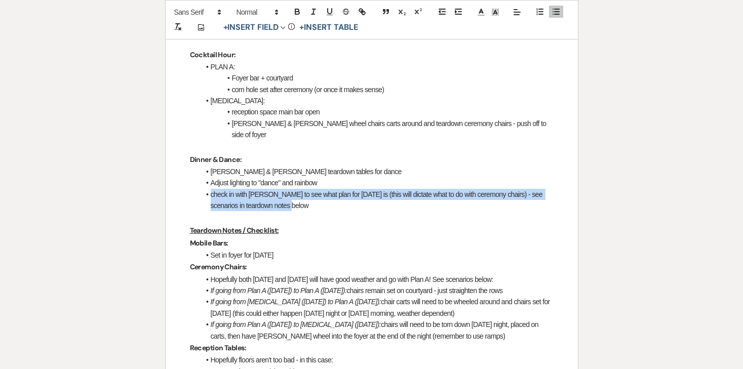
drag, startPoint x: 287, startPoint y: 156, endPoint x: 211, endPoint y: 147, distance: 76.1
click at [211, 189] on li "check in with [PERSON_NAME] to see what plan for [DATE] is (this will dictate w…" at bounding box center [376, 200] width 353 height 23
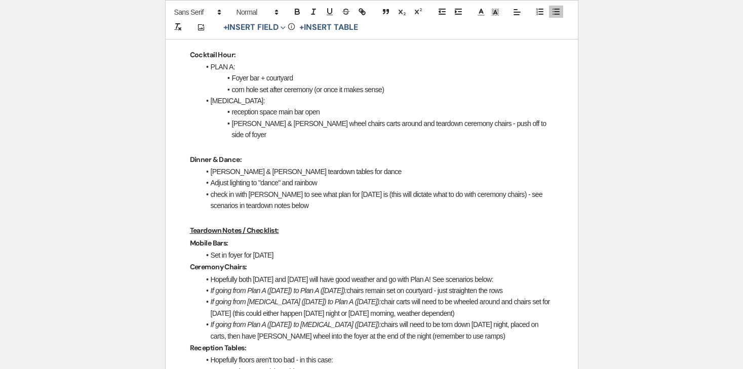
click at [516, 106] on li "reception space main bar open" at bounding box center [376, 111] width 353 height 11
click at [524, 118] on li "[PERSON_NAME] & [PERSON_NAME] wheel chairs carts around and teardown ceremony c…" at bounding box center [376, 129] width 353 height 23
click at [230, 118] on li "[PERSON_NAME] & [PERSON_NAME] wheel chairs carts around and teardown ceremony c…" at bounding box center [376, 129] width 353 height 23
click at [240, 118] on li "[PERSON_NAME] & [PERSON_NAME] wheel chairs carts around and teardown ceremony c…" at bounding box center [376, 129] width 353 height 23
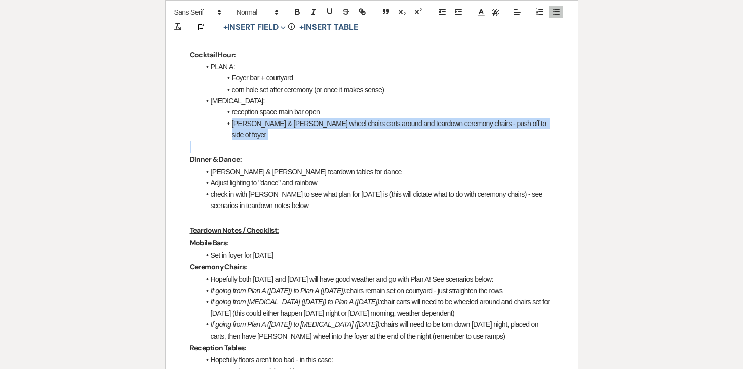
click at [240, 118] on li "[PERSON_NAME] & [PERSON_NAME] wheel chairs carts around and teardown ceremony c…" at bounding box center [376, 129] width 353 height 23
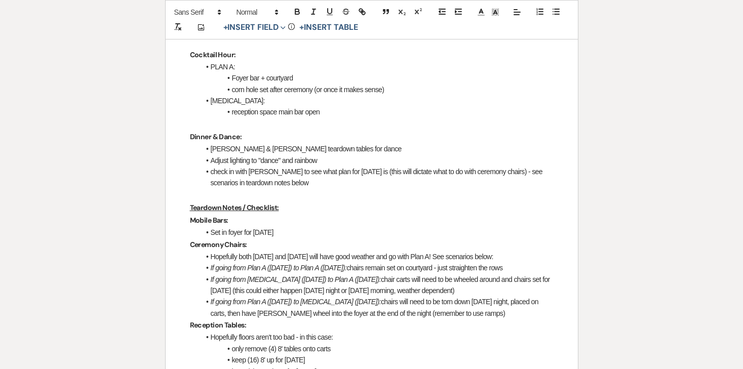
click at [286, 166] on li "check in with [PERSON_NAME] to see what plan for [DATE] is (this will dictate w…" at bounding box center [376, 177] width 353 height 23
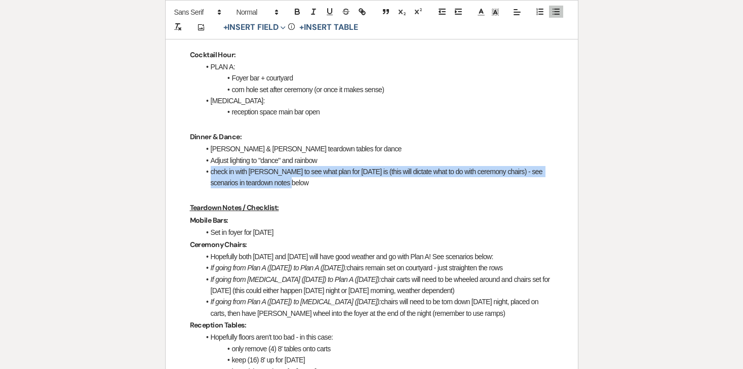
drag, startPoint x: 286, startPoint y: 145, endPoint x: 199, endPoint y: 134, distance: 87.8
click at [199, 134] on div "[PERSON_NAME] & [PERSON_NAME] - Final Details - [DATE] GENERAL EVENT DETAILS Br…" at bounding box center [372, 339] width 412 height 2144
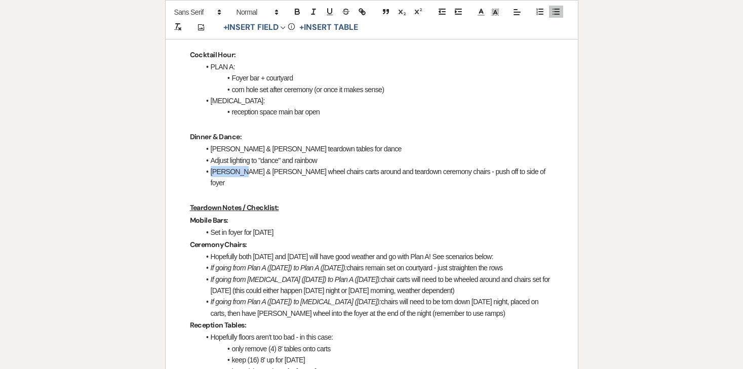
drag, startPoint x: 238, startPoint y: 136, endPoint x: 212, endPoint y: 135, distance: 26.4
click at [212, 166] on li "[PERSON_NAME] & [PERSON_NAME] wheel chairs carts around and teardown ceremony c…" at bounding box center [376, 177] width 353 height 23
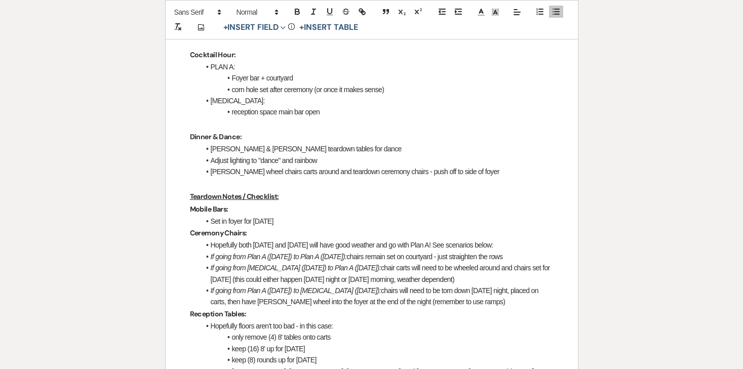
click at [235, 166] on li "[PERSON_NAME] wheel chairs carts around and teardown ceremony chairs - push off…" at bounding box center [376, 171] width 353 height 11
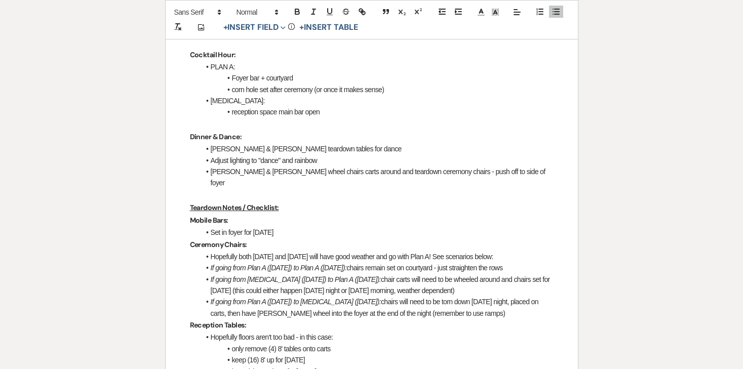
click at [248, 166] on li "[PERSON_NAME] & [PERSON_NAME] wheel chairs carts around and teardown ceremony c…" at bounding box center [376, 177] width 353 height 23
click at [425, 166] on li "[PERSON_NAME] & [PERSON_NAME] wheel chairs carts around and teardown ceremony c…" at bounding box center [376, 177] width 353 height 23
click at [308, 155] on li "Adjust lighting to "dance" and rainbow" at bounding box center [376, 160] width 353 height 11
click at [327, 155] on li "Adjust lighting to "dance" and rainbow" at bounding box center [376, 160] width 353 height 11
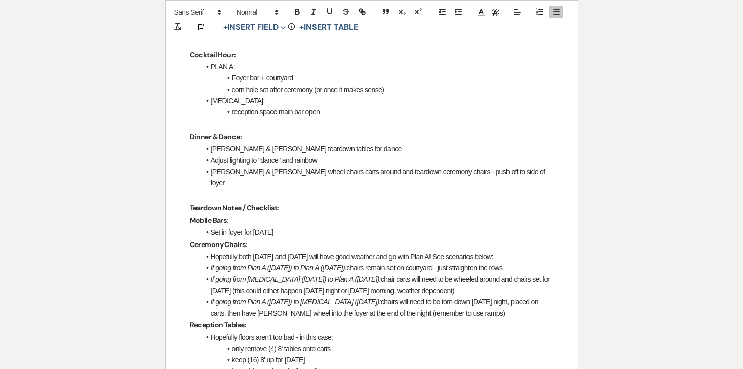
click at [355, 155] on li "Adjust lighting to "dance" and rainbow" at bounding box center [376, 160] width 353 height 11
click at [358, 155] on li "Adjust lighting to "dance" and rainbow" at bounding box center [376, 160] width 353 height 11
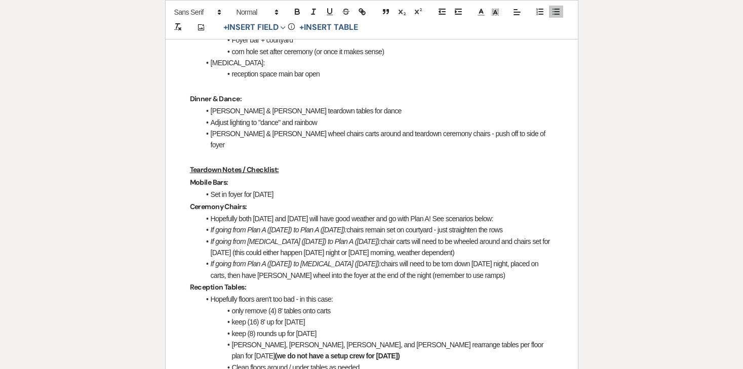
click at [261, 213] on li "Hopefully both [DATE] and [DATE] will have good weather and go with Plan A! See…" at bounding box center [376, 218] width 353 height 11
click at [254, 189] on li "Set in foyer for [DATE]" at bounding box center [376, 194] width 353 height 11
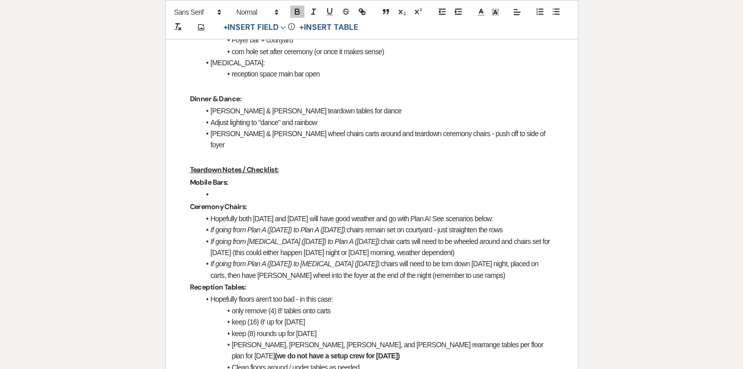
click at [257, 189] on li at bounding box center [376, 194] width 353 height 11
click at [214, 189] on li "store in bar equipment room" at bounding box center [376, 194] width 353 height 11
click at [304, 189] on li "move in bar equipment room" at bounding box center [376, 194] width 353 height 11
click at [283, 201] on p "Ceremony Chairs:" at bounding box center [372, 207] width 364 height 13
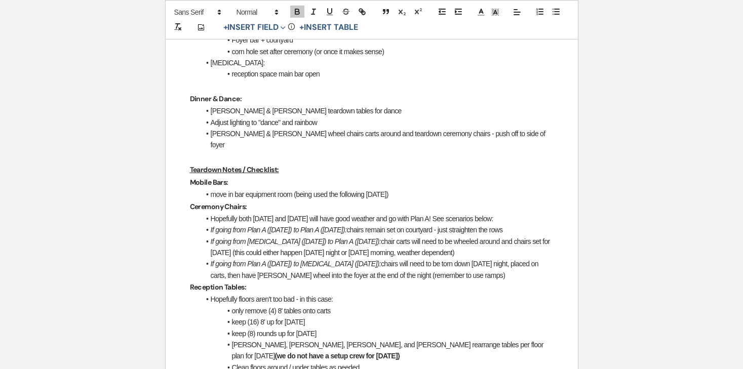
click at [281, 213] on li "Hopefully both [DATE] and [DATE] will have good weather and go with Plan A! See…" at bounding box center [376, 218] width 353 height 11
click at [298, 128] on li "[PERSON_NAME] & [PERSON_NAME] wheel chairs carts around and teardown ceremony c…" at bounding box center [376, 139] width 353 height 23
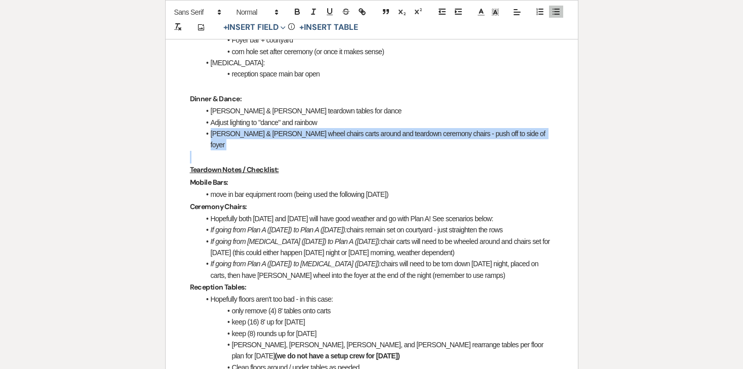
click at [298, 128] on li "[PERSON_NAME] & [PERSON_NAME] wheel chairs carts around and teardown ceremony c…" at bounding box center [376, 139] width 353 height 23
copy li "[PERSON_NAME] & [PERSON_NAME] wheel chairs carts around and teardown ceremony c…"
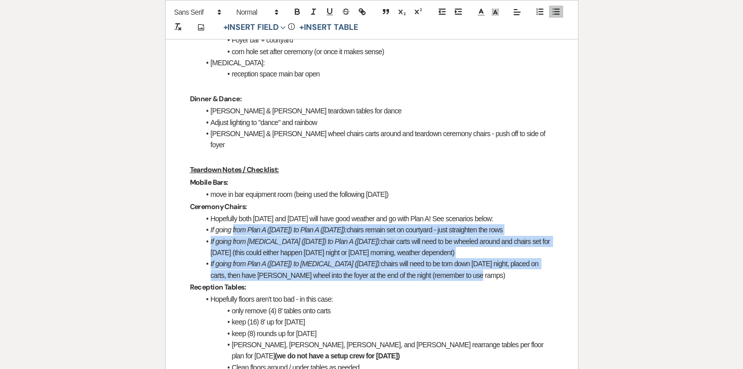
drag, startPoint x: 433, startPoint y: 227, endPoint x: 233, endPoint y: 180, distance: 205.5
click at [233, 213] on ul "Hopefully both [DATE] and [DATE] will have good weather and go with Plan A! See…" at bounding box center [376, 247] width 353 height 68
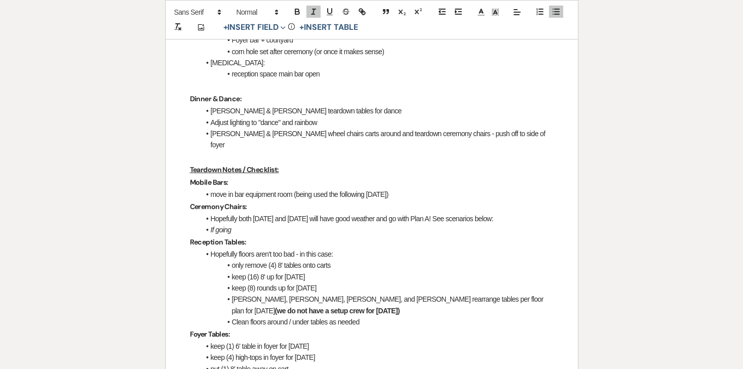
drag, startPoint x: 238, startPoint y: 185, endPoint x: 226, endPoint y: 171, distance: 17.6
click at [226, 213] on ul "Hopefully both [DATE] and [DATE] will have good weather and go with Plan A! See…" at bounding box center [376, 224] width 353 height 23
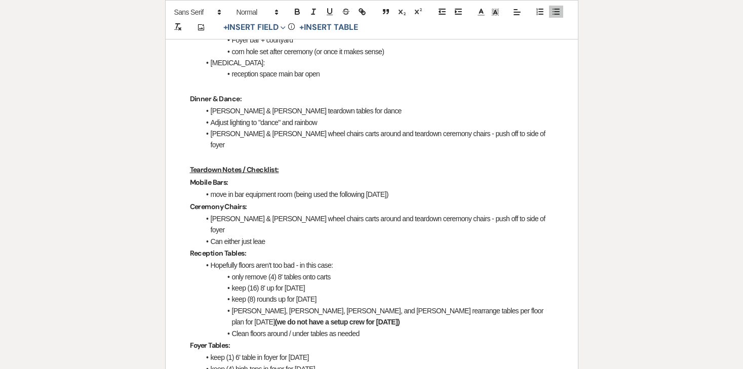
click at [285, 247] on p "Reception Tables:" at bounding box center [372, 253] width 364 height 13
drag, startPoint x: 275, startPoint y: 182, endPoint x: 212, endPoint y: 179, distance: 63.4
click at [212, 236] on li "Can either just leae" at bounding box center [376, 241] width 353 height 11
click at [512, 213] on li "[PERSON_NAME] & [PERSON_NAME] wheel chairs carts around and teardown ceremony c…" at bounding box center [376, 224] width 353 height 23
click at [384, 236] on li "Wheel out to garage at end of" at bounding box center [376, 241] width 353 height 11
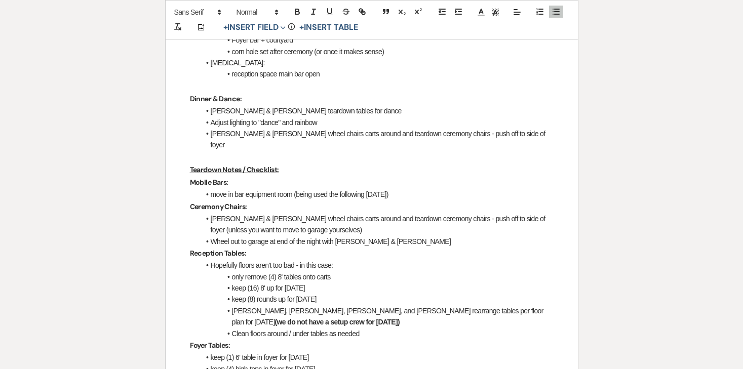
scroll to position [985, 0]
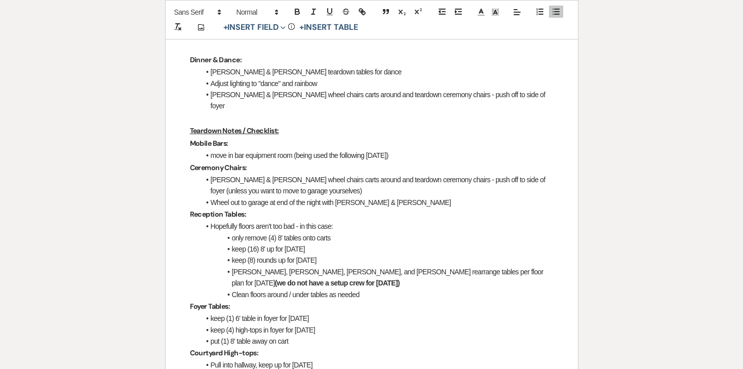
click at [294, 221] on li "Hopefully floors aren't too bad - in this case:" at bounding box center [376, 226] width 353 height 11
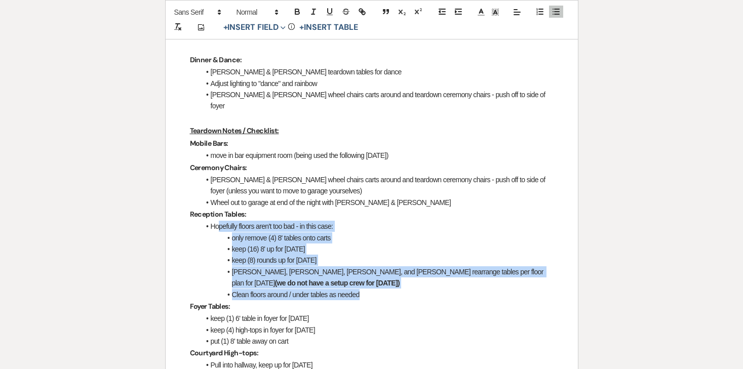
drag, startPoint x: 366, startPoint y: 244, endPoint x: 219, endPoint y: 175, distance: 162.4
click at [219, 221] on ul "Hopefully floors aren't too bad - in this case: only remove (4) 8' tables onto …" at bounding box center [376, 261] width 353 height 80
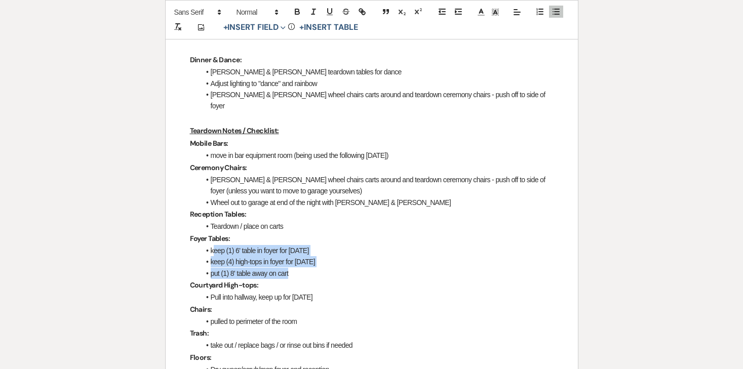
drag, startPoint x: 303, startPoint y: 225, endPoint x: 212, endPoint y: 201, distance: 94.2
click at [212, 245] on ul "keep (1) 6' table in foyer for [DATE] keep (4) high-tops in foyer for [DATE] pu…" at bounding box center [376, 262] width 353 height 34
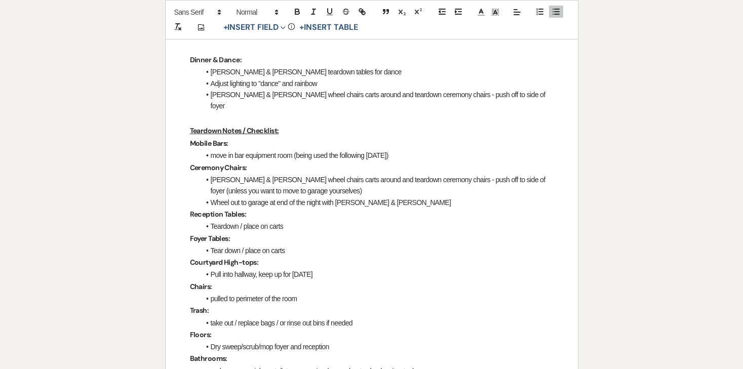
click at [238, 269] on li "Pull into hallway, keep up for [DATE]" at bounding box center [376, 274] width 353 height 11
click at [235, 269] on li at bounding box center [376, 274] width 353 height 11
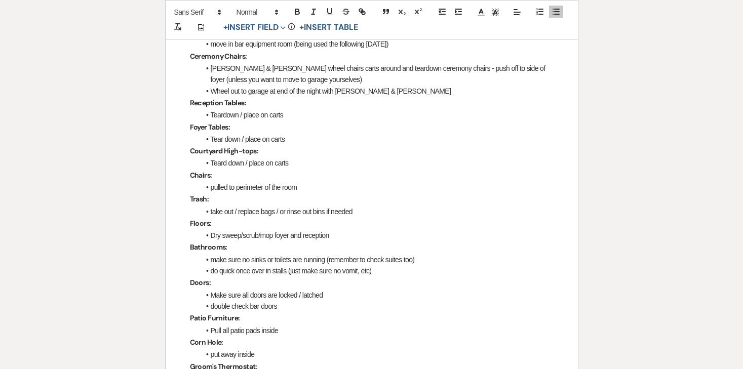
scroll to position [1097, 0]
click at [245, 206] on li "take out / replace bags / or rinse out bins if needed" at bounding box center [376, 211] width 353 height 11
click at [245, 217] on p "Floors:" at bounding box center [372, 223] width 364 height 13
click at [308, 181] on li "pulled to perimeter of the room" at bounding box center [376, 186] width 353 height 11
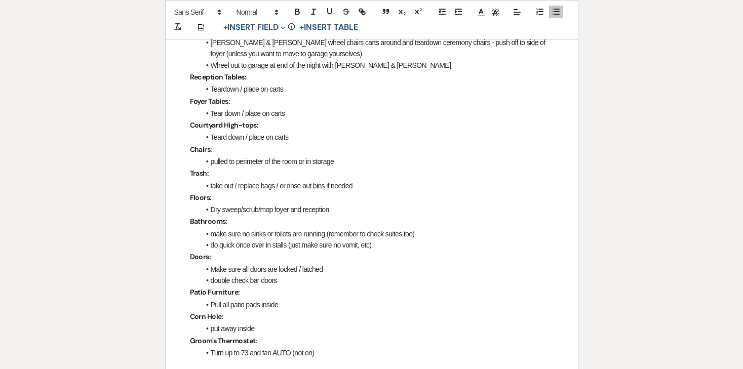
scroll to position [1126, 0]
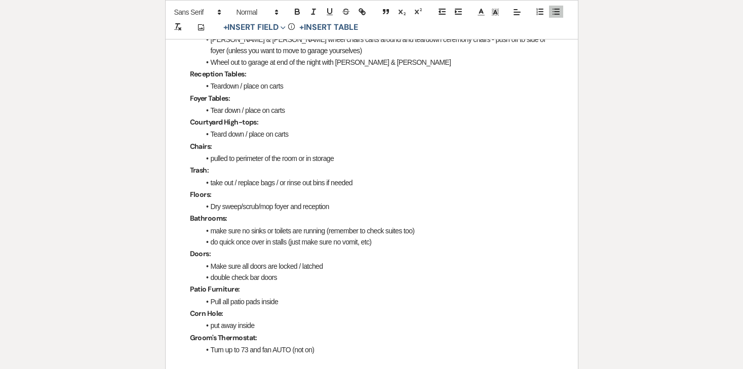
click at [272, 188] on p "Floors:" at bounding box center [372, 194] width 364 height 13
click at [270, 201] on li "Dry sweep/scrub/mop foyer and reception" at bounding box center [376, 206] width 353 height 11
click at [299, 201] on li "Dry sweep/scrub/mop foyer and reception" at bounding box center [376, 206] width 353 height 11
click at [336, 201] on li "Dry sweep/scrub/mop foyer and reception" at bounding box center [376, 206] width 353 height 11
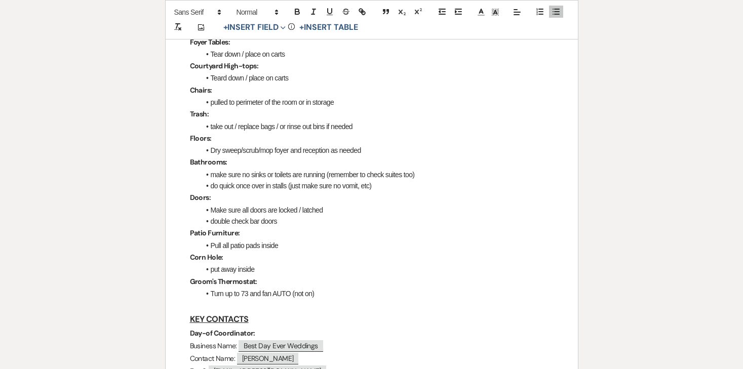
scroll to position [1182, 0]
click at [267, 190] on div "[PERSON_NAME] & [PERSON_NAME] - Final Details - [DATE] GENERAL EVENT DETAILS Br…" at bounding box center [372, 2] width 412 height 2019
click at [306, 240] on li "Pull all patio pads inside" at bounding box center [376, 245] width 353 height 11
click at [289, 263] on li "put away inside" at bounding box center [376, 268] width 353 height 11
click at [295, 288] on li "Turn up to 73 and fan AUTO (not on)" at bounding box center [376, 293] width 353 height 11
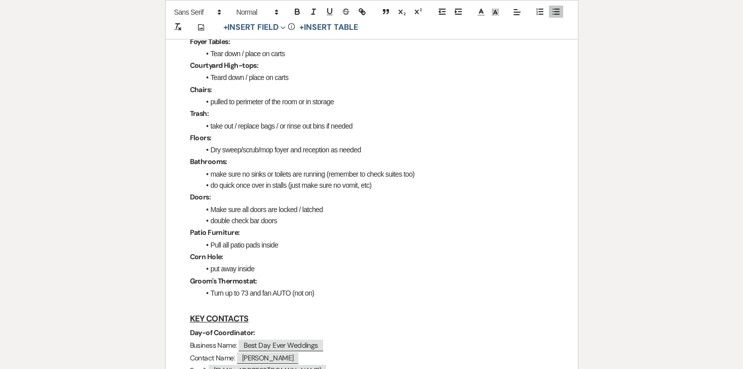
click at [332, 288] on li "Turn up to 73 and fan AUTO (not on)" at bounding box center [376, 293] width 353 height 11
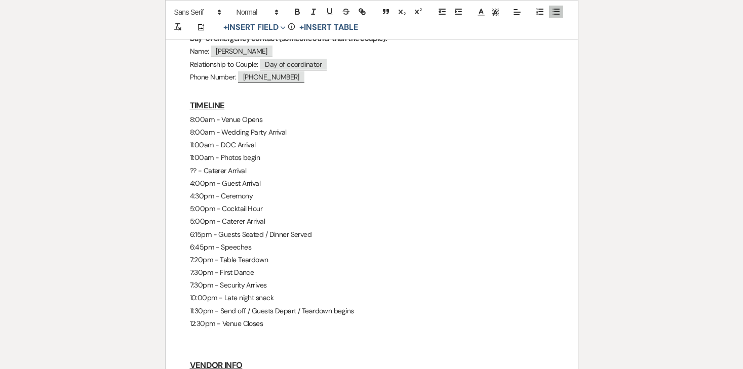
scroll to position [1575, 0]
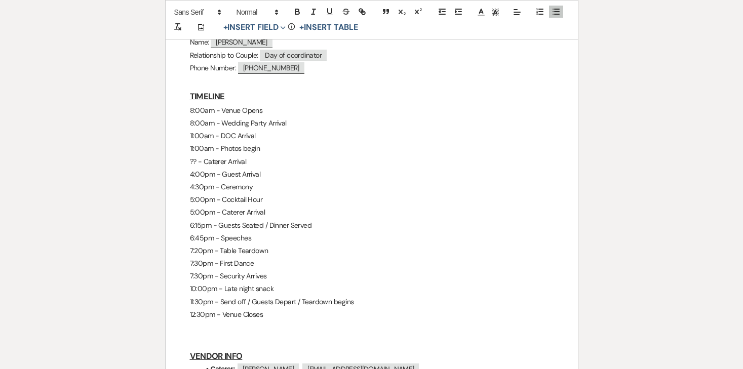
click at [224, 219] on p "6:15pm - Guests Seated / Dinner Served" at bounding box center [372, 225] width 364 height 13
click at [274, 206] on p "5:00pm - Caterer Arrival" at bounding box center [372, 212] width 364 height 13
click at [218, 155] on p "?? - Caterer Arrival" at bounding box center [372, 161] width 364 height 13
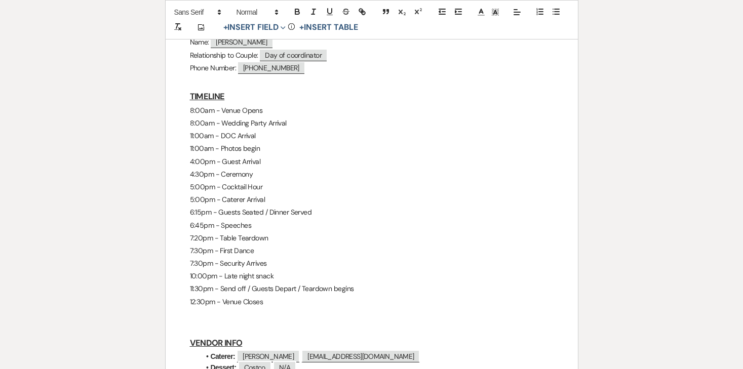
click at [266, 193] on p "5:00pm - Caterer Arrival" at bounding box center [372, 199] width 364 height 13
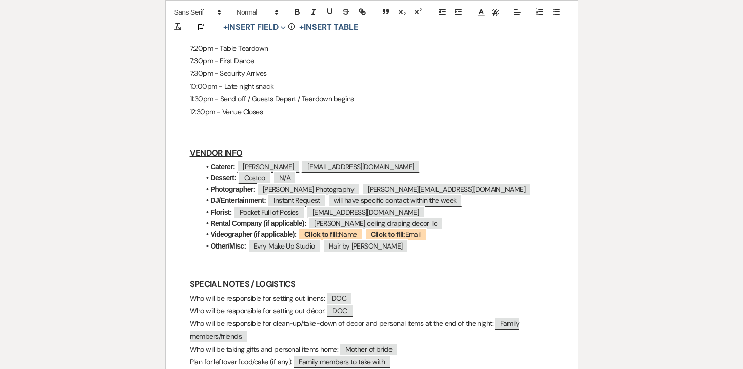
scroll to position [1771, 0]
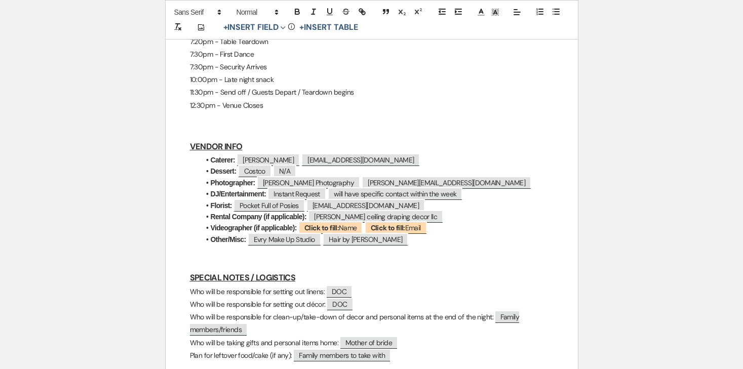
click at [278, 224] on strong "Videographer (if applicable):" at bounding box center [254, 228] width 86 height 8
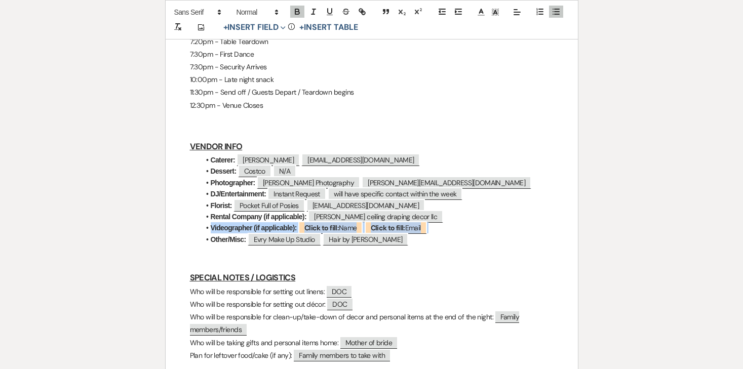
click at [278, 224] on strong "Videographer (if applicable):" at bounding box center [254, 228] width 86 height 8
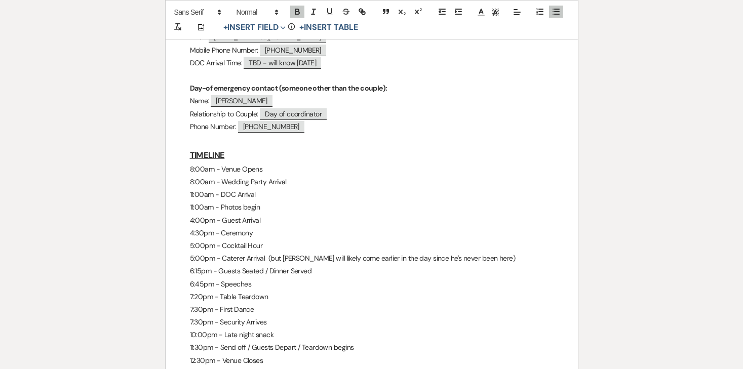
scroll to position [1520, 0]
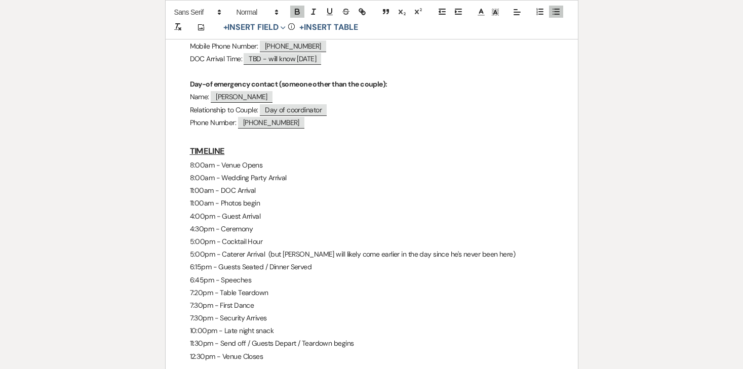
click at [234, 363] on p at bounding box center [372, 369] width 364 height 13
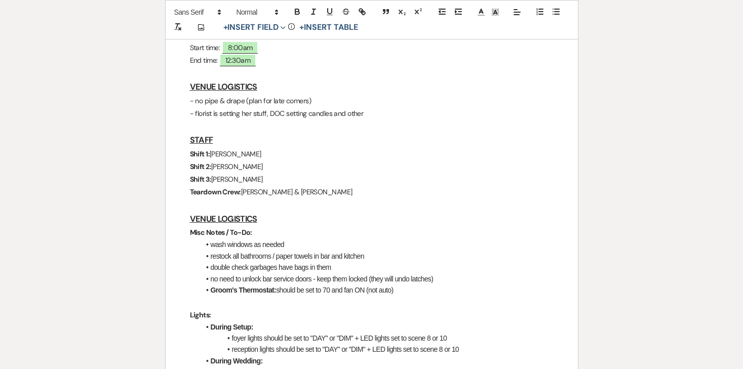
scroll to position [293, 0]
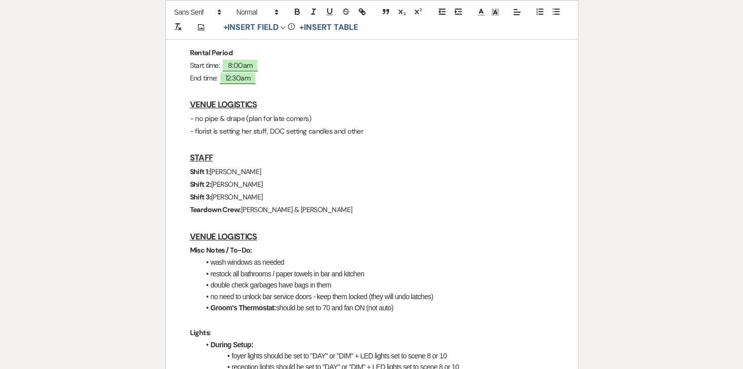
click at [257, 112] on p "- no pipe & drape (plan for late comers)" at bounding box center [372, 118] width 364 height 13
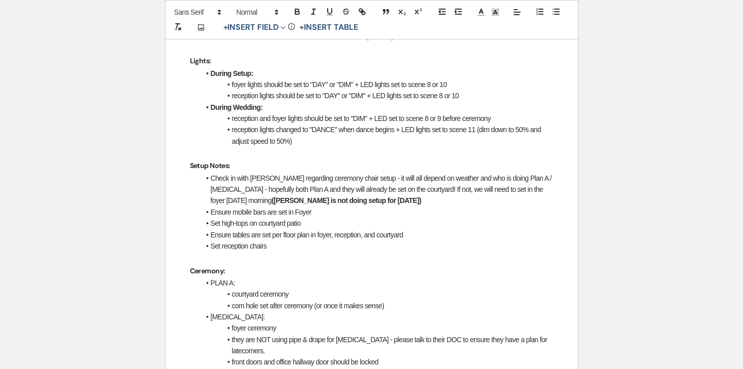
scroll to position [560, 0]
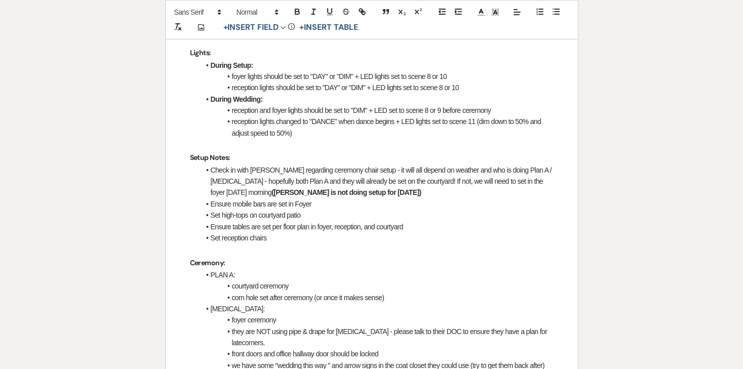
click at [281, 232] on li "Set reception chairs" at bounding box center [376, 237] width 353 height 11
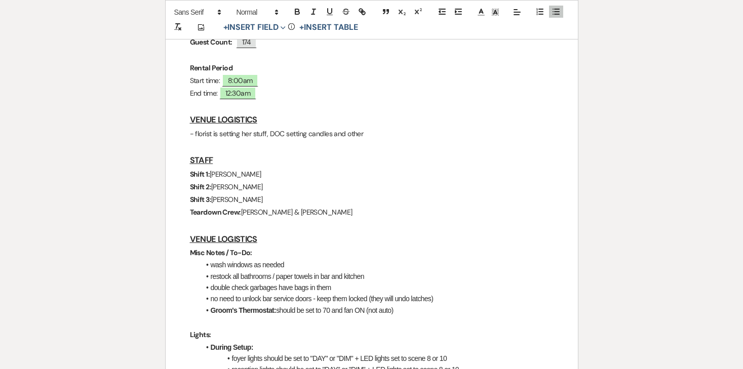
scroll to position [252, 0]
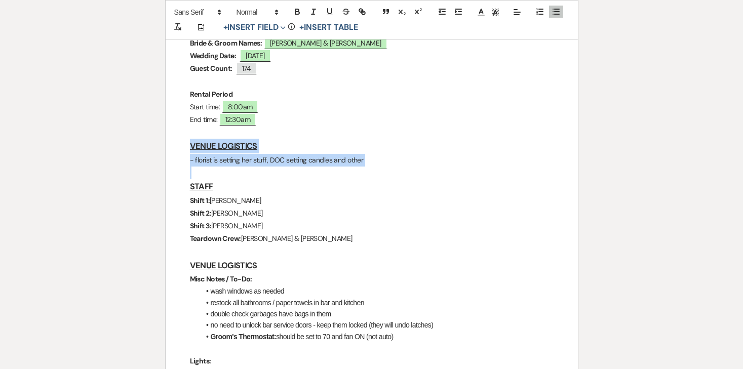
drag, startPoint x: 207, startPoint y: 145, endPoint x: 180, endPoint y: 124, distance: 33.9
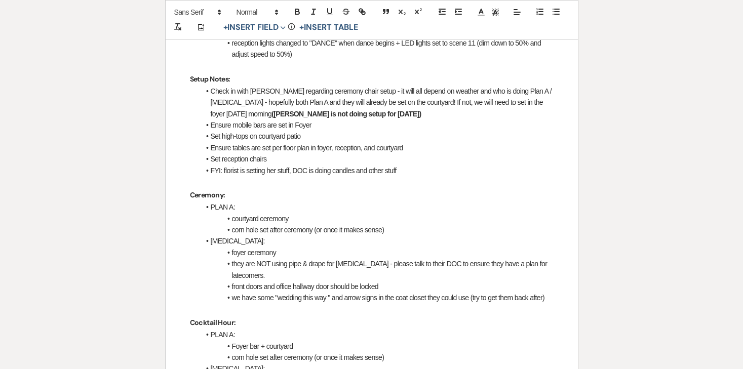
scroll to position [598, 0]
click at [357, 89] on li "Check in with [PERSON_NAME] regarding ceremony chair setup - it will all depend…" at bounding box center [376, 103] width 353 height 34
click at [345, 131] on li "Set high-tops on courtyard patio" at bounding box center [376, 136] width 353 height 11
click at [345, 120] on li "Ensure mobile bars are set in Foyer" at bounding box center [376, 125] width 353 height 11
click at [340, 131] on li "Set high-tops on courtyard patio" at bounding box center [376, 136] width 353 height 11
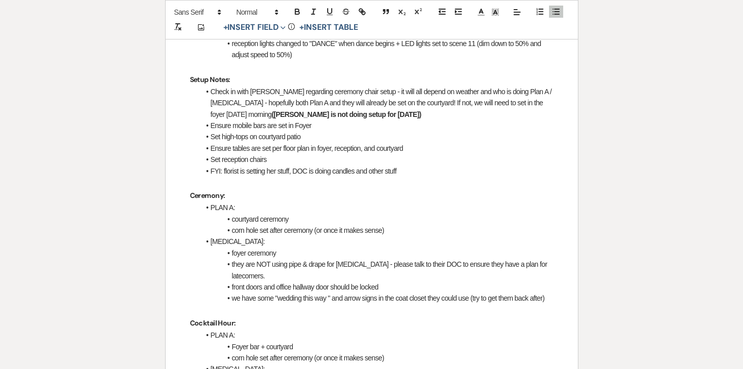
click at [425, 143] on li "Ensure tables are set per floor plan in foyer, reception, and courtyard" at bounding box center [376, 148] width 353 height 11
click at [420, 154] on li "Set reception chairs" at bounding box center [376, 159] width 353 height 11
click at [420, 166] on li "FYI: florist is setting her stuff, DOC is doing candles and other stuff" at bounding box center [376, 171] width 353 height 11
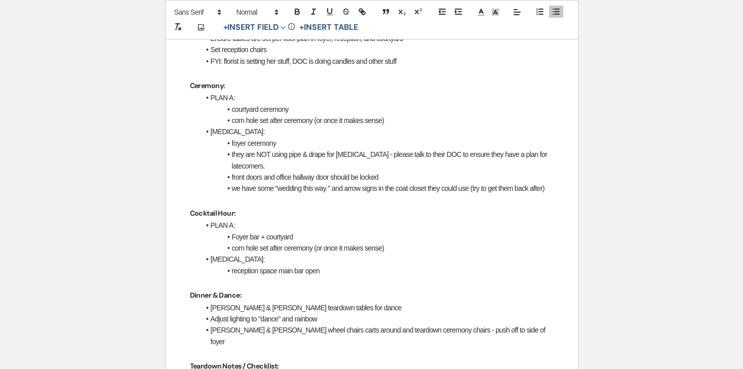
scroll to position [713, 0]
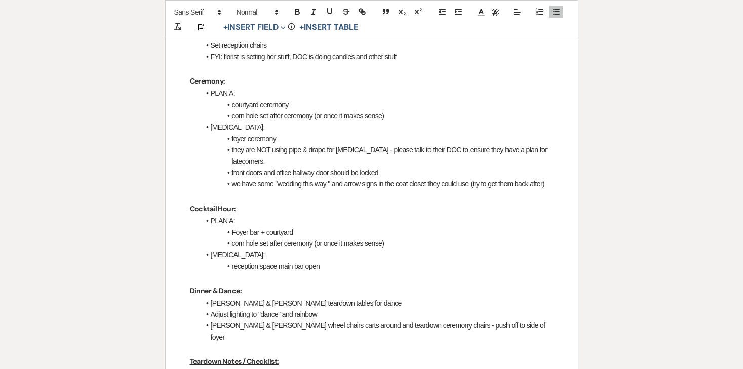
click at [410, 110] on li "corn hole set after ceremony (or once it makes sense)" at bounding box center [376, 115] width 353 height 11
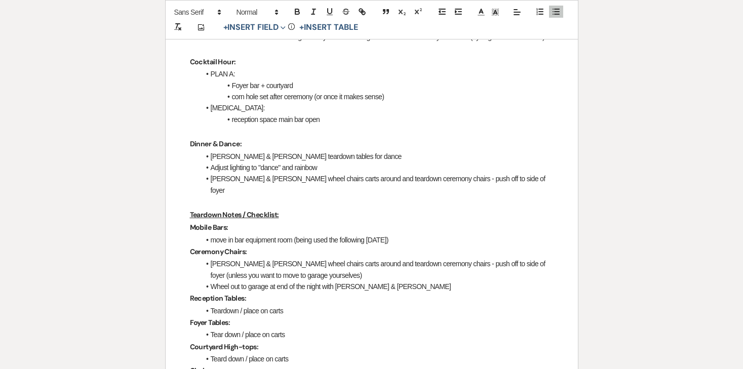
scroll to position [860, 0]
click at [347, 113] on li "reception space main bar open" at bounding box center [376, 118] width 353 height 11
click at [281, 137] on p "Dinner & Dance:" at bounding box center [372, 143] width 364 height 13
click at [253, 162] on li "Adjust lighting to "dance" and rainbow" at bounding box center [376, 167] width 353 height 11
click at [330, 173] on li "[PERSON_NAME] & [PERSON_NAME] wheel chairs carts around and teardown ceremony c…" at bounding box center [376, 184] width 353 height 23
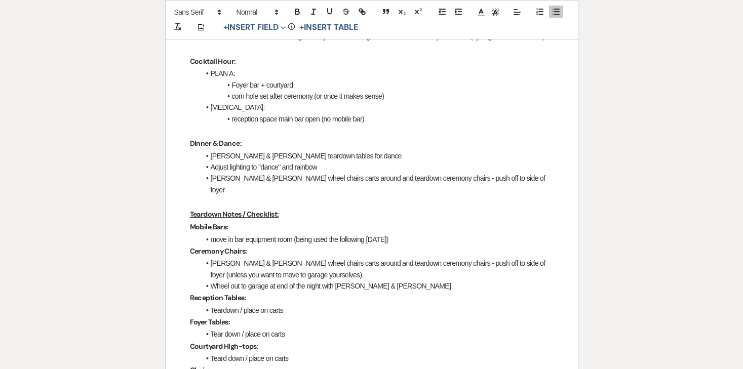
click at [298, 173] on li "[PERSON_NAME] & [PERSON_NAME] wheel chairs carts around and teardown ceremony c…" at bounding box center [376, 184] width 353 height 23
click at [291, 173] on li "[PERSON_NAME] & [PERSON_NAME] wheel chairs carts around and teardown ceremony c…" at bounding box center [376, 184] width 353 height 23
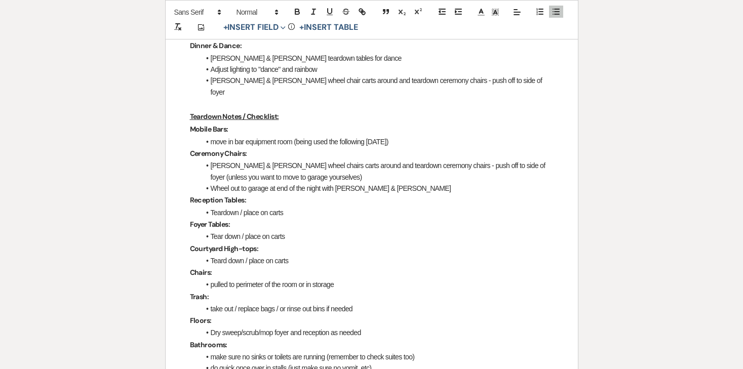
scroll to position [966, 0]
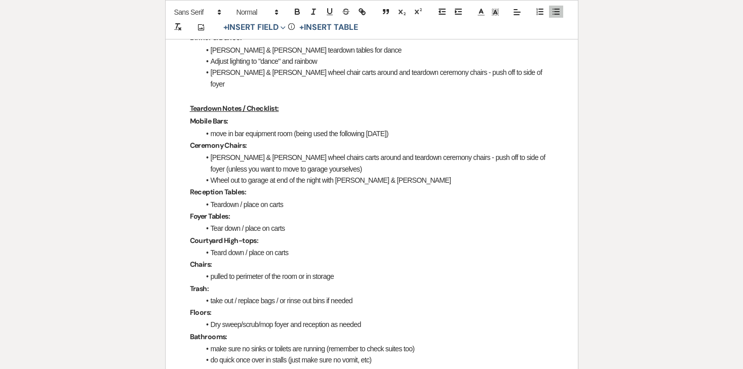
click at [230, 128] on li "move in bar equipment room (being used the following [DATE])" at bounding box center [376, 133] width 353 height 11
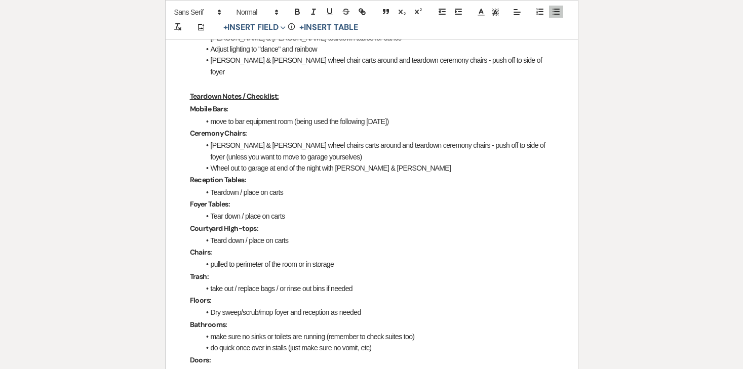
scroll to position [981, 0]
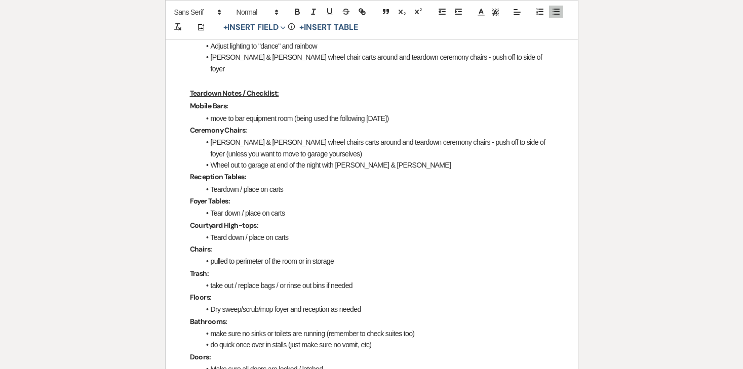
click at [291, 137] on li "[PERSON_NAME] & [PERSON_NAME] wheel chairs carts around and teardown ceremony c…" at bounding box center [376, 148] width 353 height 23
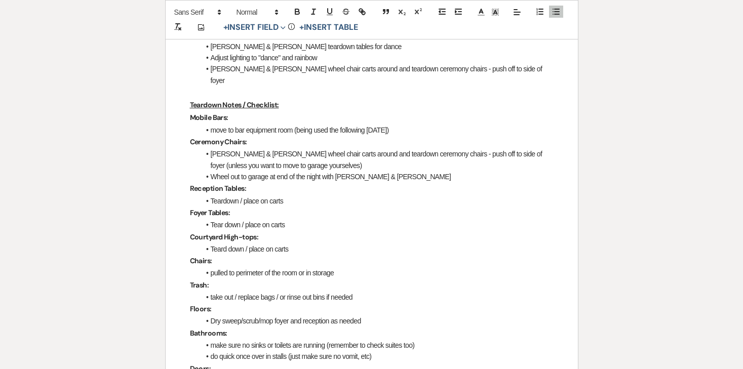
scroll to position [970, 0]
click at [475, 148] on li "[PERSON_NAME] & [PERSON_NAME] wheel chair carts around and teardown ceremony ch…" at bounding box center [376, 159] width 353 height 23
click at [376, 171] on li "Wheel out to garage at end of the night with [PERSON_NAME] & [PERSON_NAME]" at bounding box center [376, 176] width 353 height 11
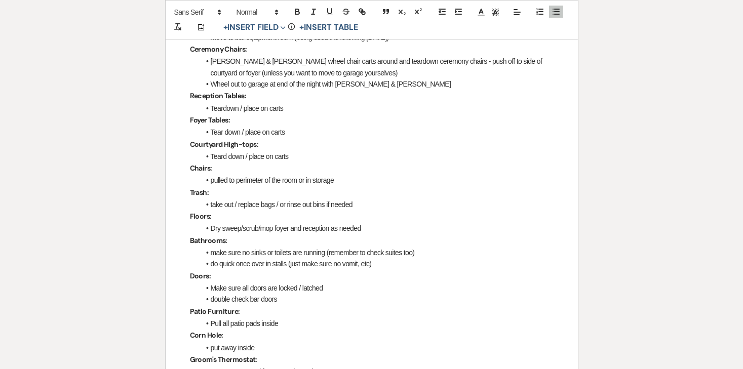
scroll to position [1070, 0]
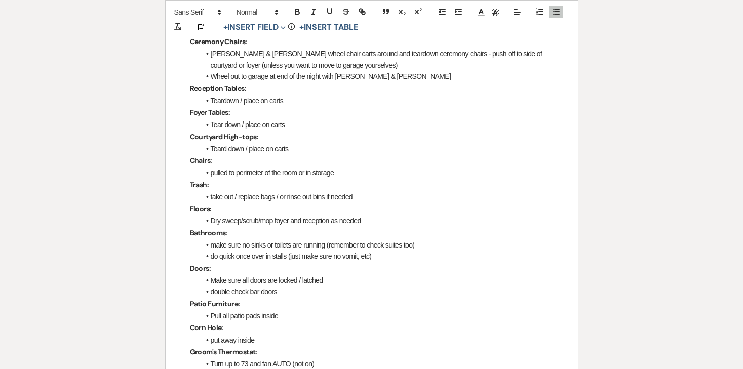
click at [229, 143] on li "Teard down / place on carts" at bounding box center [376, 148] width 353 height 11
click at [225, 119] on li "Tear down / place on carts" at bounding box center [376, 124] width 353 height 11
click at [317, 131] on p "Courtyard High-tops:" at bounding box center [372, 137] width 364 height 13
click at [312, 143] on li "Teardown / place on carts" at bounding box center [376, 148] width 353 height 11
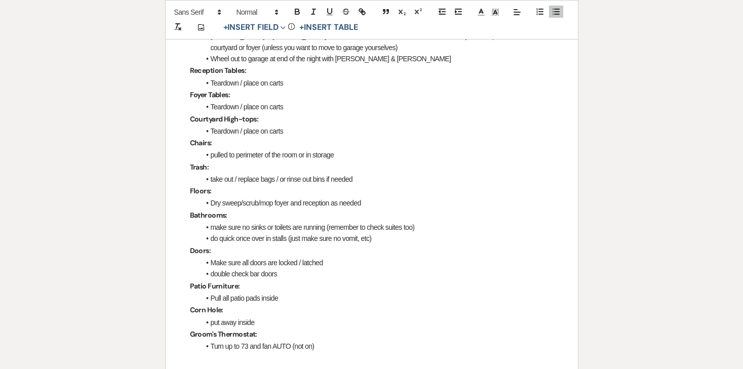
scroll to position [1088, 0]
click at [354, 148] on li "pulled to perimeter of the room or in storage" at bounding box center [376, 153] width 353 height 11
click at [354, 173] on li "take out / replace bags / or rinse out bins if needed" at bounding box center [376, 178] width 353 height 11
click at [374, 173] on li "take out / replace bags / or rinse out bins if needed" at bounding box center [376, 178] width 353 height 11
click at [374, 196] on li "Dry sweep/scrub/mop foyer and reception as needed" at bounding box center [376, 201] width 353 height 11
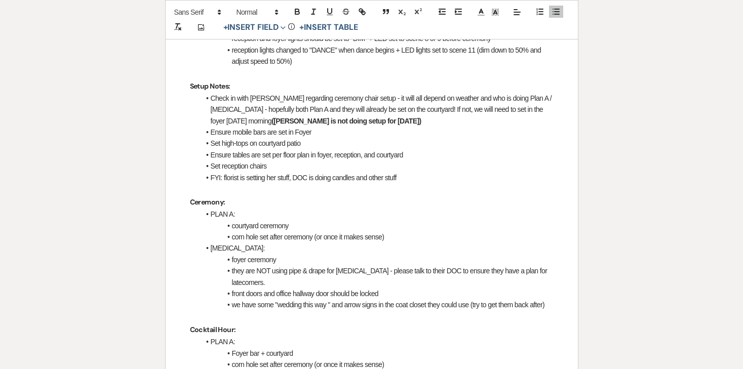
scroll to position [0, 0]
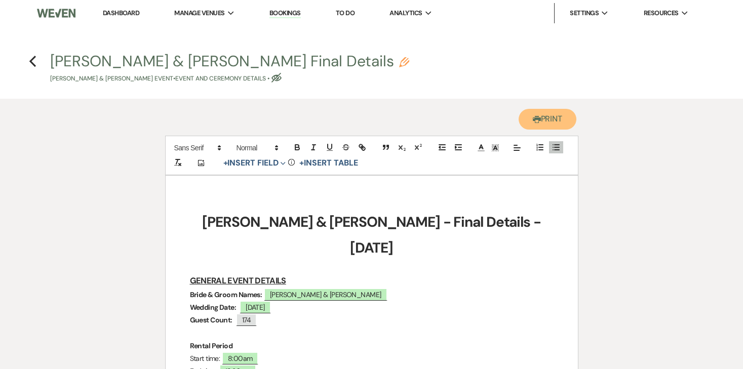
click at [525, 125] on button "Printer Print" at bounding box center [548, 119] width 58 height 21
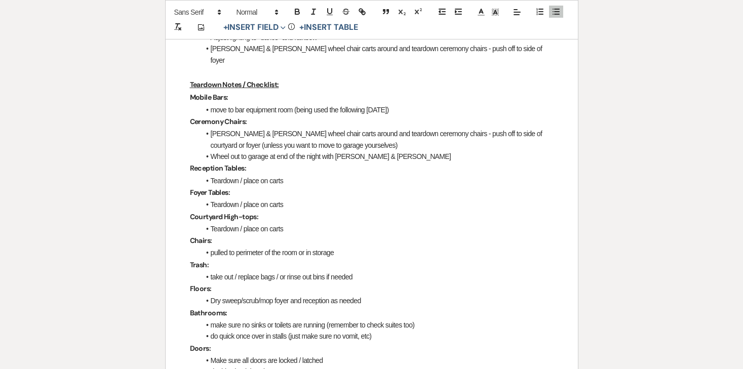
scroll to position [988, 0]
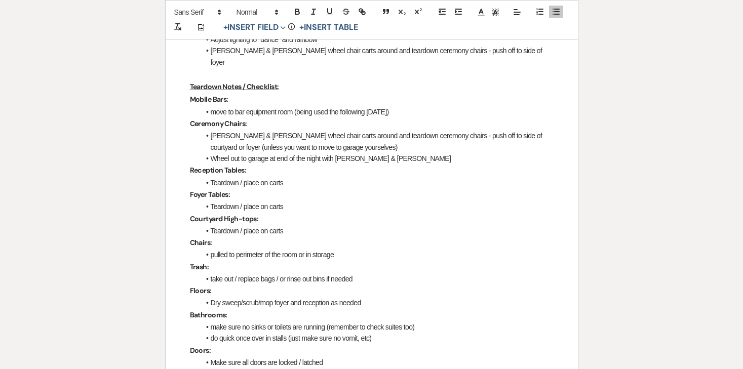
click at [294, 177] on li "Teardown / place on carts" at bounding box center [376, 182] width 353 height 11
click at [226, 177] on li "Teardown / place on carts" at bounding box center [376, 182] width 353 height 11
click at [212, 177] on li "Teardown / place on carts" at bounding box center [376, 182] width 353 height 11
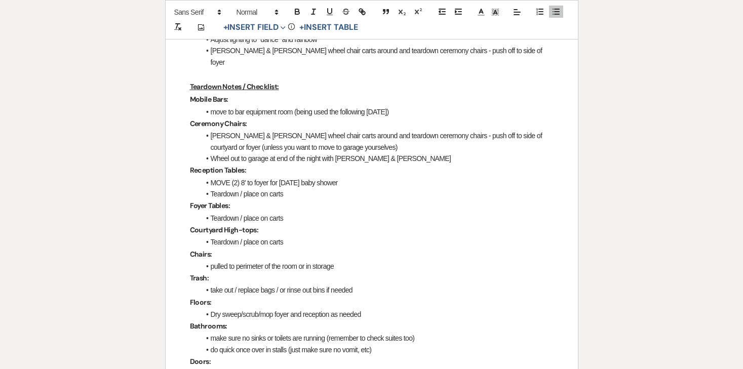
click at [350, 177] on li "MOVE (2) 8' to foyer for [DATE] baby shower" at bounding box center [376, 182] width 353 height 11
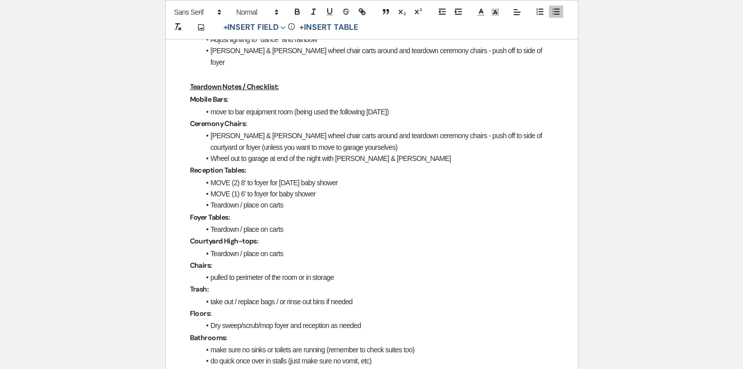
click at [240, 200] on li "Teardown / place on carts" at bounding box center [376, 205] width 353 height 11
click at [333, 188] on li "MOVE (1) 6' to foyer for baby shower" at bounding box center [376, 193] width 353 height 11
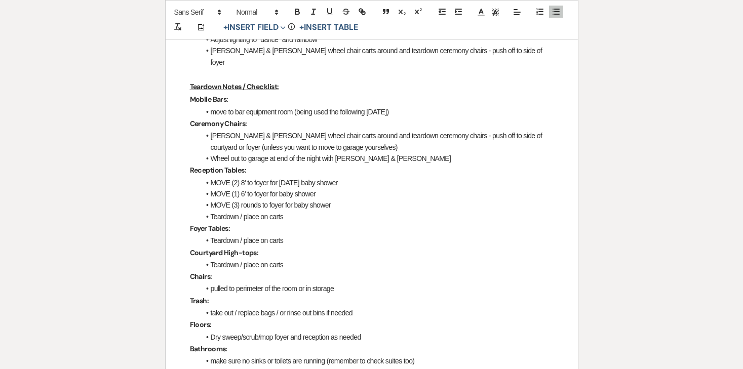
click at [238, 211] on li "Teardown / place on carts" at bounding box center [376, 216] width 353 height 11
click at [228, 235] on li "Teardown / place on carts" at bounding box center [376, 240] width 353 height 11
click at [226, 235] on li at bounding box center [376, 240] width 353 height 11
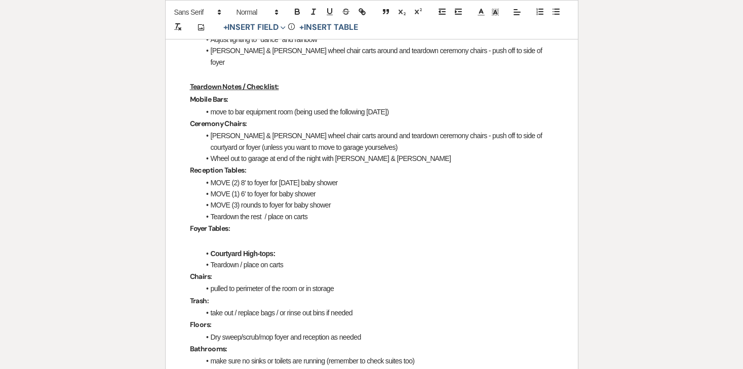
click at [211, 250] on strong "Courtyard High-tops:" at bounding box center [243, 254] width 65 height 8
click at [212, 235] on p at bounding box center [372, 241] width 364 height 13
click at [557, 15] on icon "button" at bounding box center [555, 11] width 9 height 9
click at [275, 259] on li "Teardown / place on carts" at bounding box center [376, 264] width 353 height 11
click at [293, 259] on li "Teardown / place on carts" at bounding box center [376, 264] width 353 height 11
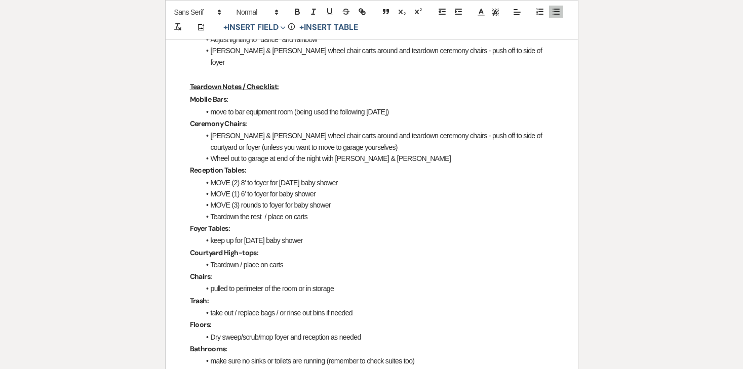
click at [343, 188] on li "MOVE (1) 6' to foyer for baby shower" at bounding box center [376, 193] width 353 height 11
click at [346, 200] on li "MOVE (3) rounds to foyer for baby shower" at bounding box center [376, 205] width 353 height 11
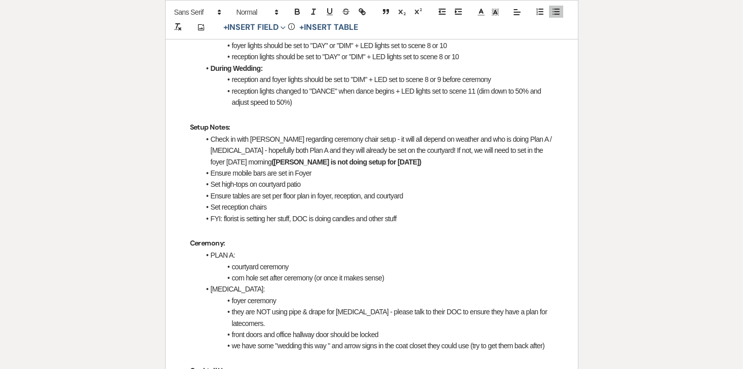
scroll to position [0, 0]
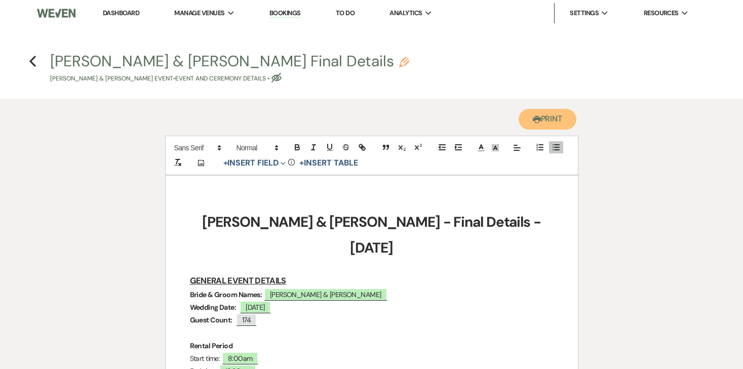
click at [550, 123] on button "Printer Print" at bounding box center [548, 119] width 58 height 21
click at [123, 15] on link "Dashboard" at bounding box center [121, 13] width 36 height 9
